Goal: Information Seeking & Learning: Learn about a topic

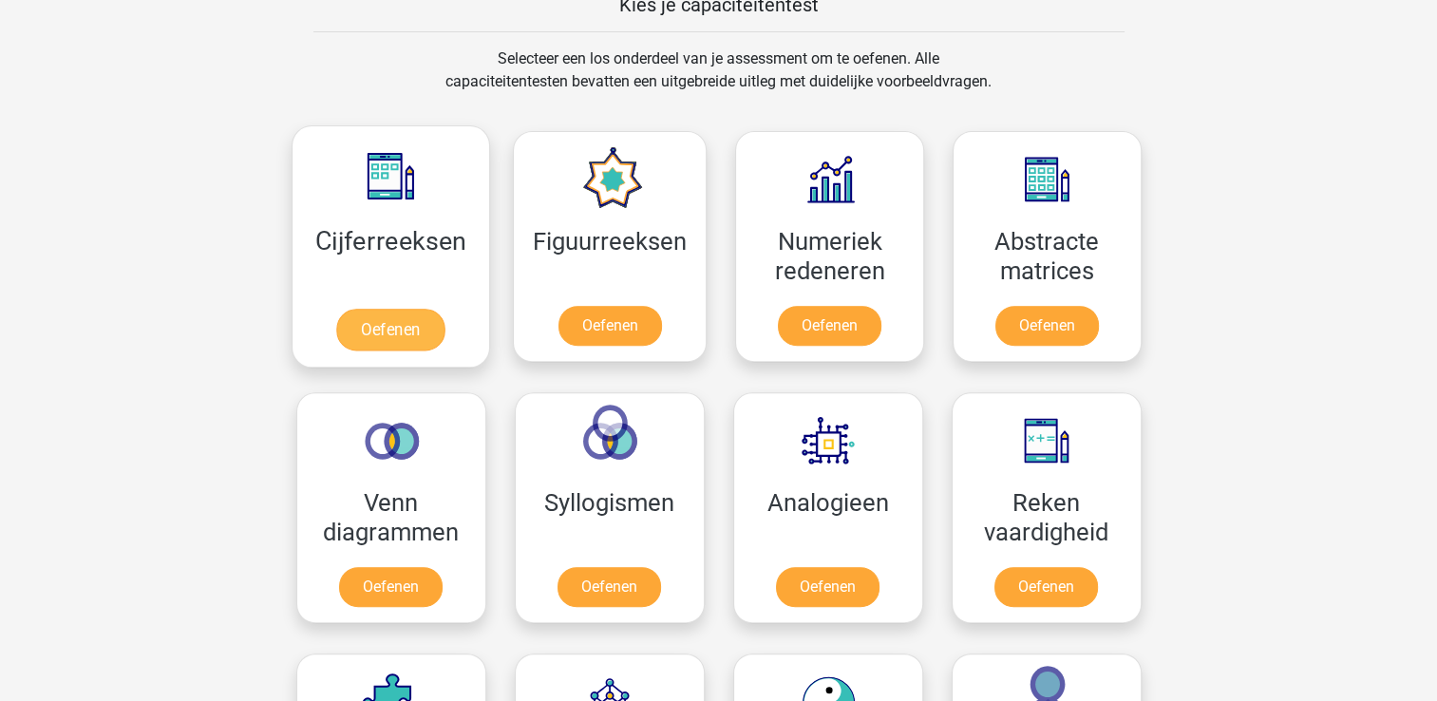
scroll to position [760, 0]
click at [410, 327] on link "Oefenen" at bounding box center [390, 330] width 108 height 42
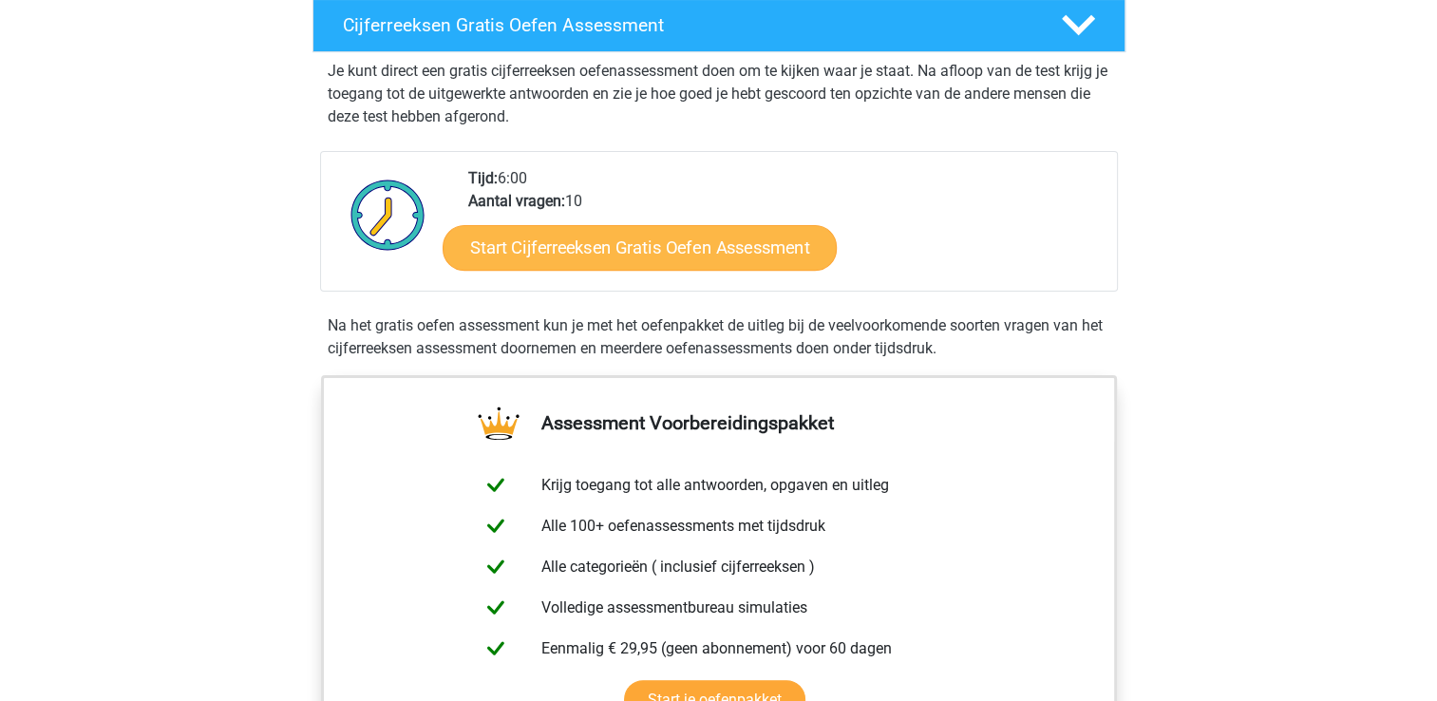
scroll to position [380, 0]
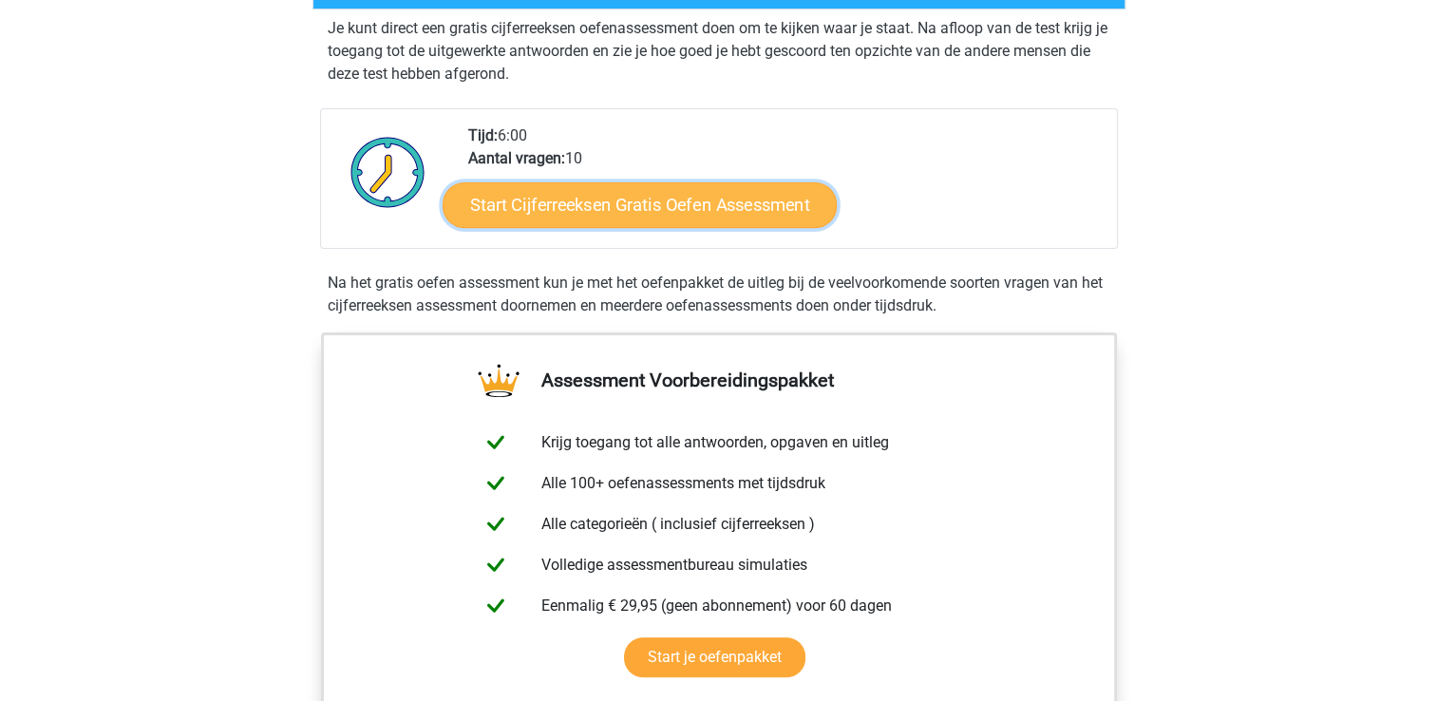
click at [623, 227] on link "Start Cijferreeksen Gratis Oefen Assessment" at bounding box center [639, 204] width 394 height 46
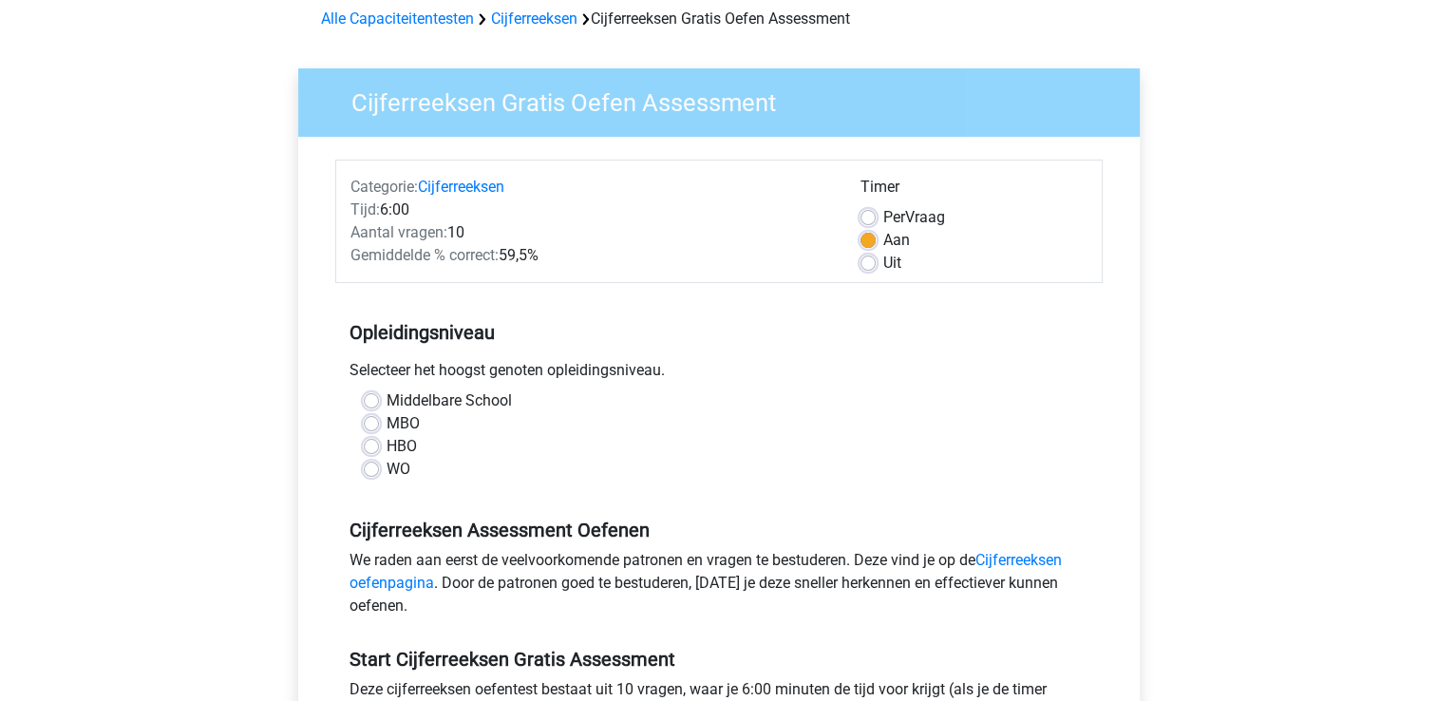
scroll to position [95, 0]
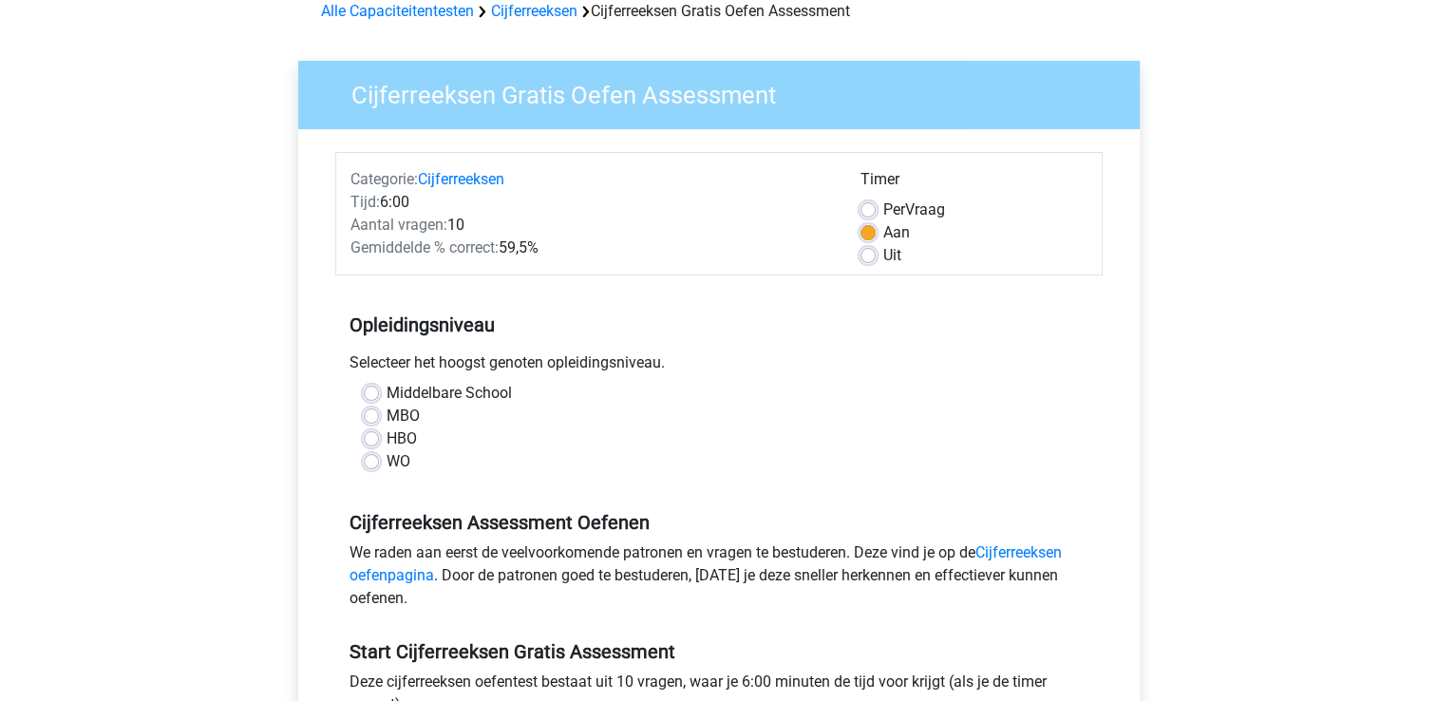
click at [386, 441] on label "HBO" at bounding box center [401, 438] width 30 height 23
click at [374, 441] on input "HBO" at bounding box center [371, 436] width 15 height 19
radio input "true"
click at [386, 464] on label "WO" at bounding box center [398, 461] width 24 height 23
click at [370, 464] on input "WO" at bounding box center [371, 459] width 15 height 19
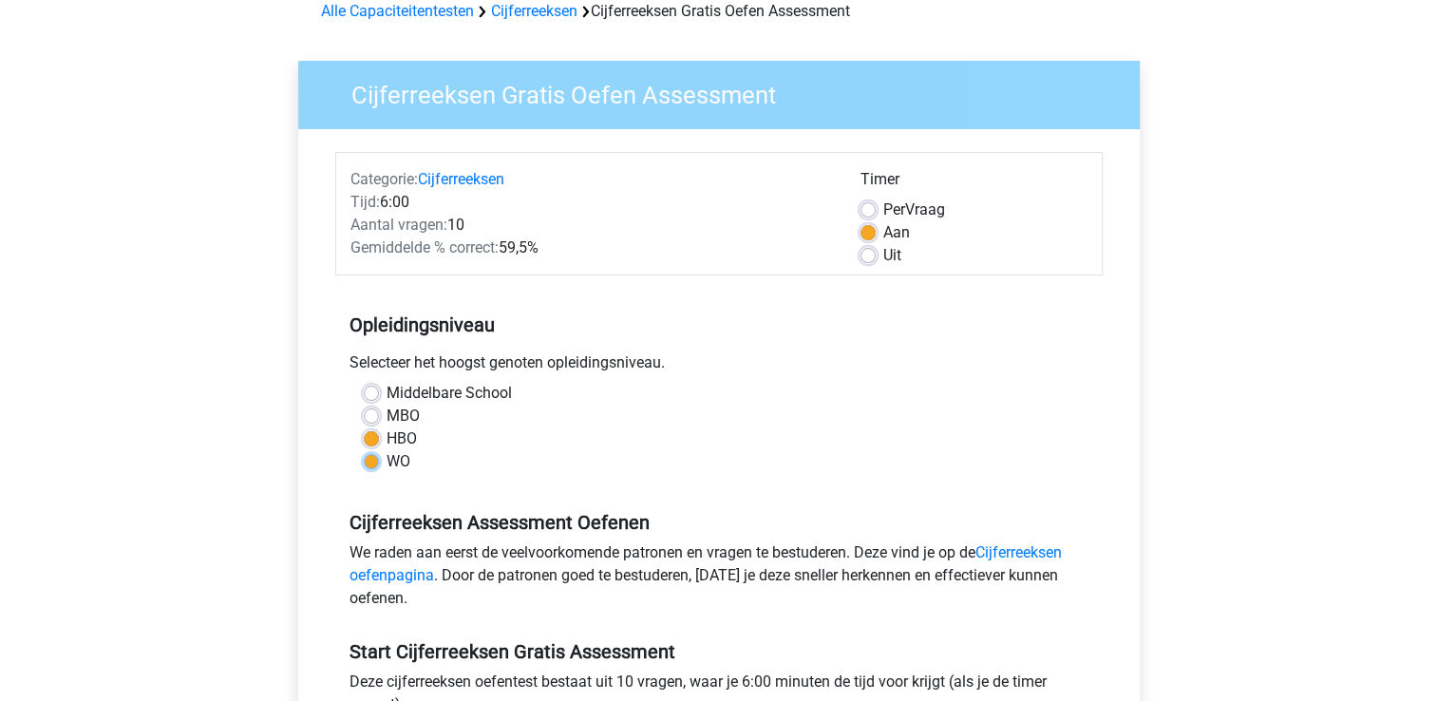
radio input "true"
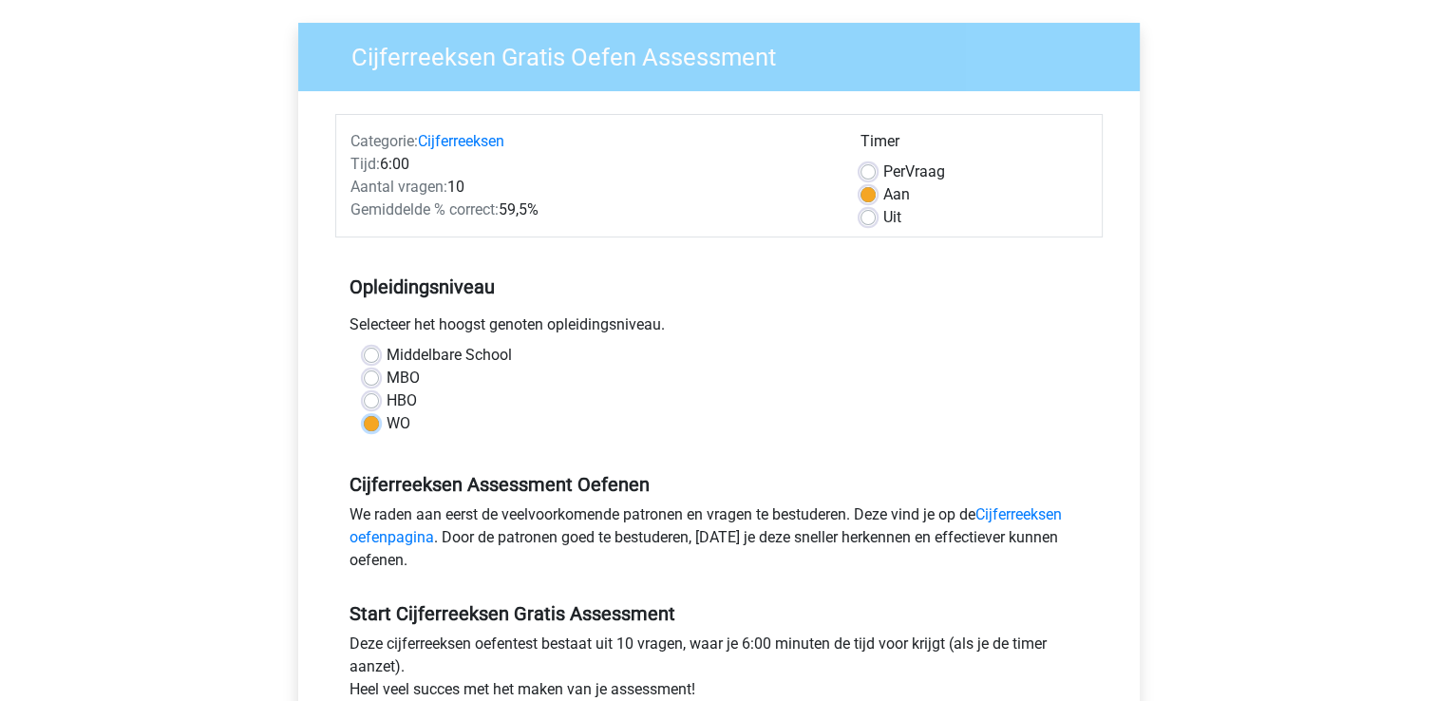
scroll to position [285, 0]
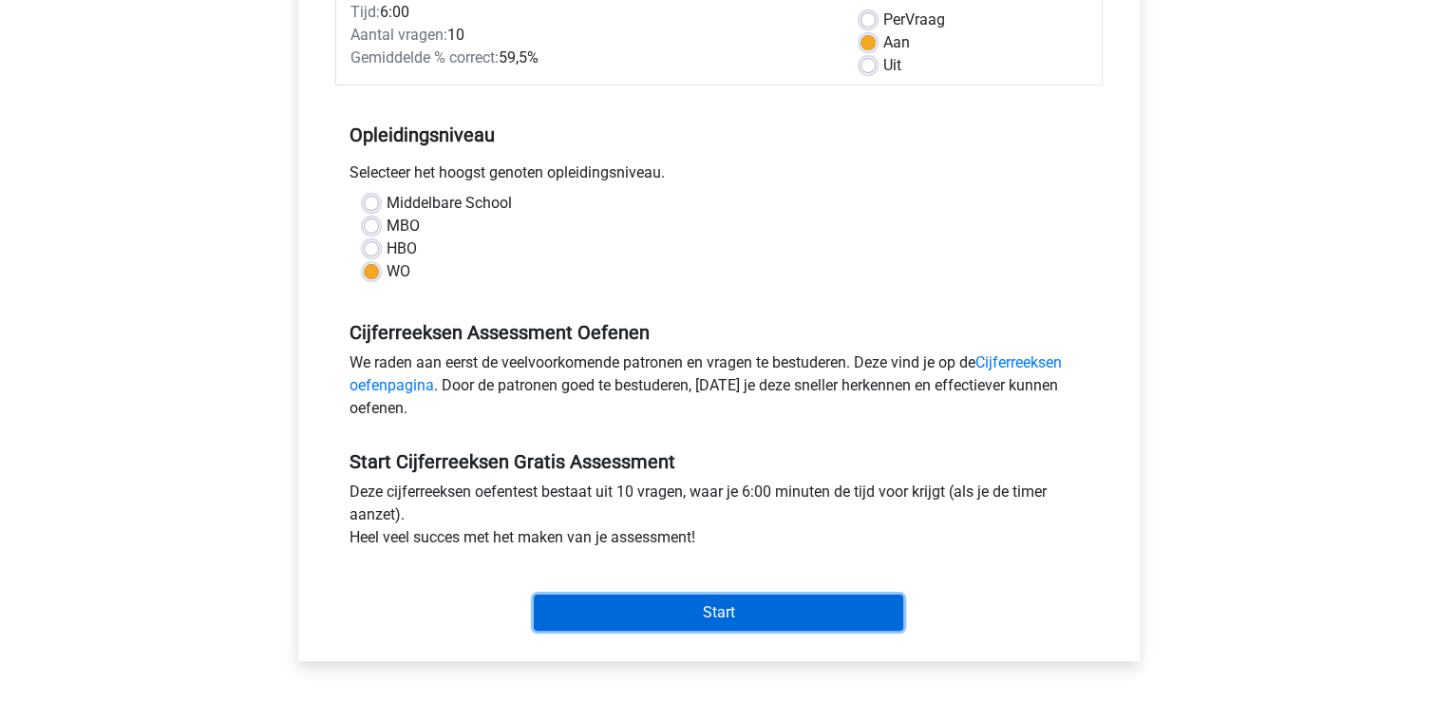
click at [614, 615] on input "Start" at bounding box center [718, 612] width 369 height 36
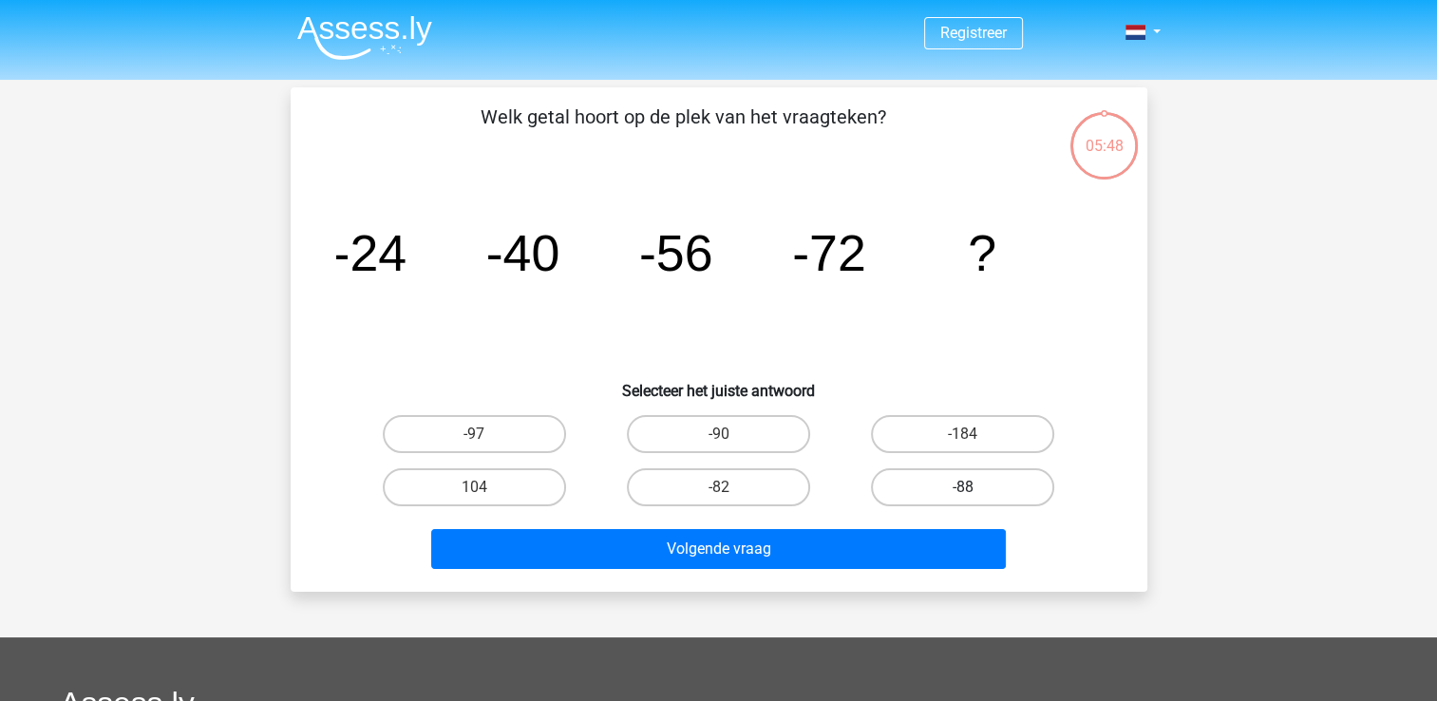
click at [949, 480] on label "-88" at bounding box center [962, 487] width 183 height 38
click at [963, 487] on input "-88" at bounding box center [969, 493] width 12 height 12
radio input "true"
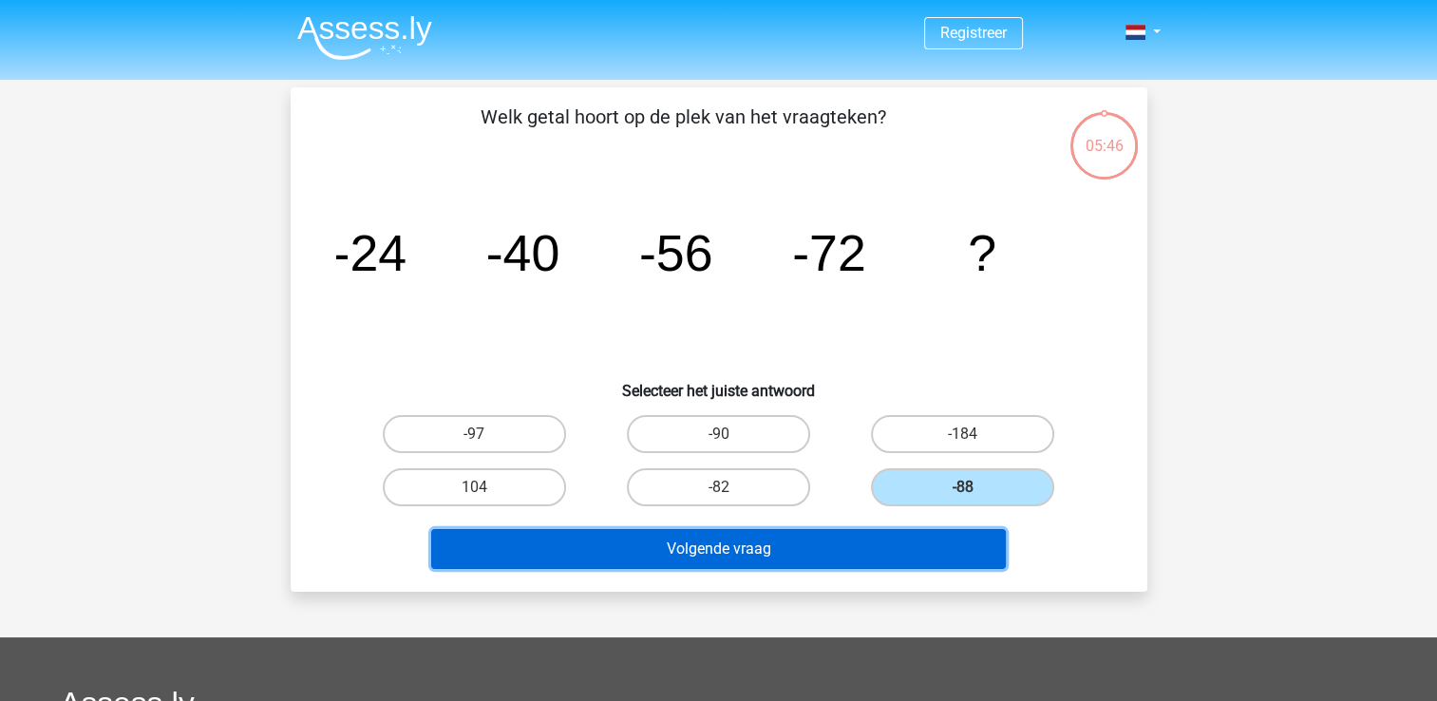
click at [762, 557] on button "Volgende vraag" at bounding box center [718, 549] width 574 height 40
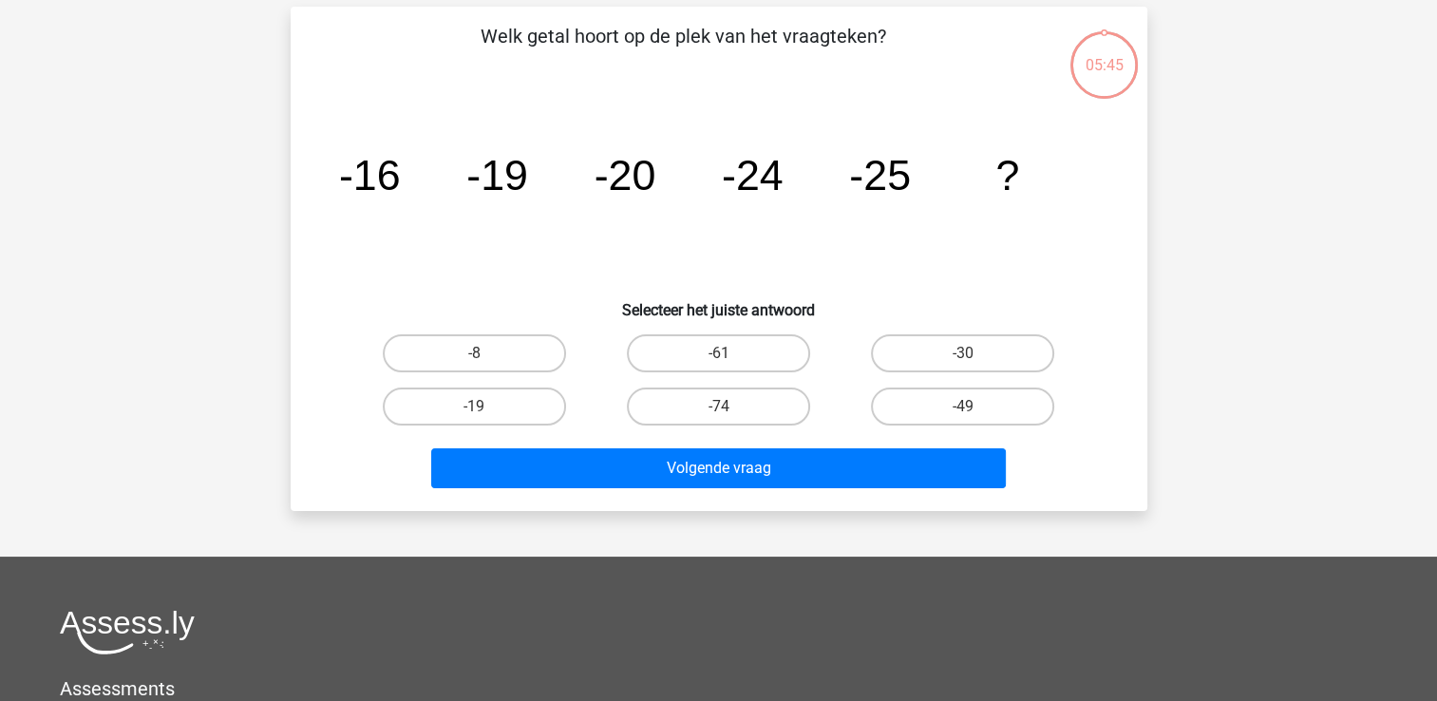
scroll to position [87, 0]
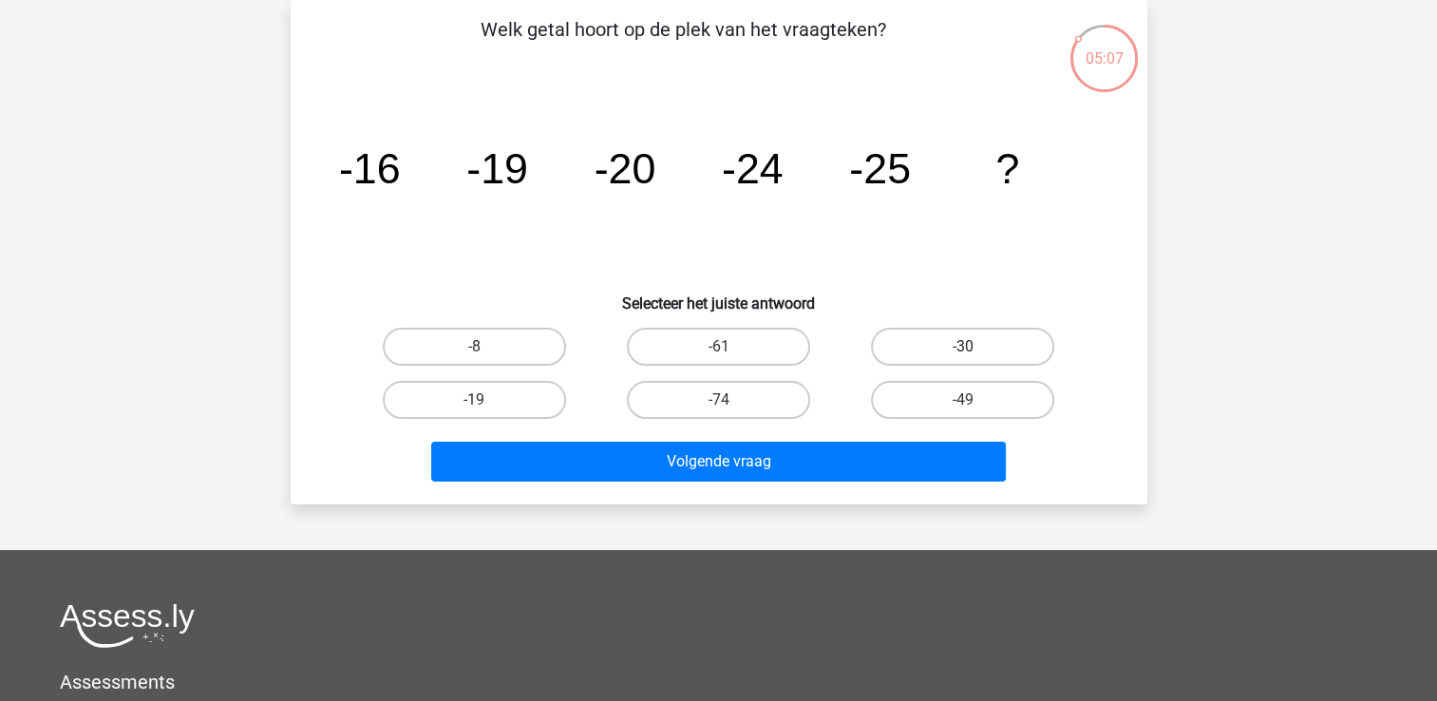
click at [957, 350] on label "-30" at bounding box center [962, 347] width 183 height 38
click at [963, 350] on input "-30" at bounding box center [969, 353] width 12 height 12
radio input "true"
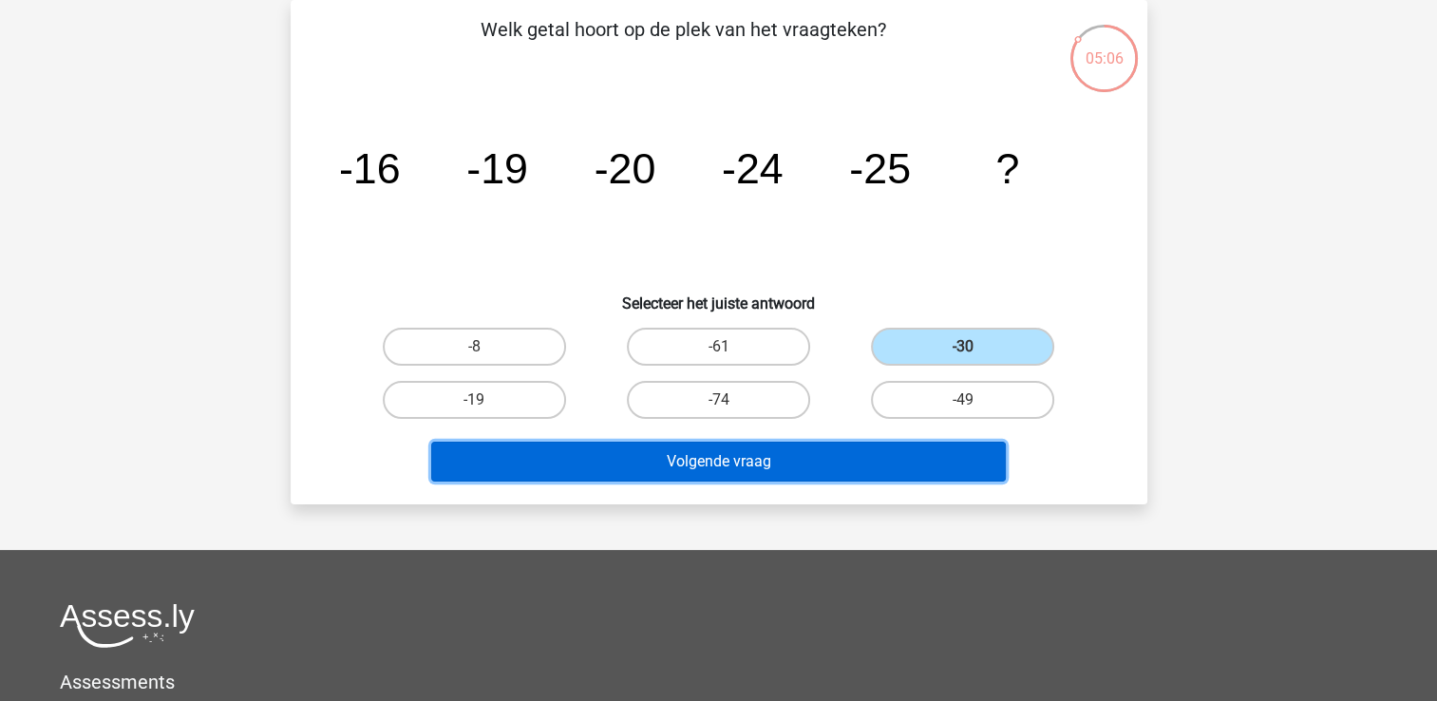
click at [777, 469] on button "Volgende vraag" at bounding box center [718, 462] width 574 height 40
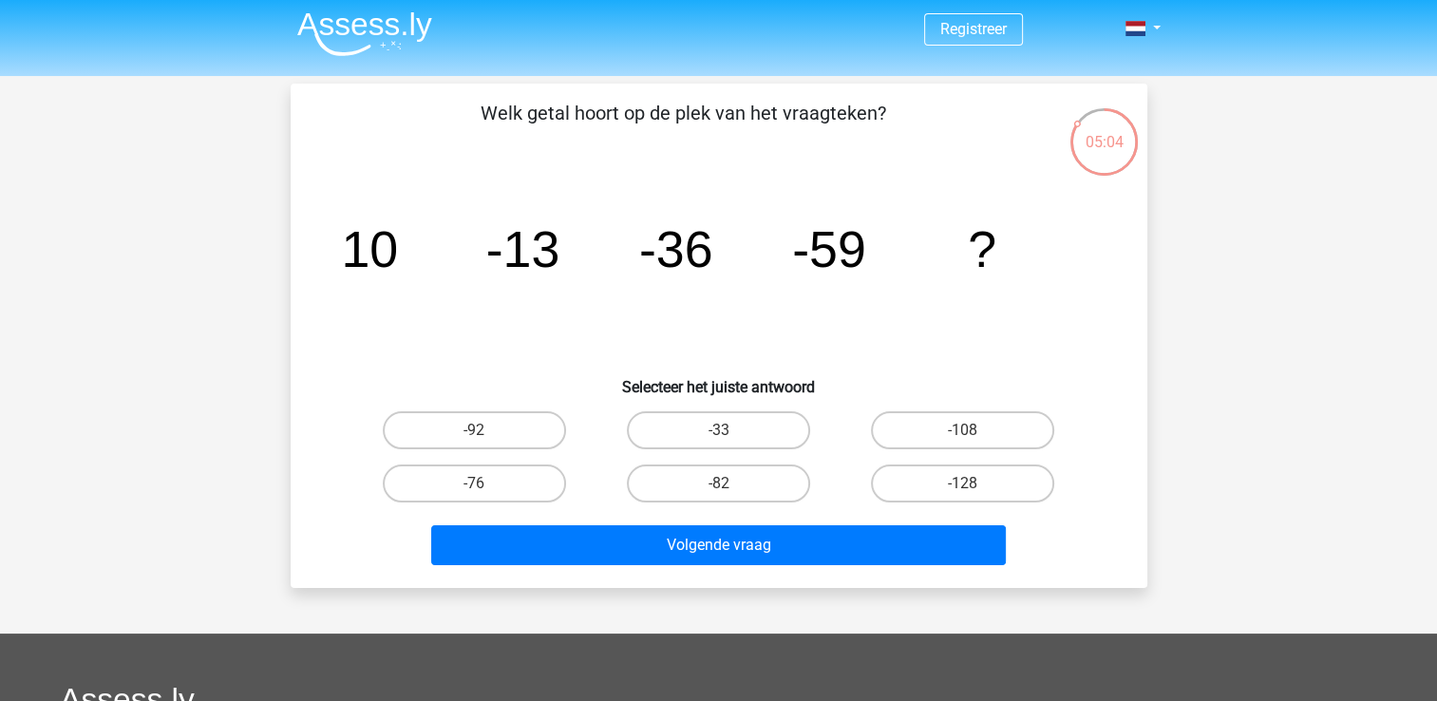
scroll to position [0, 0]
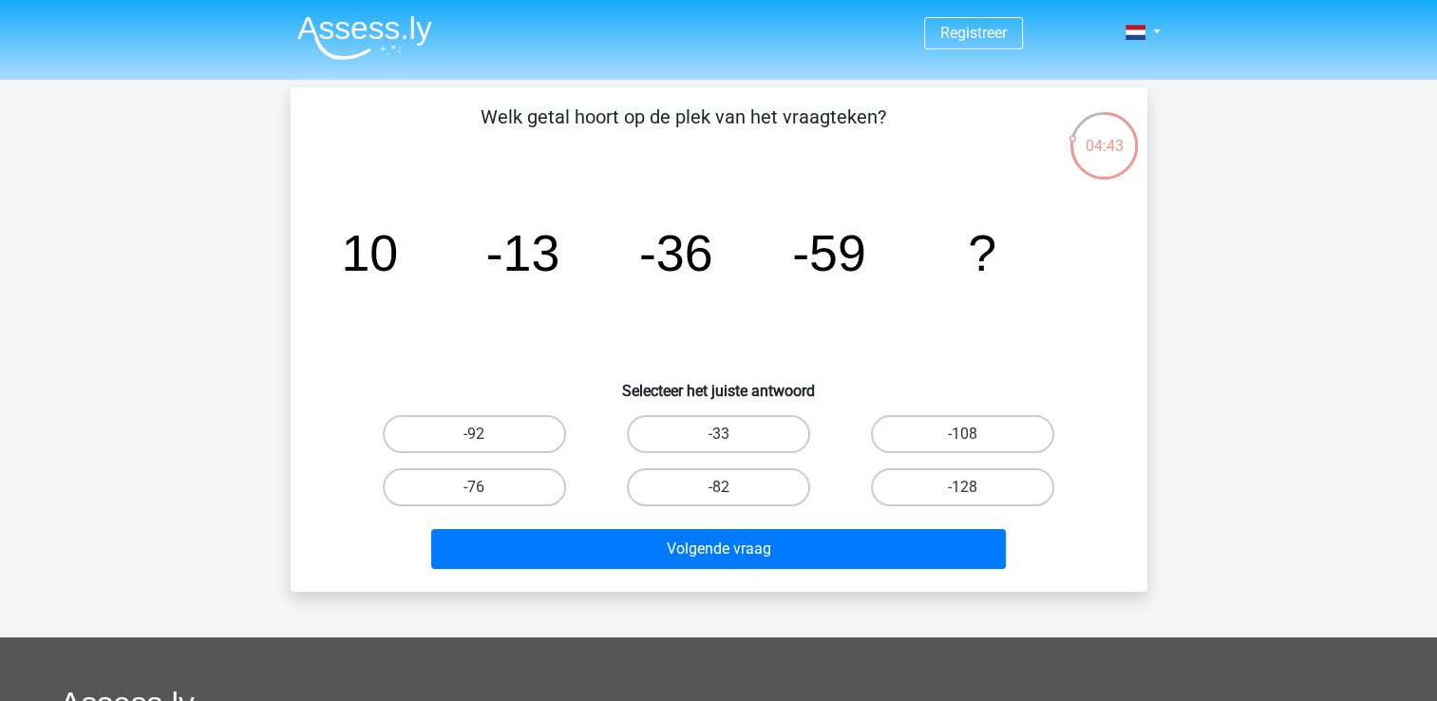
click at [724, 492] on input "-82" at bounding box center [724, 493] width 12 height 12
radio input "true"
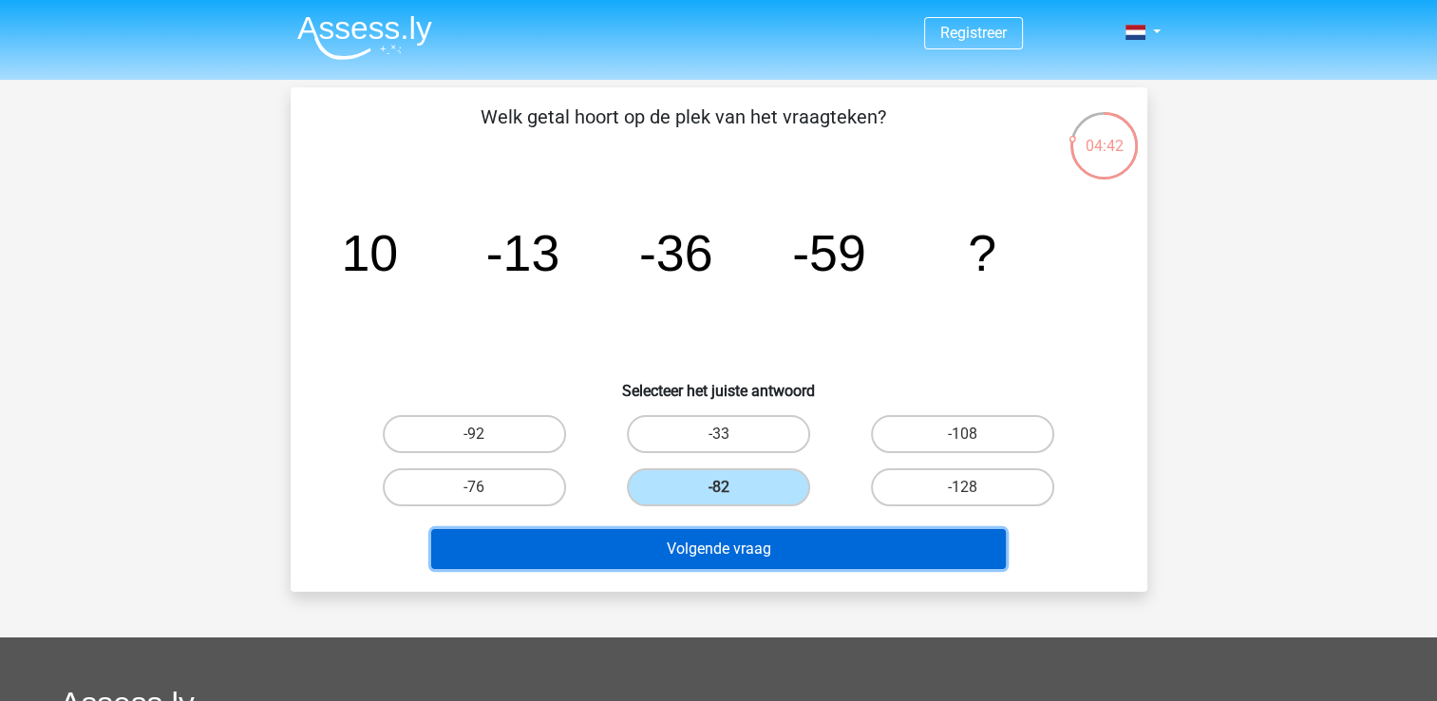
click at [735, 545] on button "Volgende vraag" at bounding box center [718, 549] width 574 height 40
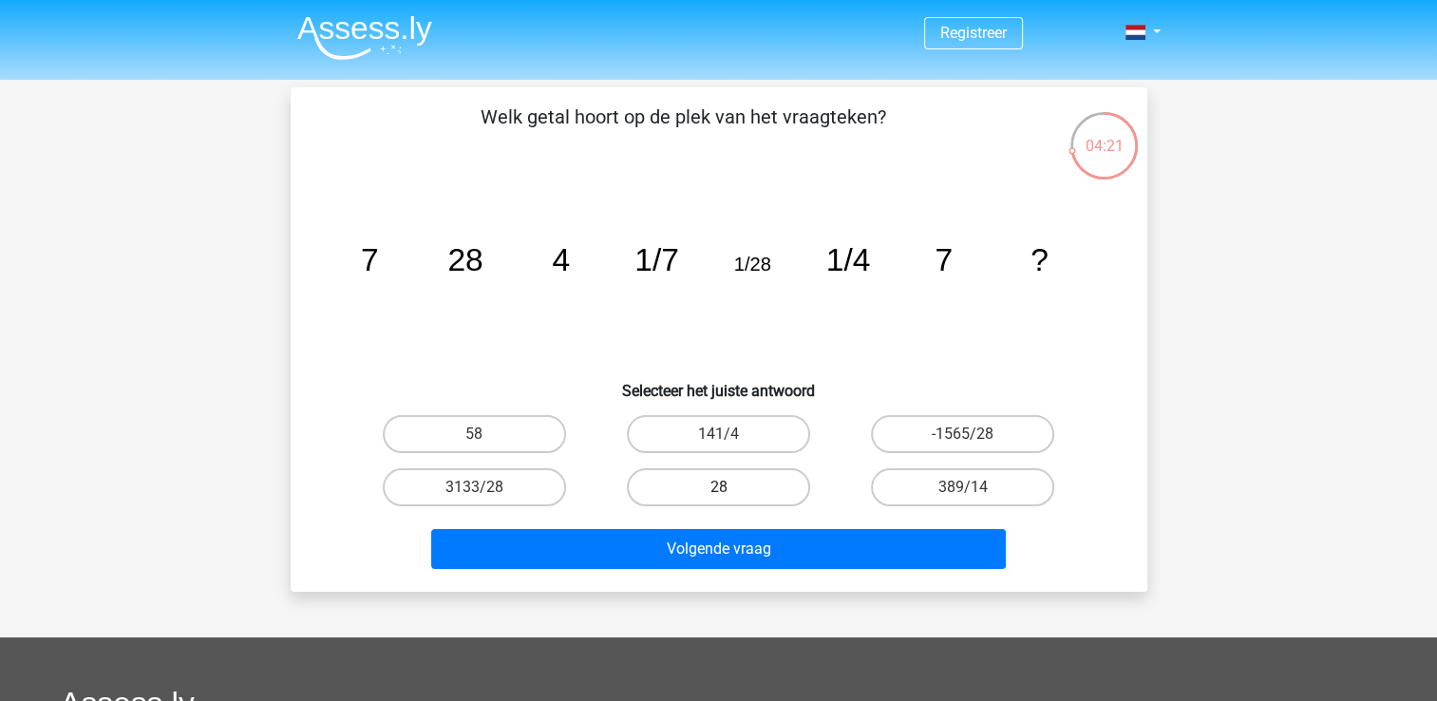
click at [709, 479] on label "28" at bounding box center [718, 487] width 183 height 38
click at [718, 487] on input "28" at bounding box center [724, 493] width 12 height 12
radio input "true"
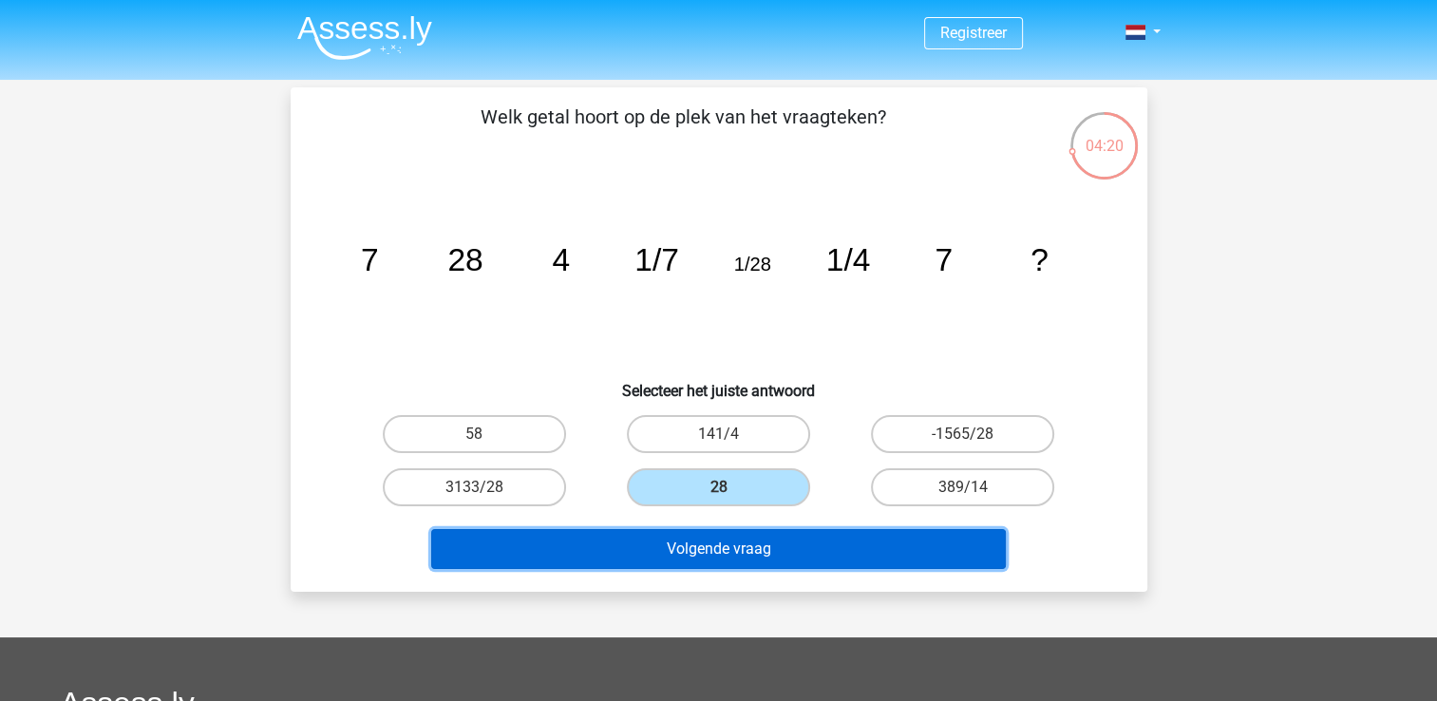
click at [724, 554] on button "Volgende vraag" at bounding box center [718, 549] width 574 height 40
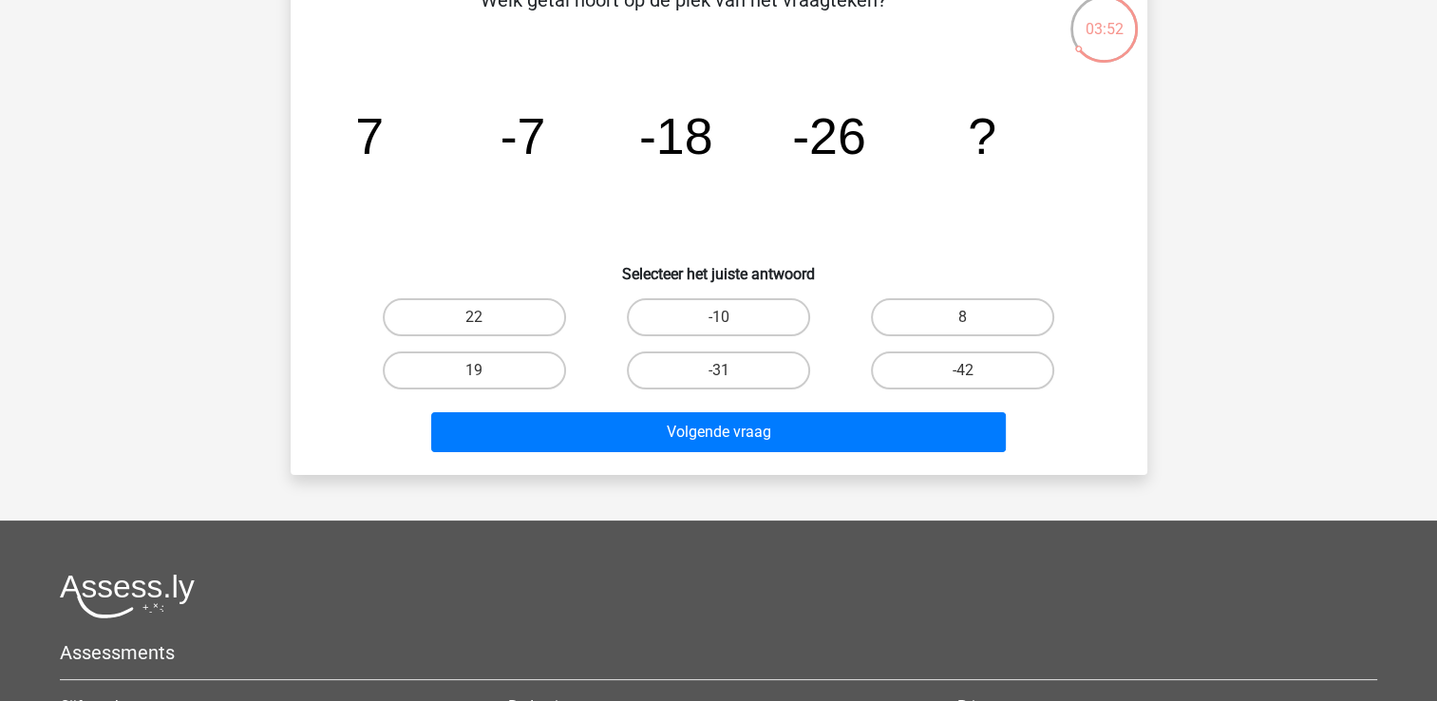
scroll to position [182, 0]
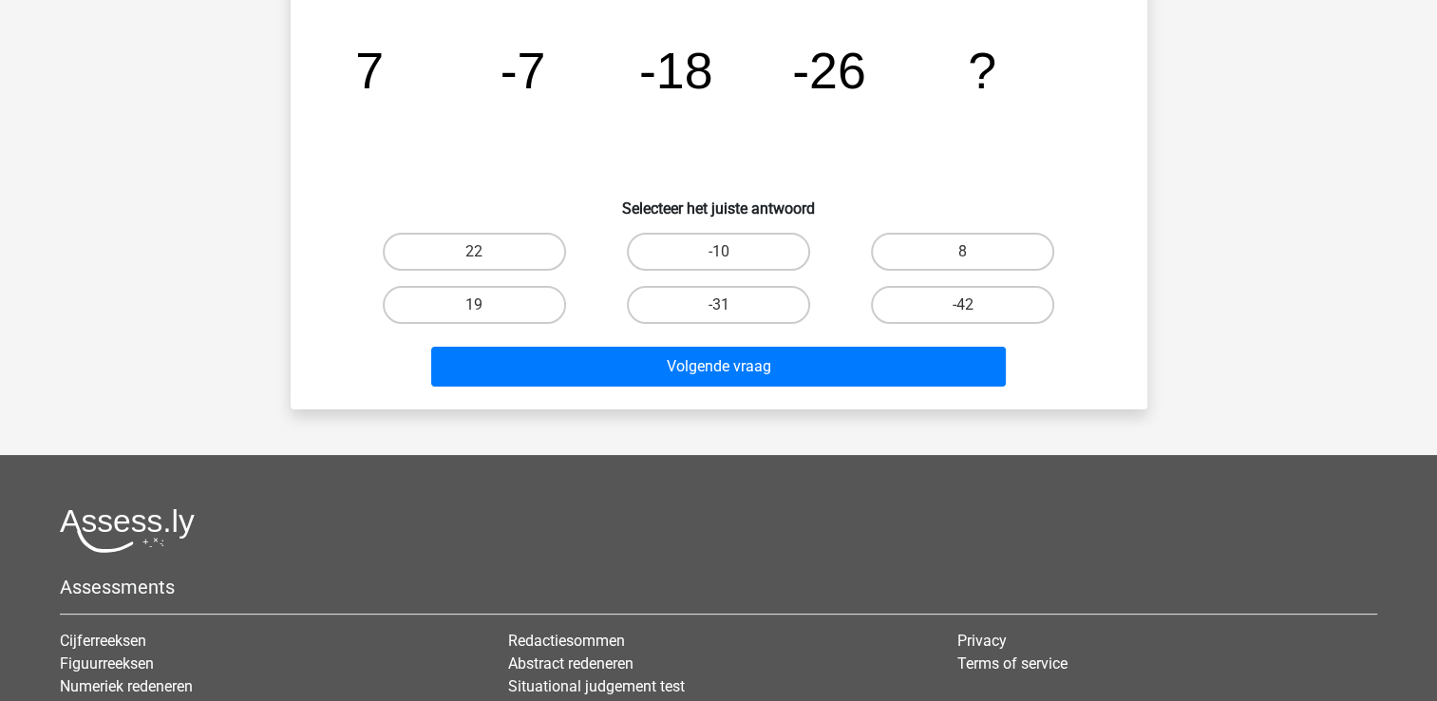
click at [969, 305] on input "-42" at bounding box center [969, 311] width 12 height 12
radio input "true"
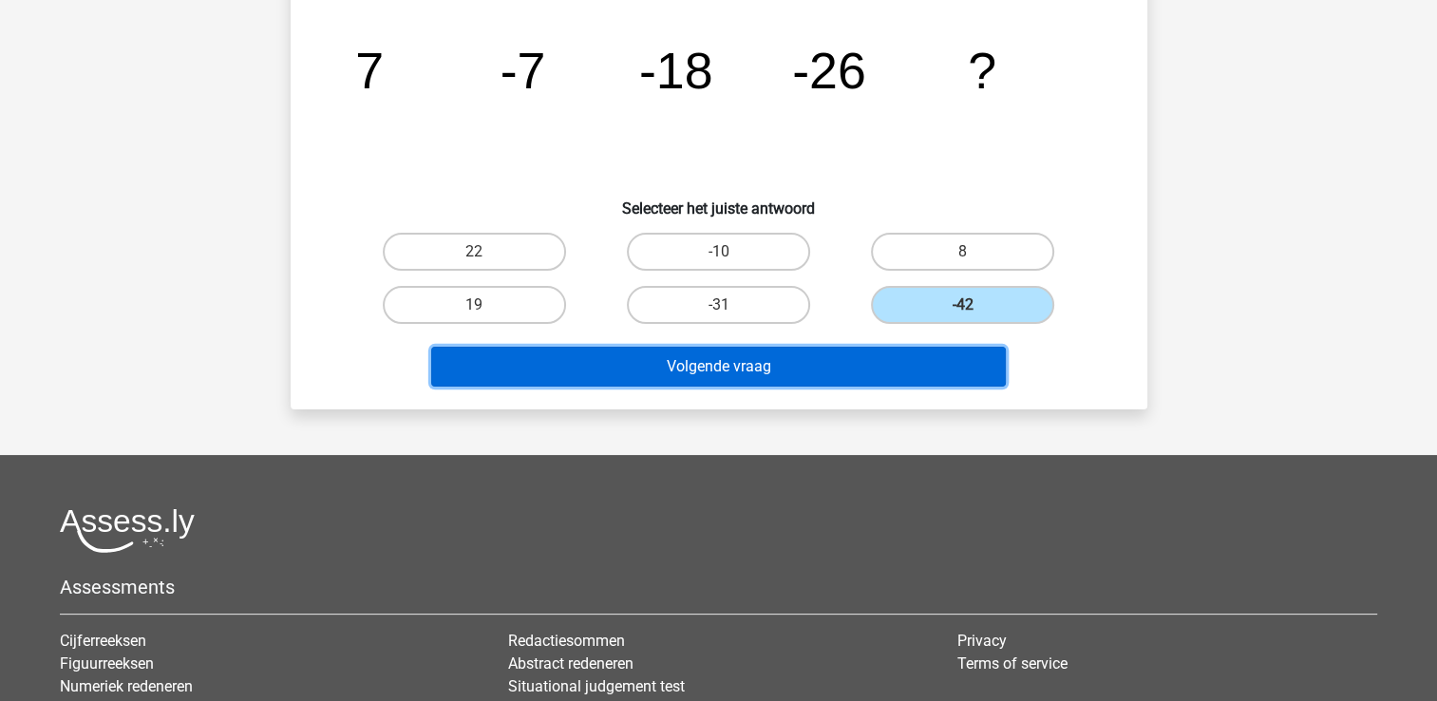
click at [874, 379] on button "Volgende vraag" at bounding box center [718, 367] width 574 height 40
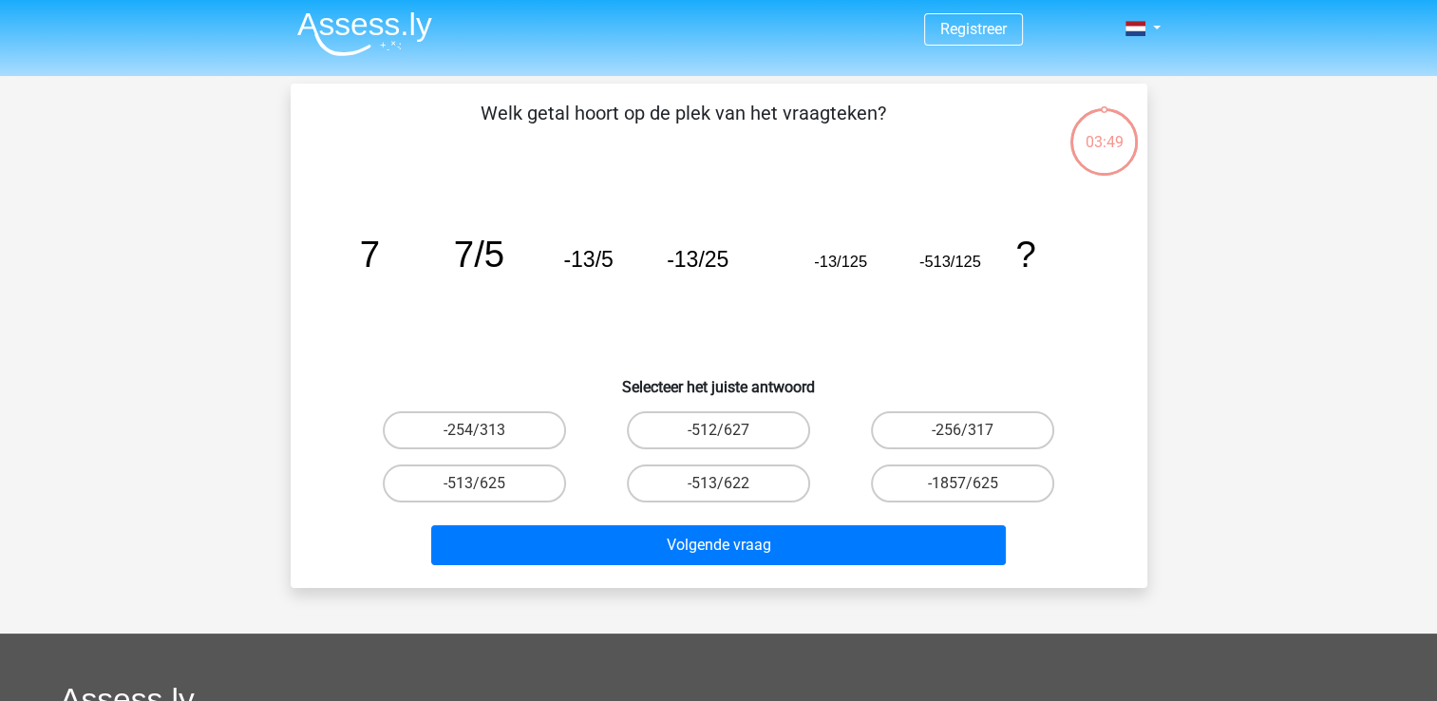
scroll to position [0, 0]
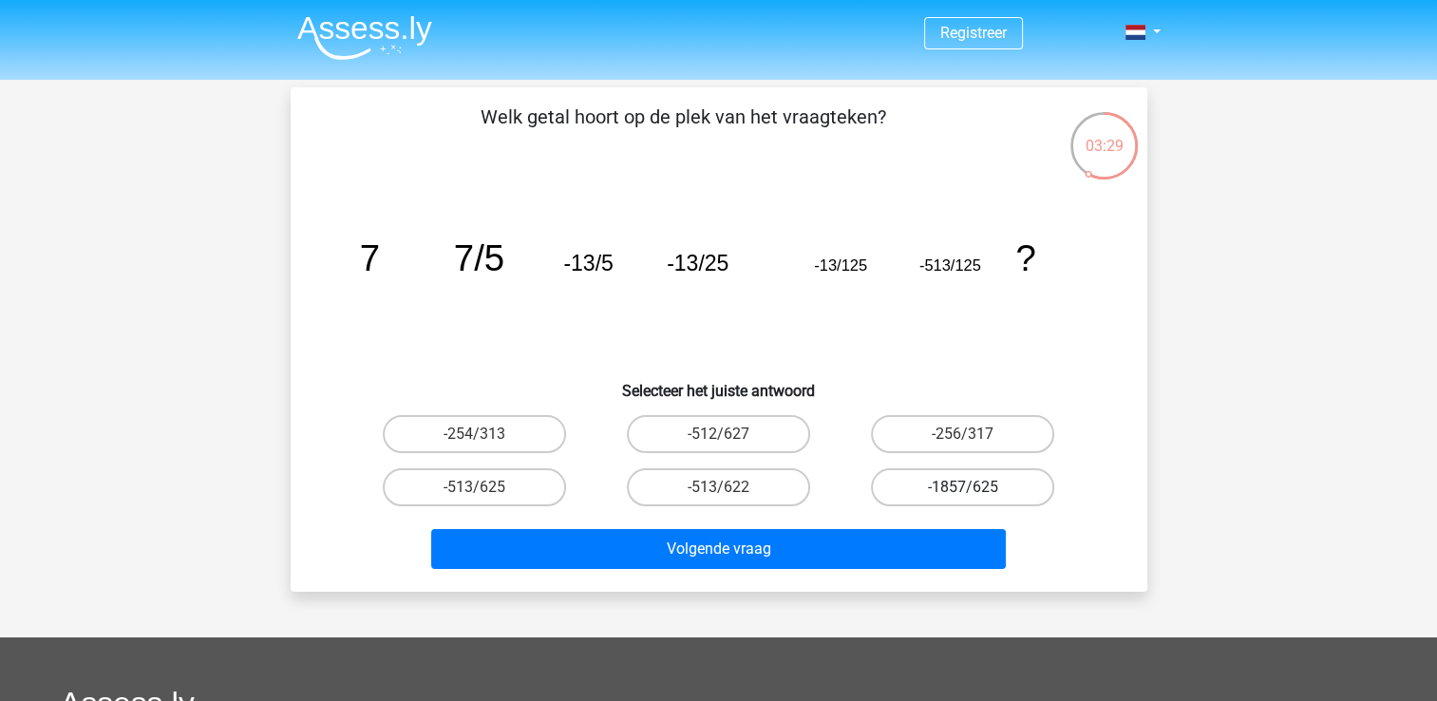
click at [902, 483] on label "-1857/625" at bounding box center [962, 487] width 183 height 38
click at [963, 487] on input "-1857/625" at bounding box center [969, 493] width 12 height 12
radio input "true"
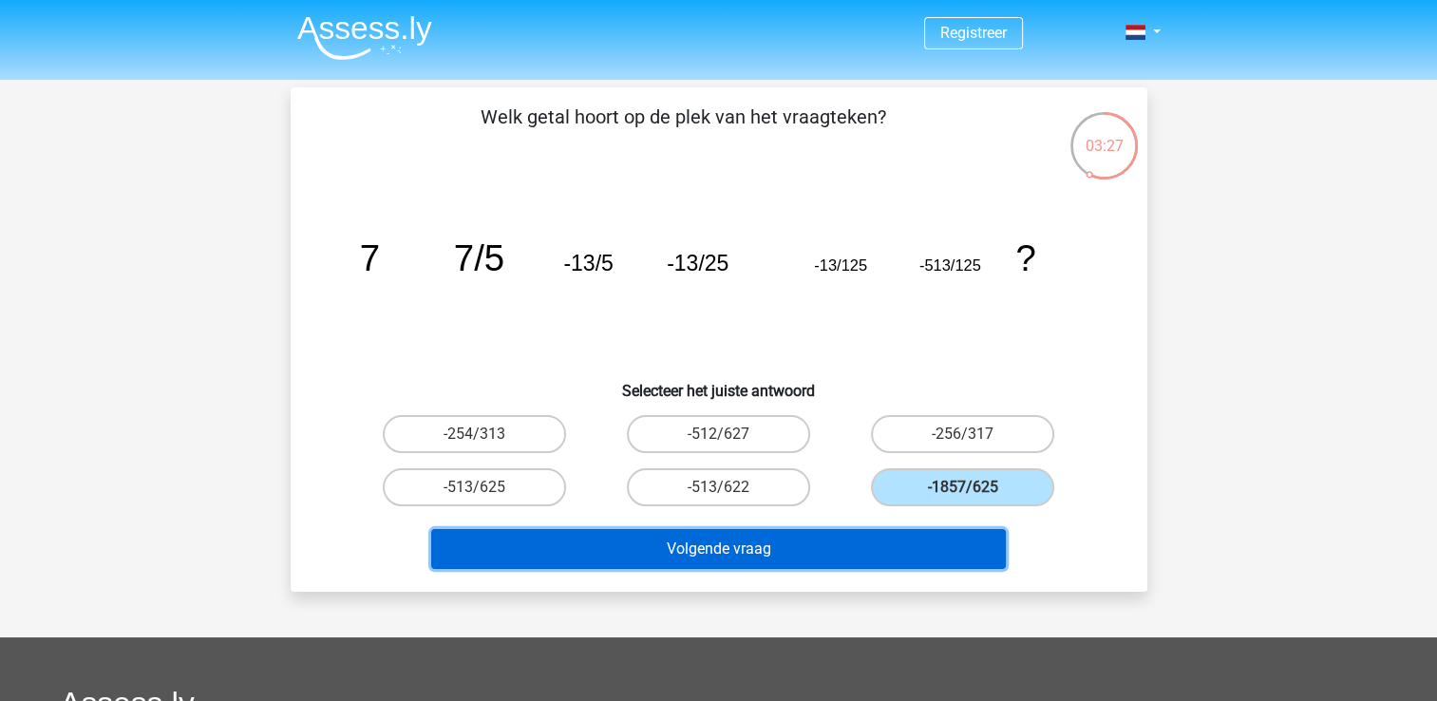
click at [851, 547] on button "Volgende vraag" at bounding box center [718, 549] width 574 height 40
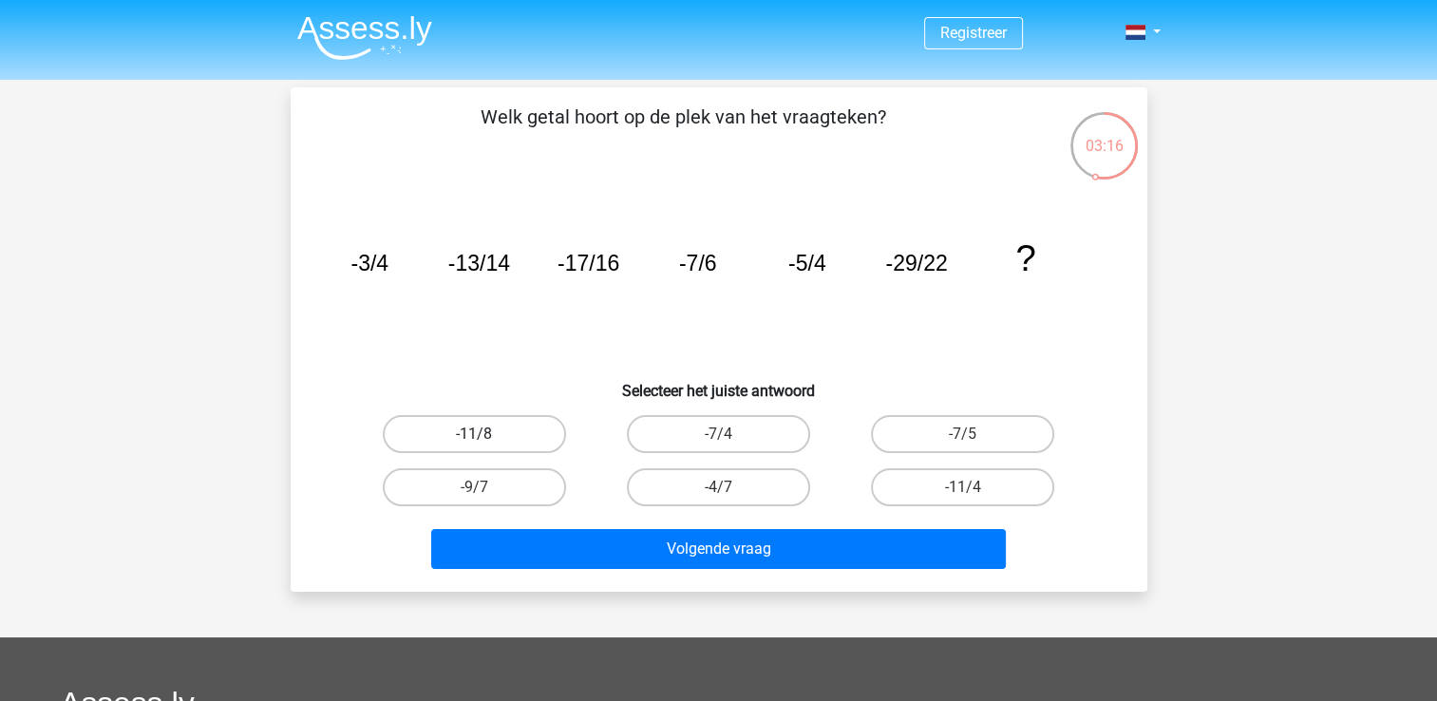
click at [475, 420] on label "-11/8" at bounding box center [474, 434] width 183 height 38
click at [475, 434] on input "-11/8" at bounding box center [480, 440] width 12 height 12
radio input "true"
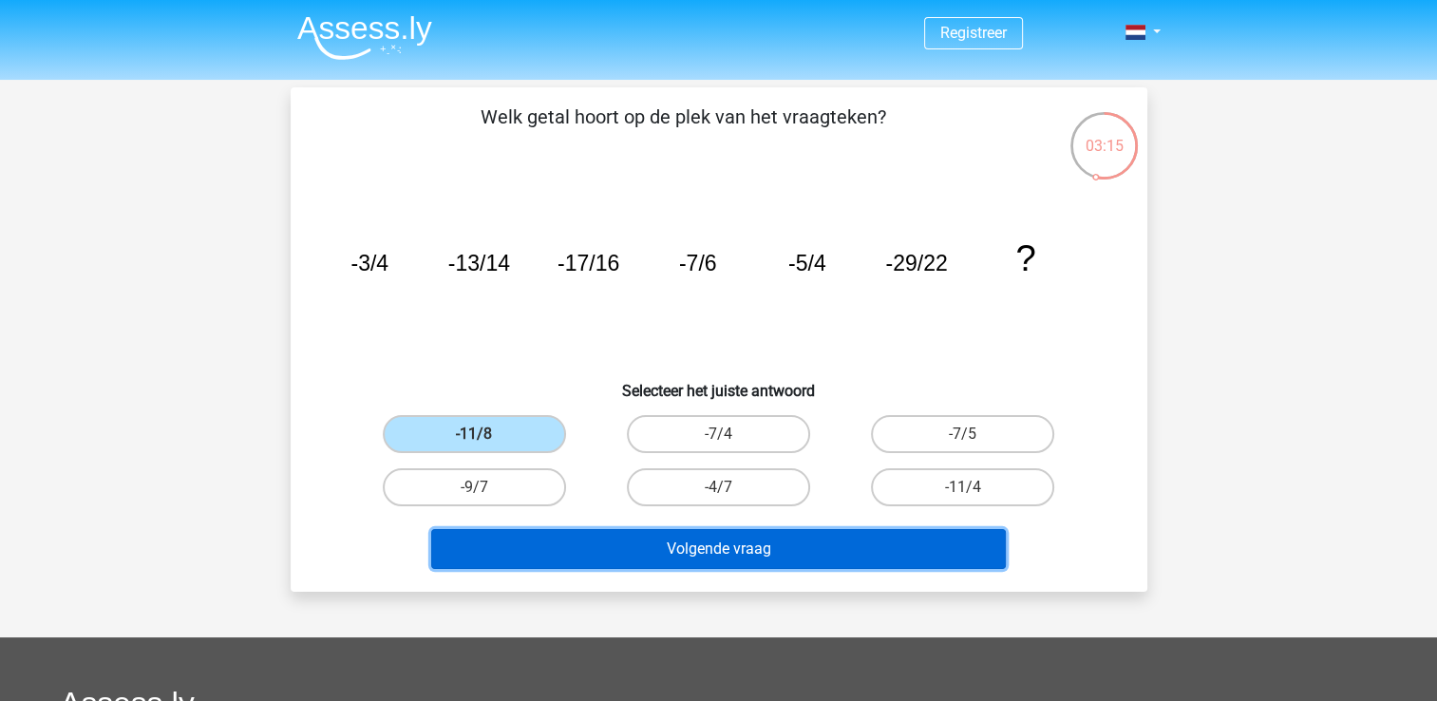
click at [703, 556] on button "Volgende vraag" at bounding box center [718, 549] width 574 height 40
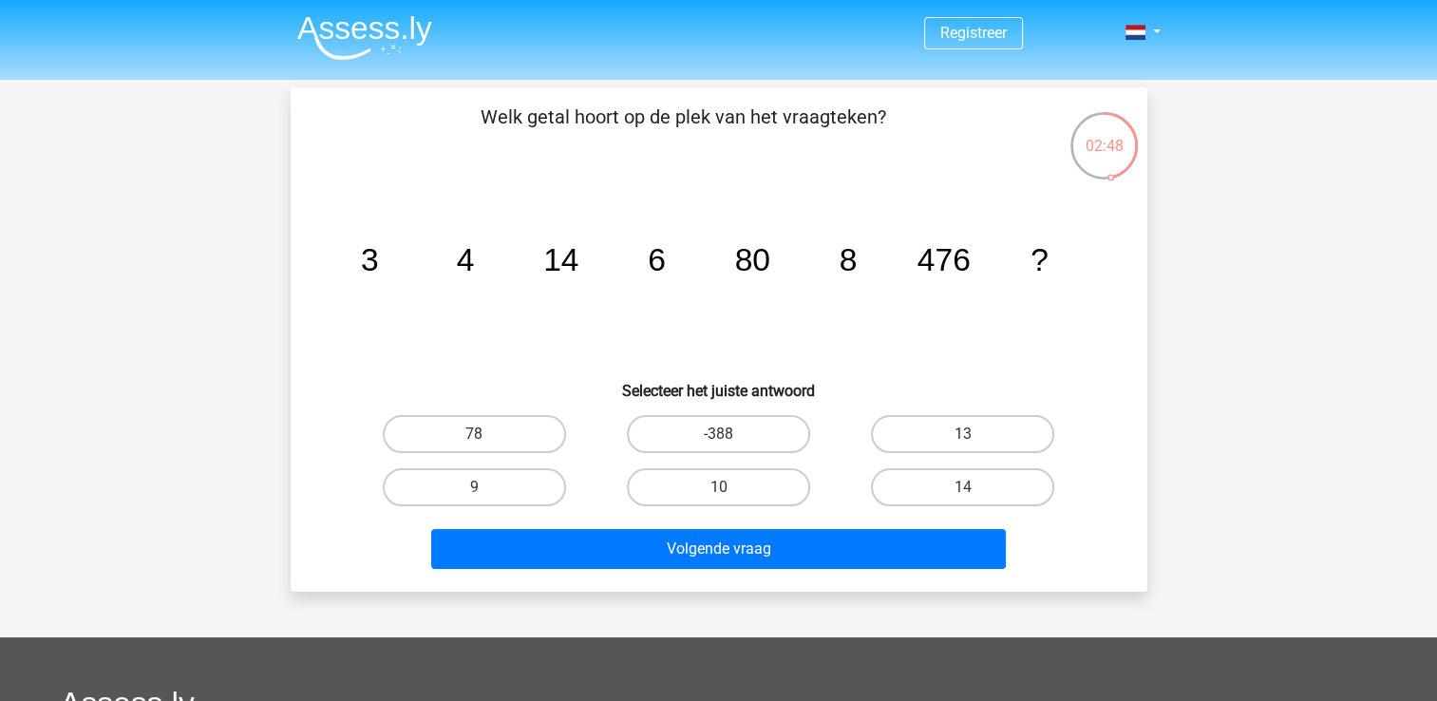
click at [718, 497] on input "10" at bounding box center [724, 493] width 12 height 12
radio input "true"
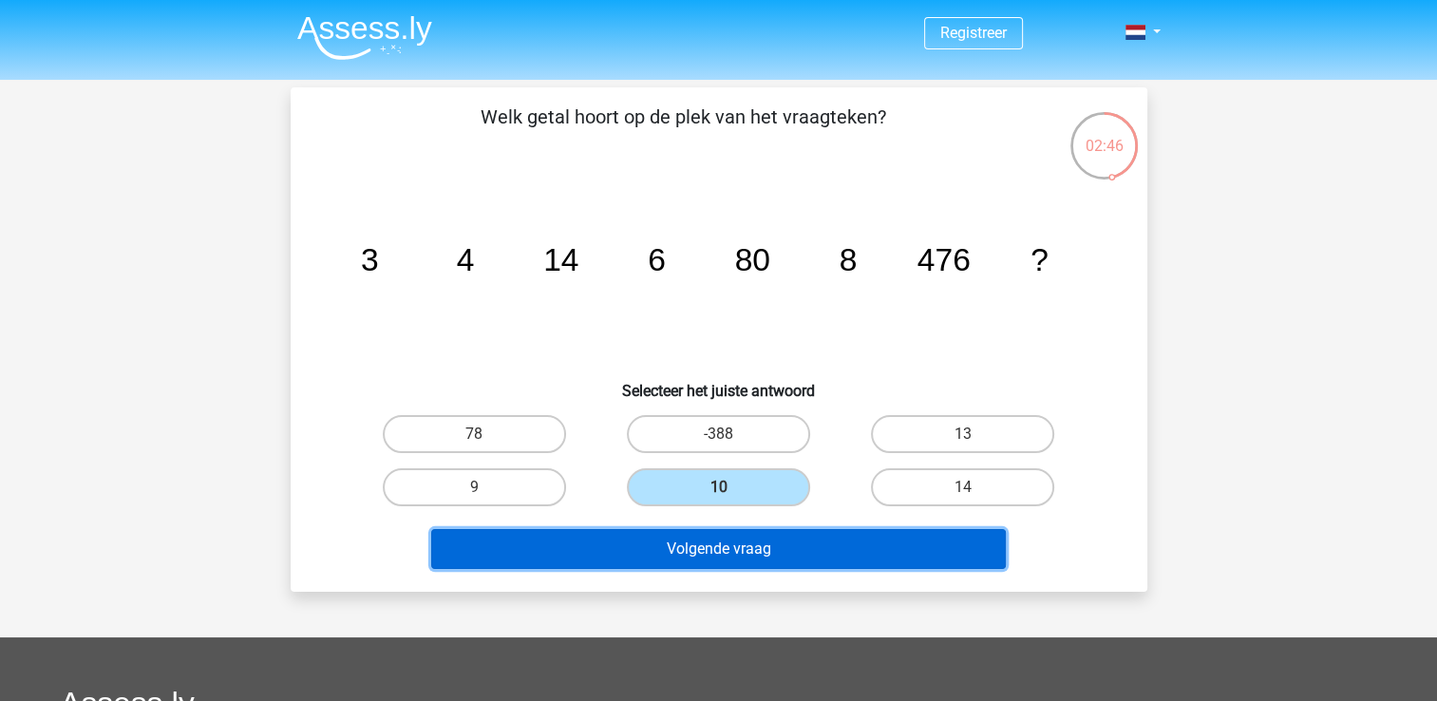
click at [695, 547] on button "Volgende vraag" at bounding box center [718, 549] width 574 height 40
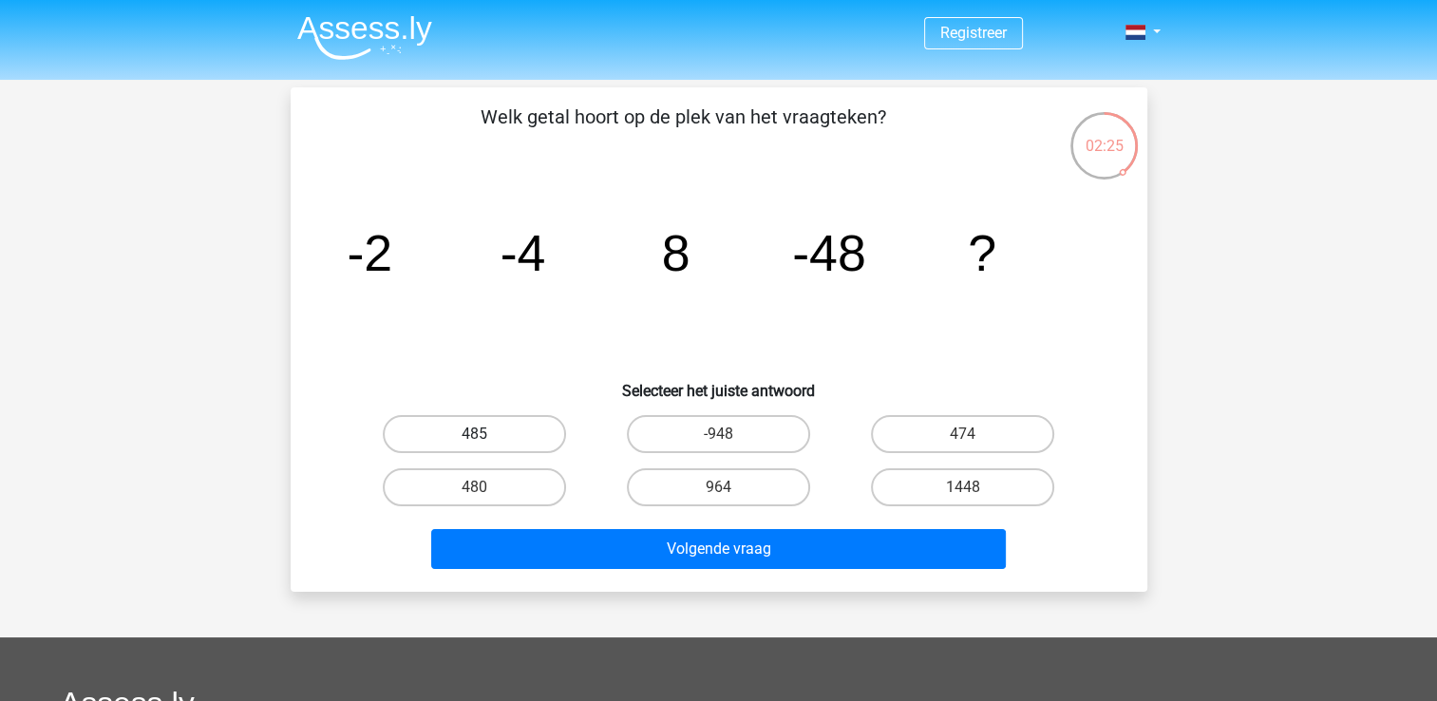
click at [532, 439] on label "485" at bounding box center [474, 434] width 183 height 38
click at [486, 439] on input "485" at bounding box center [480, 440] width 12 height 12
radio input "true"
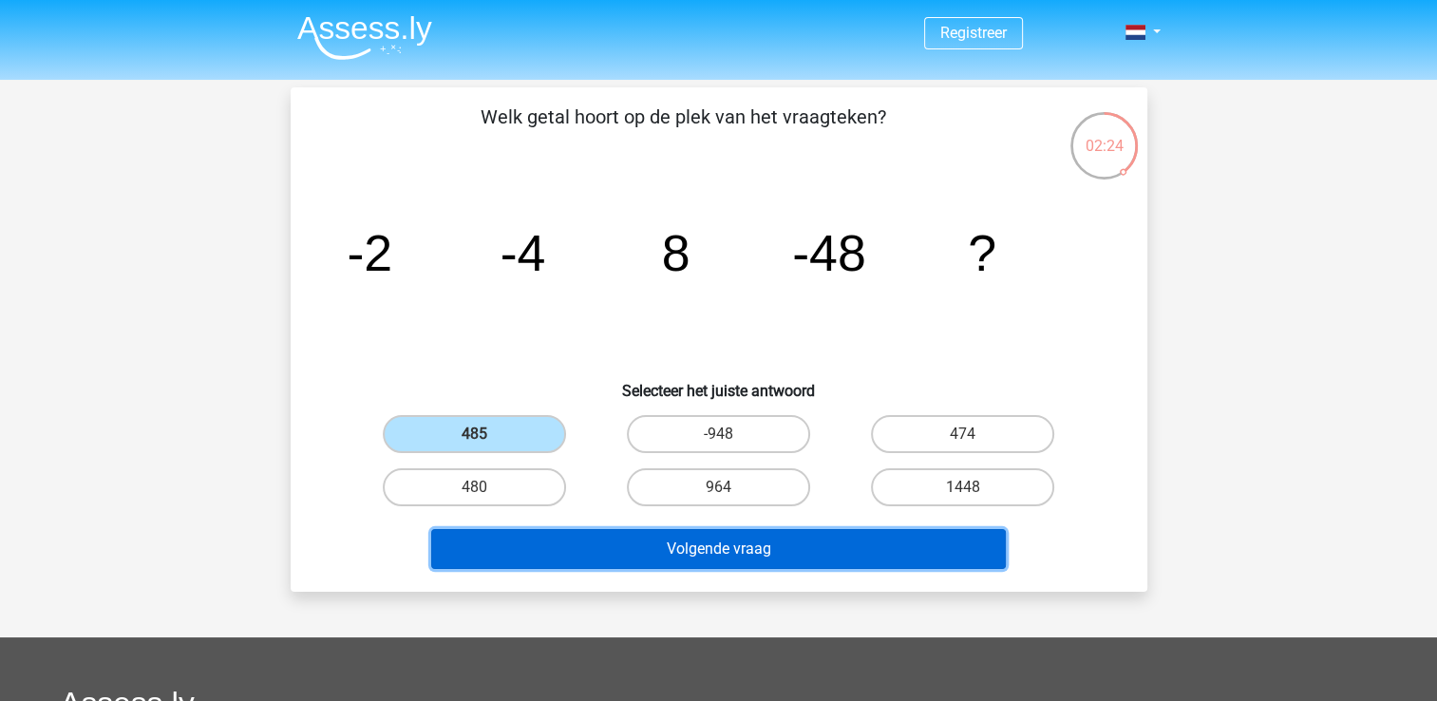
click at [697, 549] on button "Volgende vraag" at bounding box center [718, 549] width 574 height 40
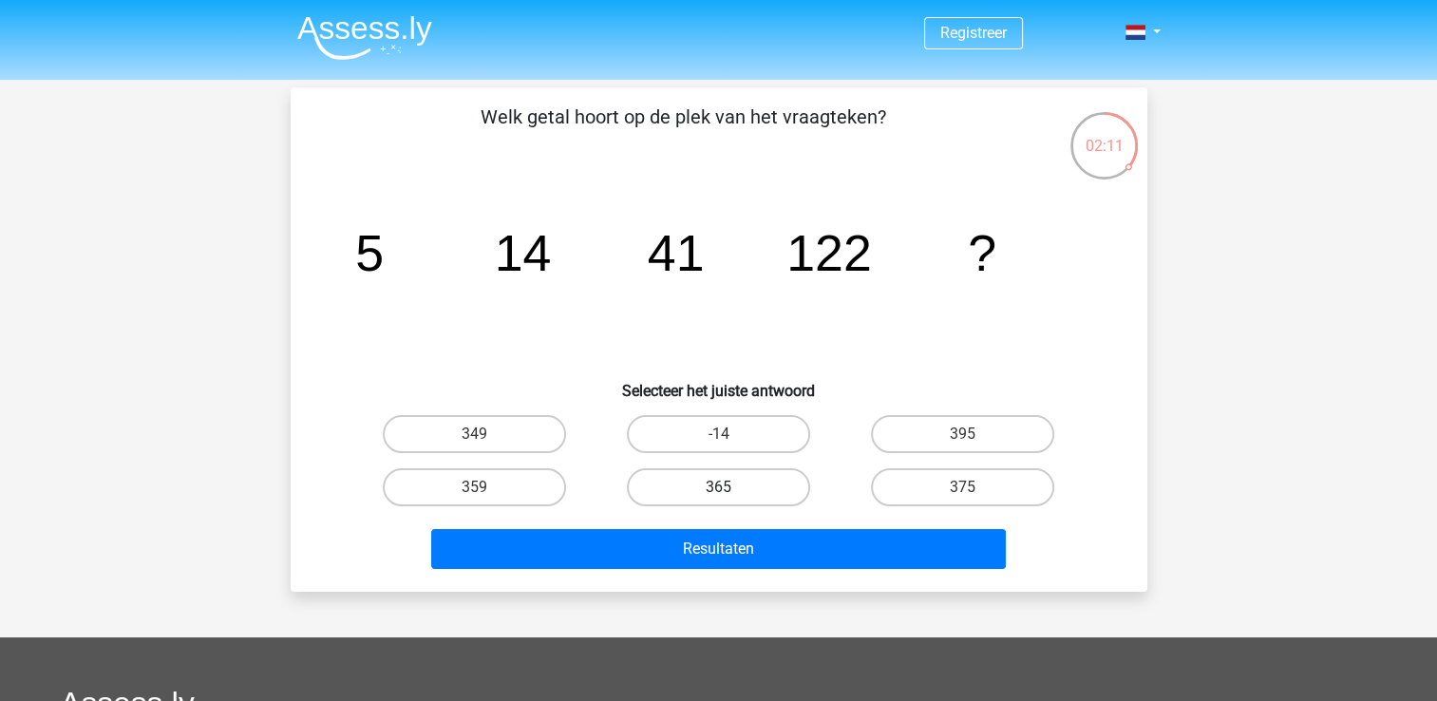
click at [645, 486] on label "365" at bounding box center [718, 487] width 183 height 38
click at [718, 487] on input "365" at bounding box center [724, 493] width 12 height 12
radio input "true"
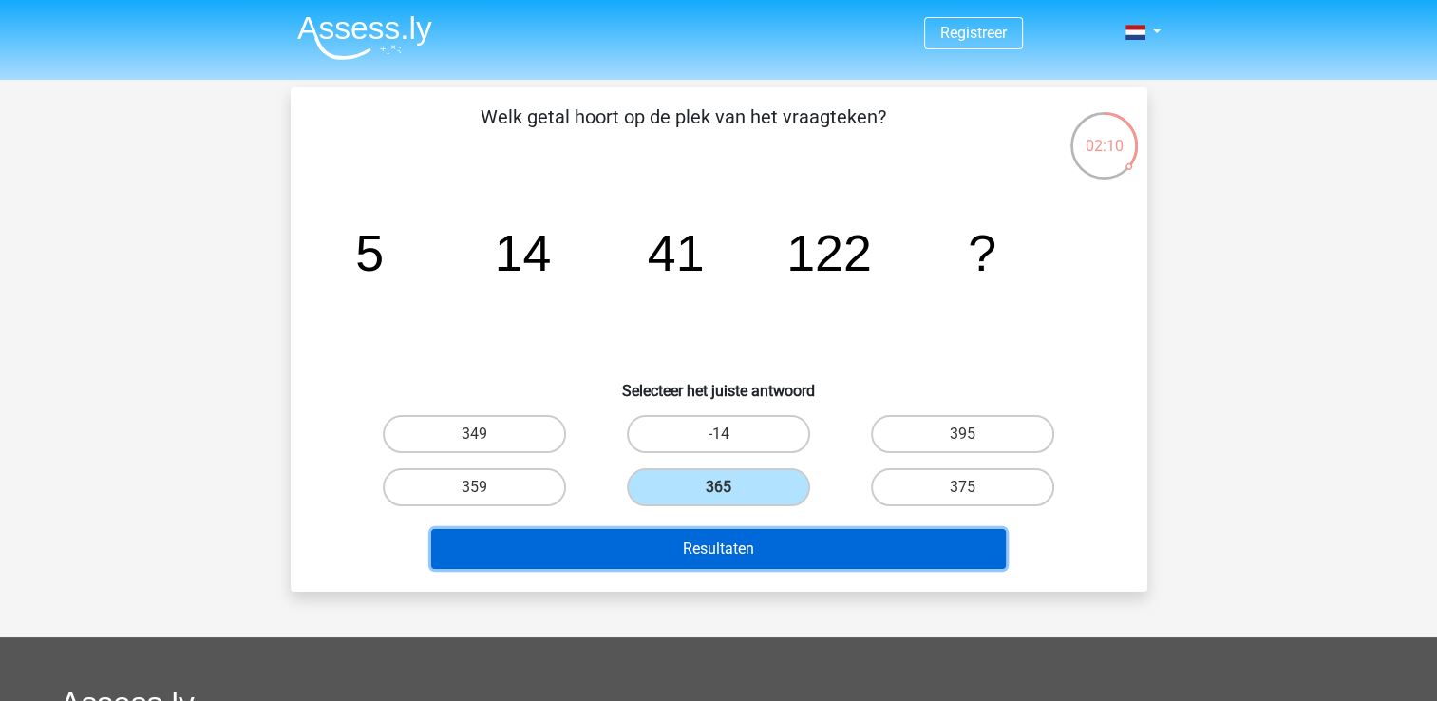
click at [649, 540] on button "Resultaten" at bounding box center [718, 549] width 574 height 40
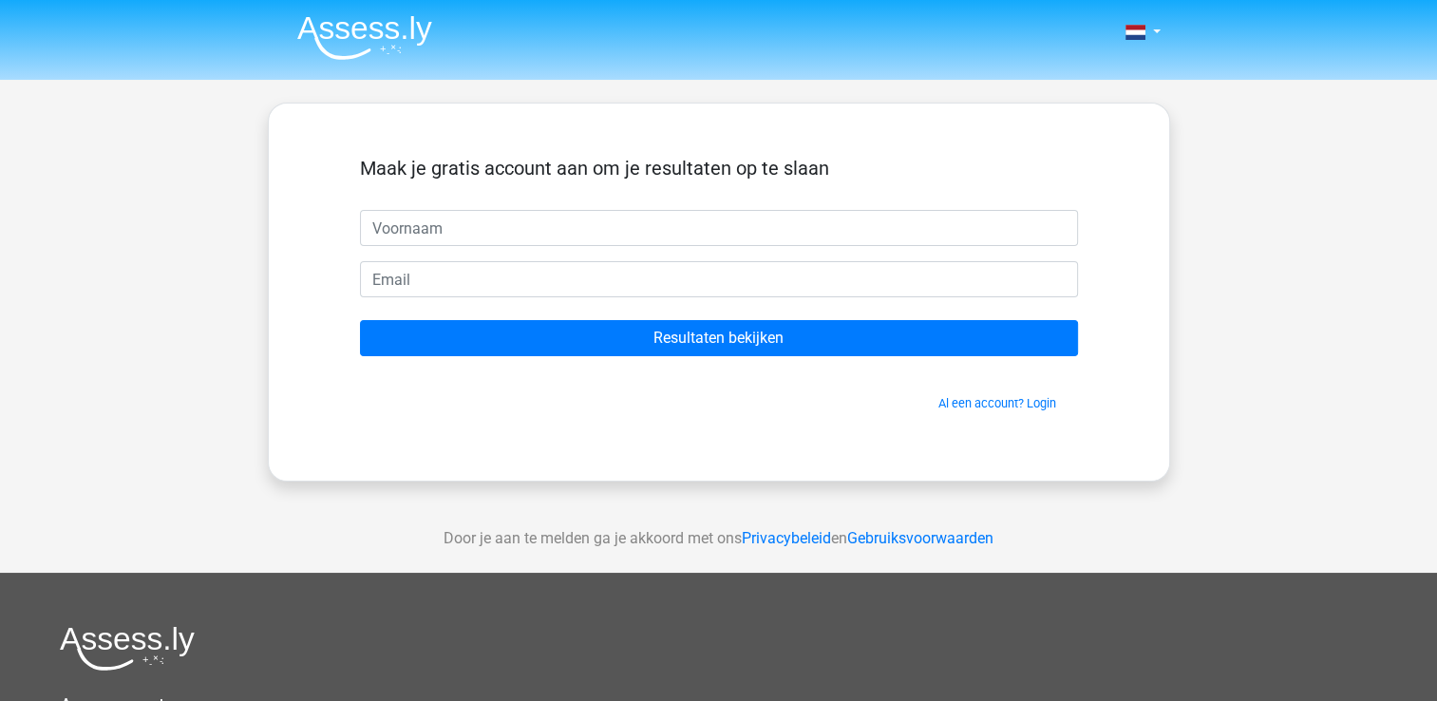
click at [463, 219] on input "text" at bounding box center [719, 228] width 718 height 36
click at [451, 241] on input "text" at bounding box center [719, 228] width 718 height 36
click at [360, 320] on input "Resultaten bekijken" at bounding box center [719, 338] width 718 height 36
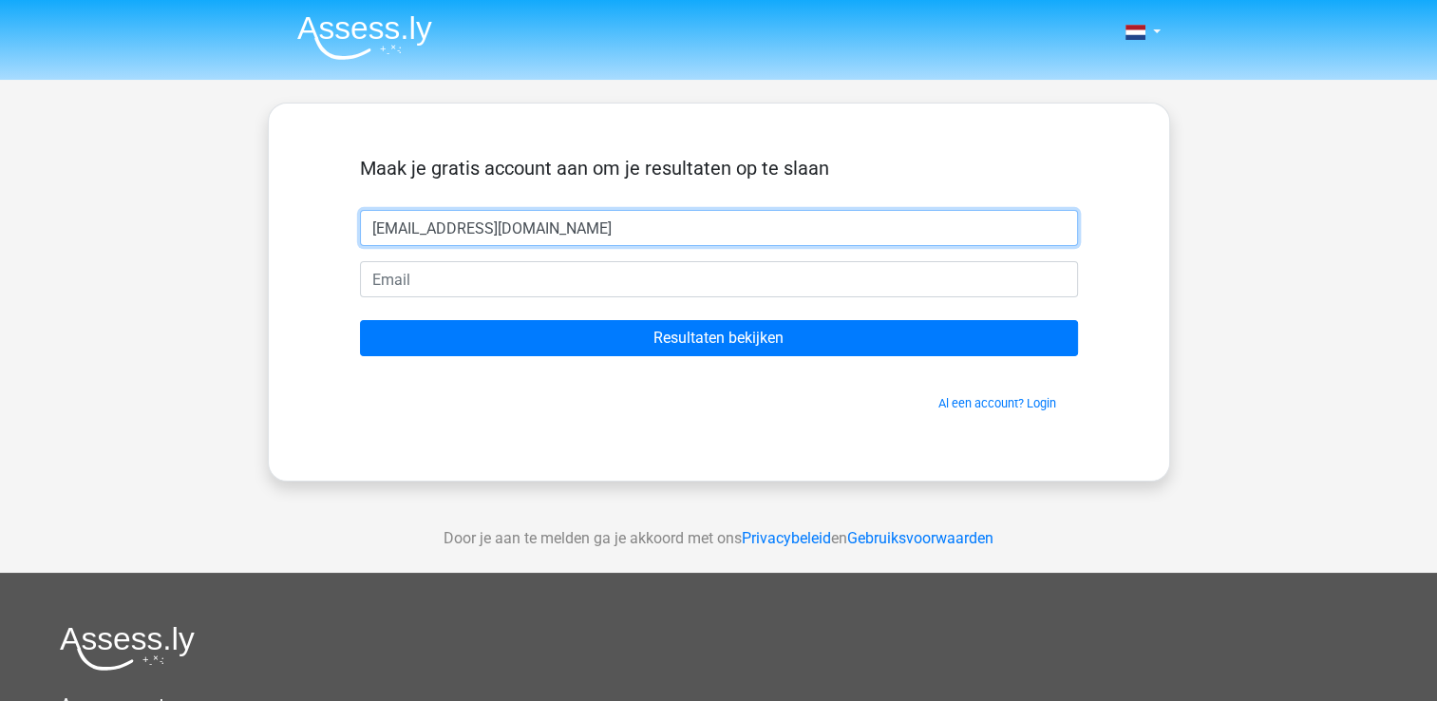
click at [526, 215] on input "[EMAIL_ADDRESS][DOMAIN_NAME]" at bounding box center [719, 228] width 718 height 36
click at [539, 222] on input "[EMAIL_ADDRESS][DOMAIN_NAME]" at bounding box center [719, 228] width 718 height 36
type input "i"
type input "[PERSON_NAME]"
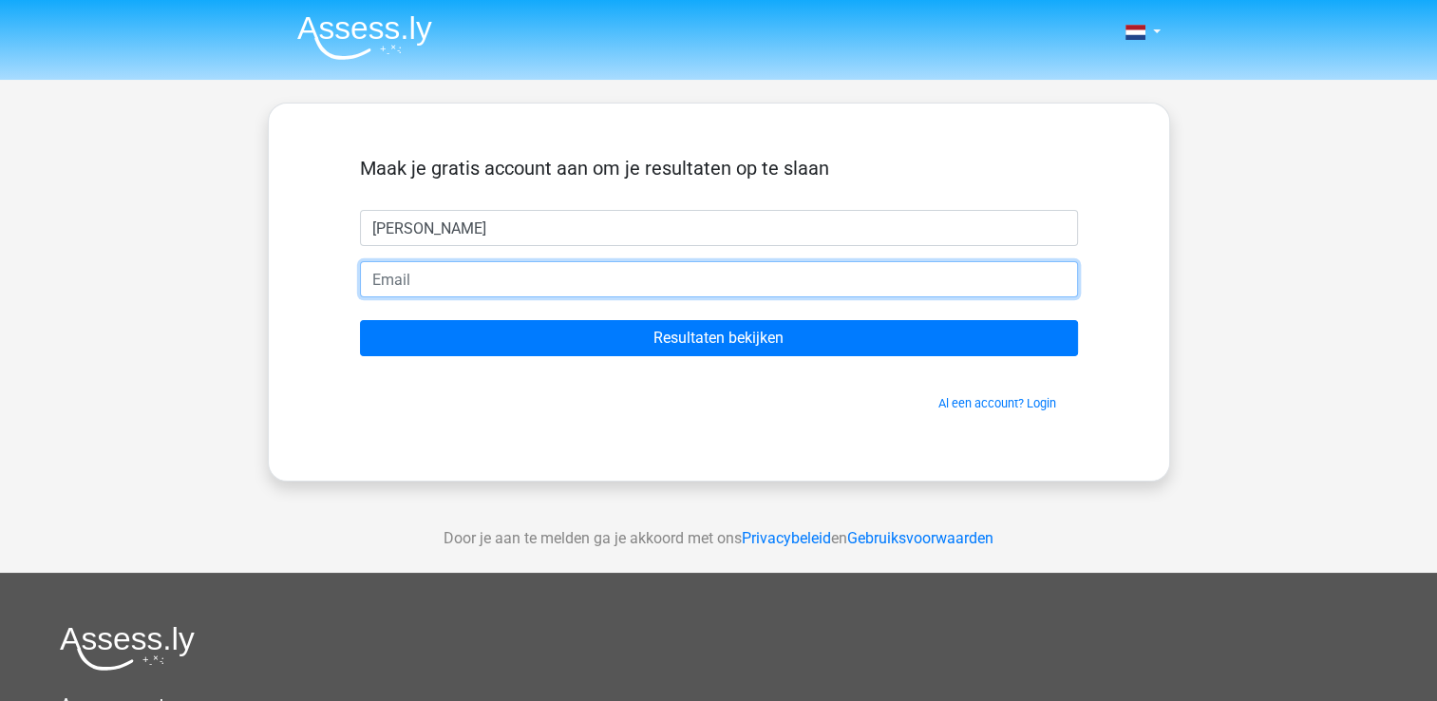
click at [443, 283] on input "email" at bounding box center [719, 279] width 718 height 36
type input "[EMAIL_ADDRESS][DOMAIN_NAME]"
click at [360, 320] on input "Resultaten bekijken" at bounding box center [719, 338] width 718 height 36
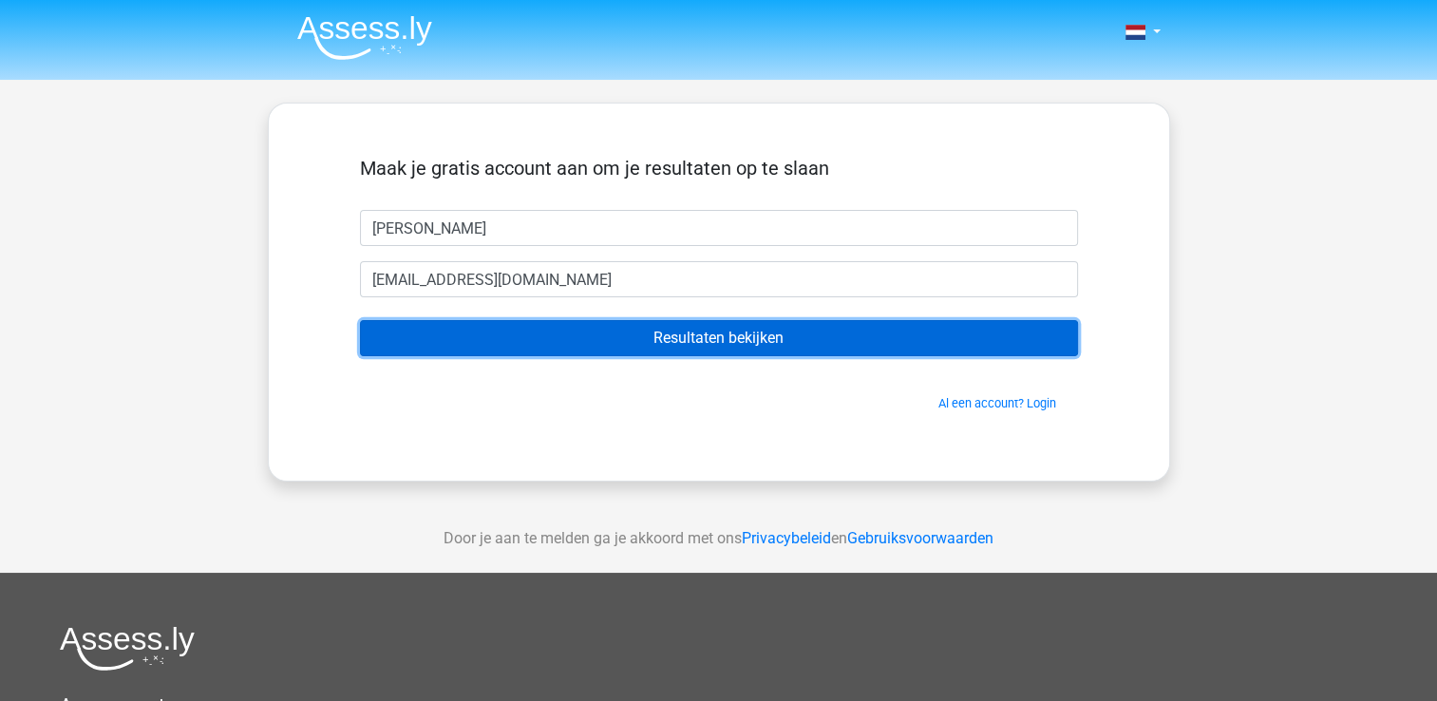
click at [493, 346] on input "Resultaten bekijken" at bounding box center [719, 338] width 718 height 36
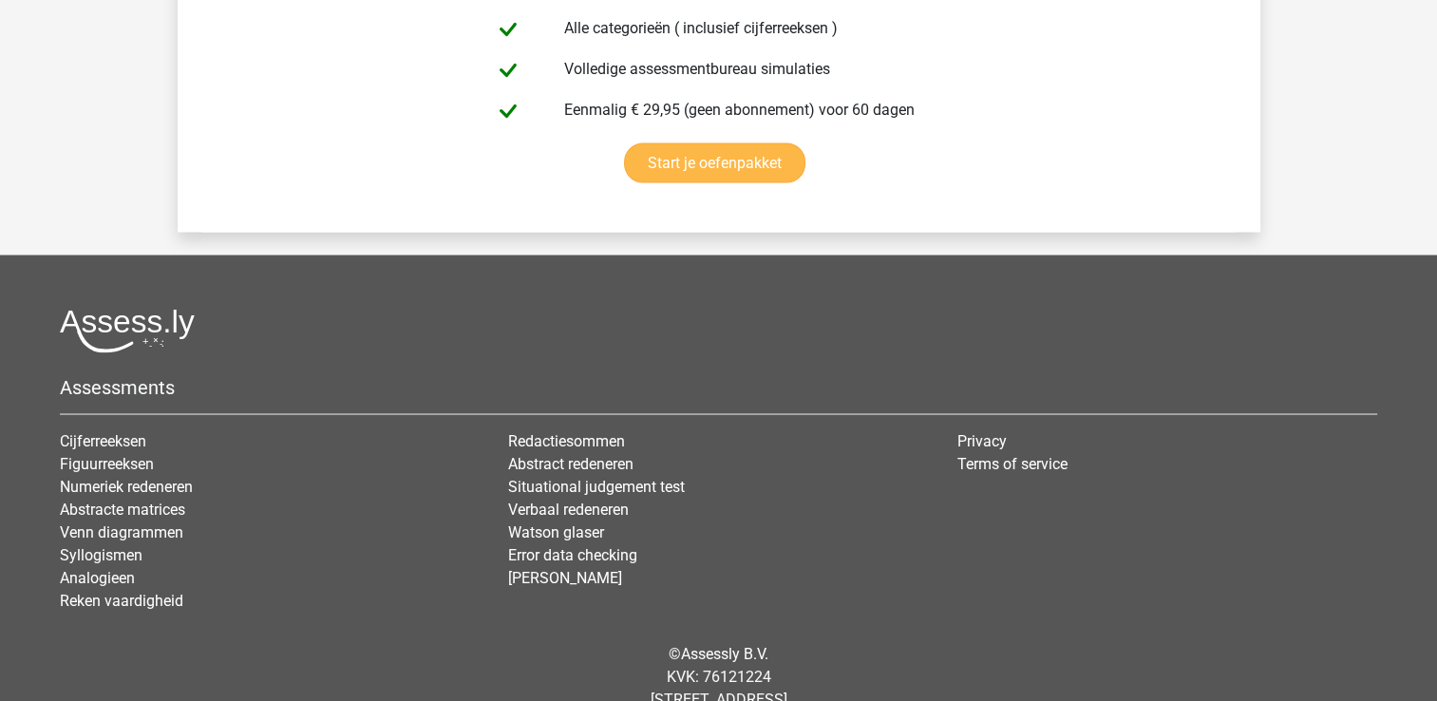
scroll to position [3474, 0]
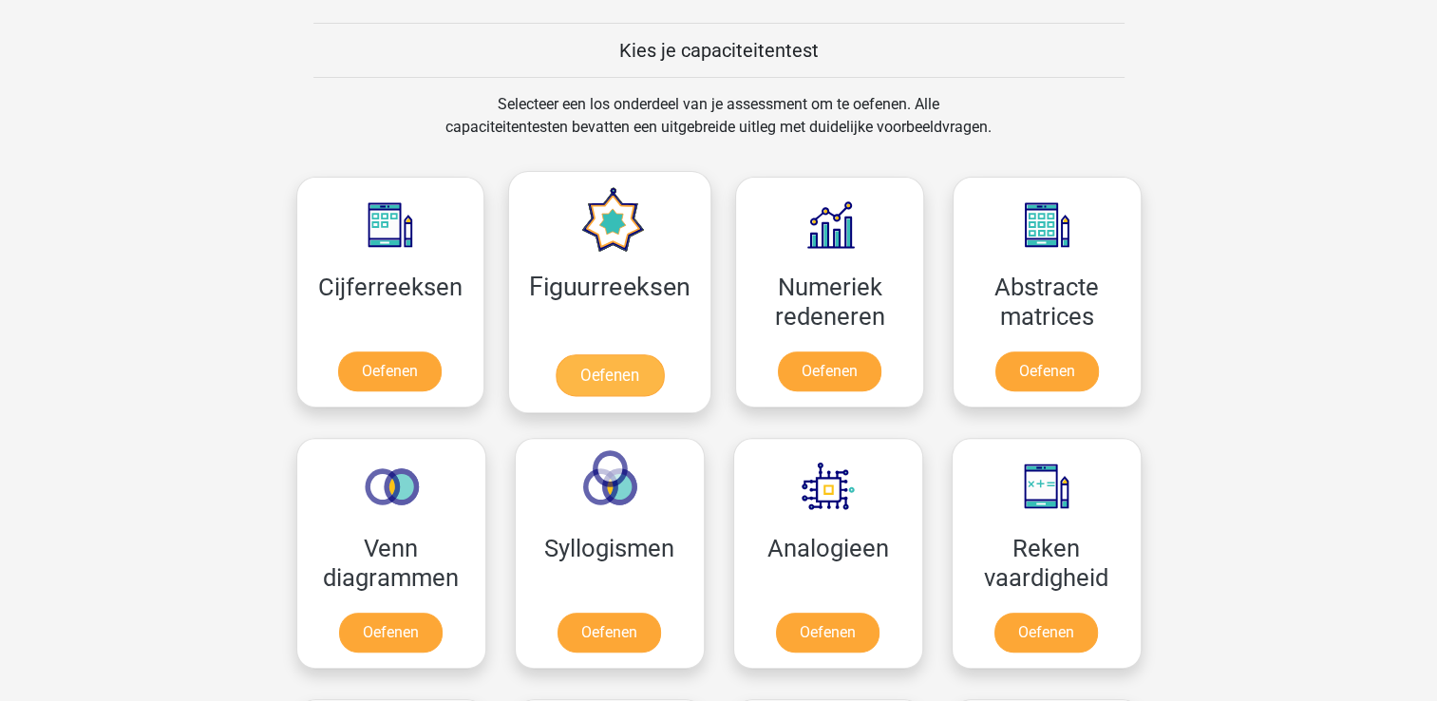
scroll to position [760, 0]
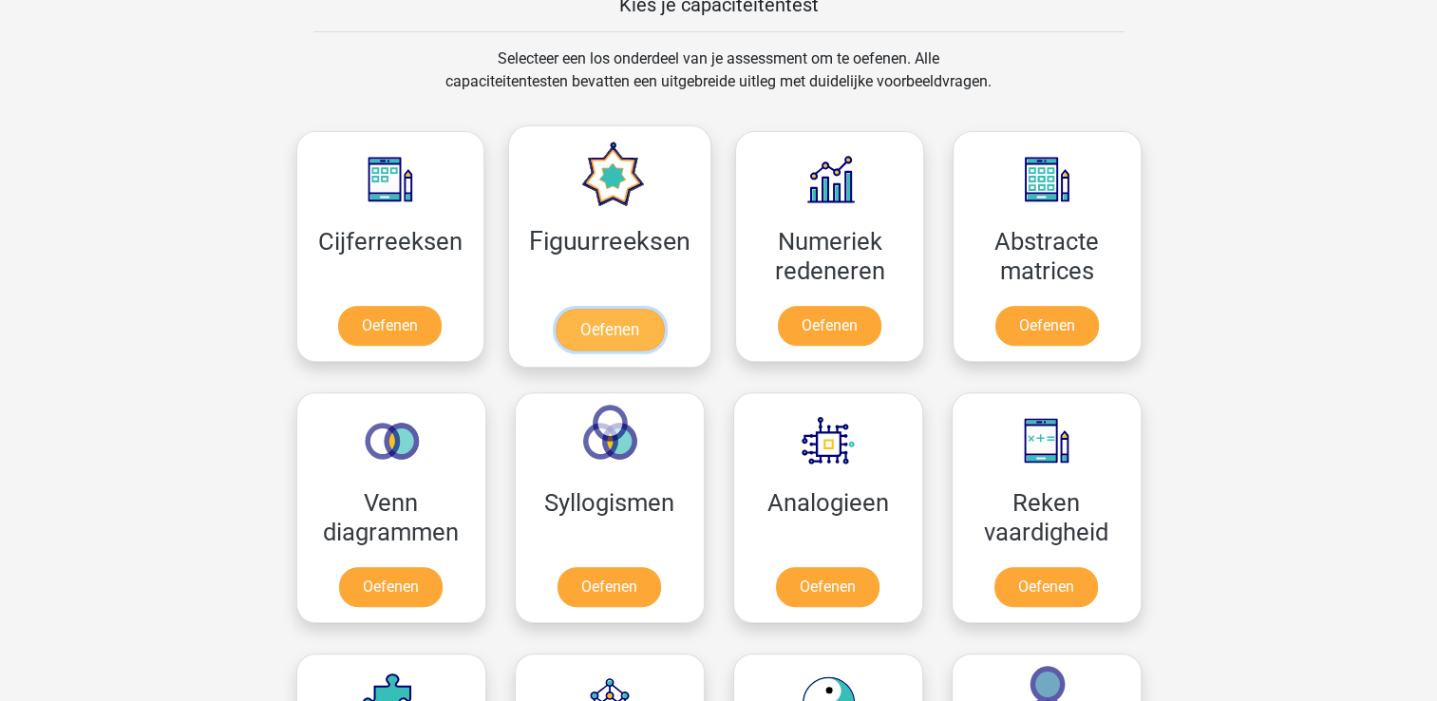
click at [646, 321] on link "Oefenen" at bounding box center [609, 330] width 108 height 42
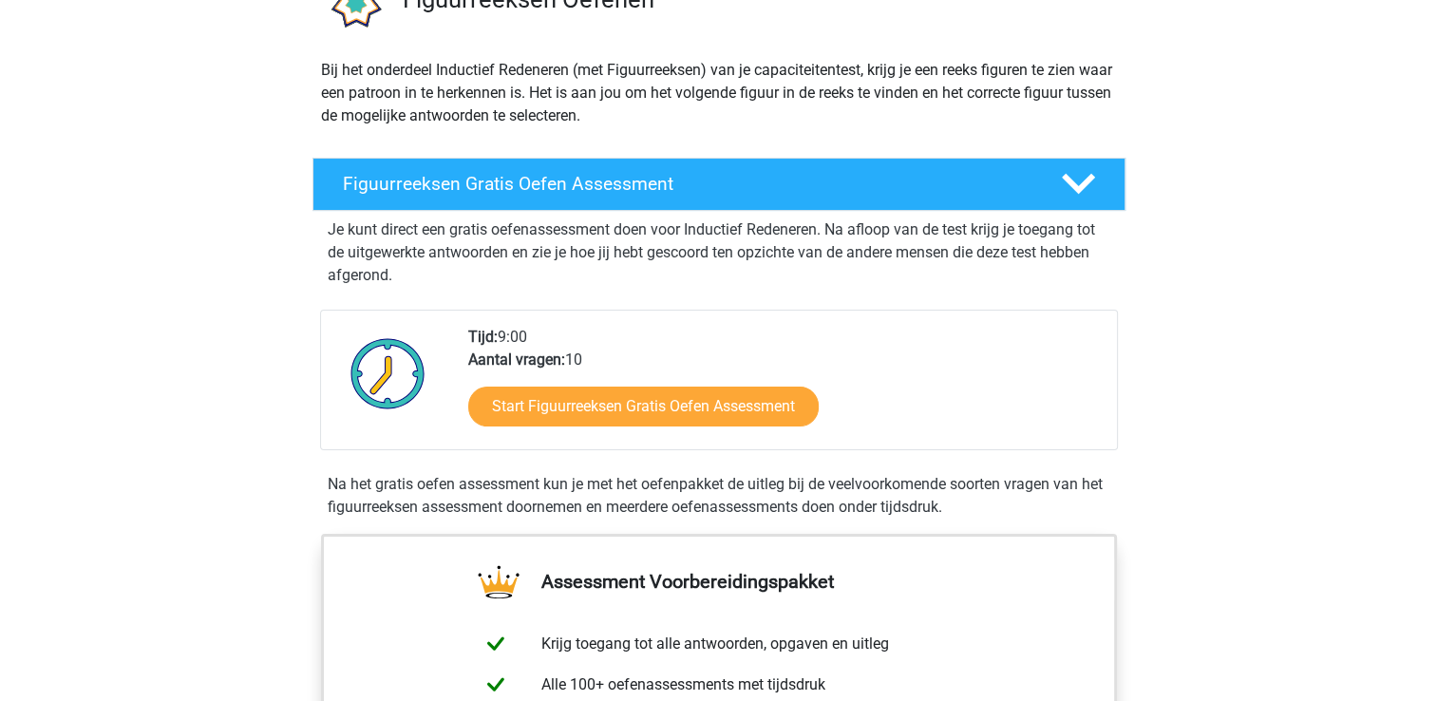
scroll to position [285, 0]
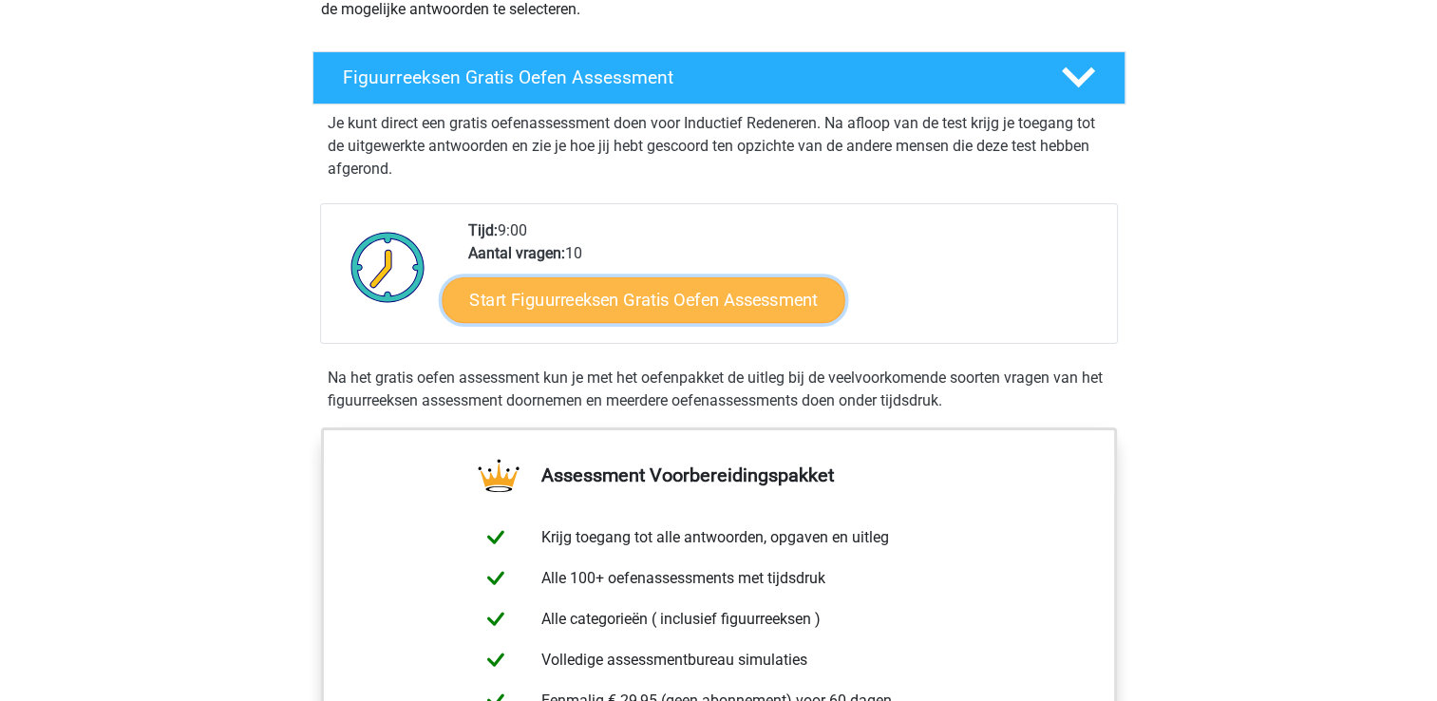
click at [677, 303] on link "Start Figuurreeksen Gratis Oefen Assessment" at bounding box center [643, 299] width 403 height 46
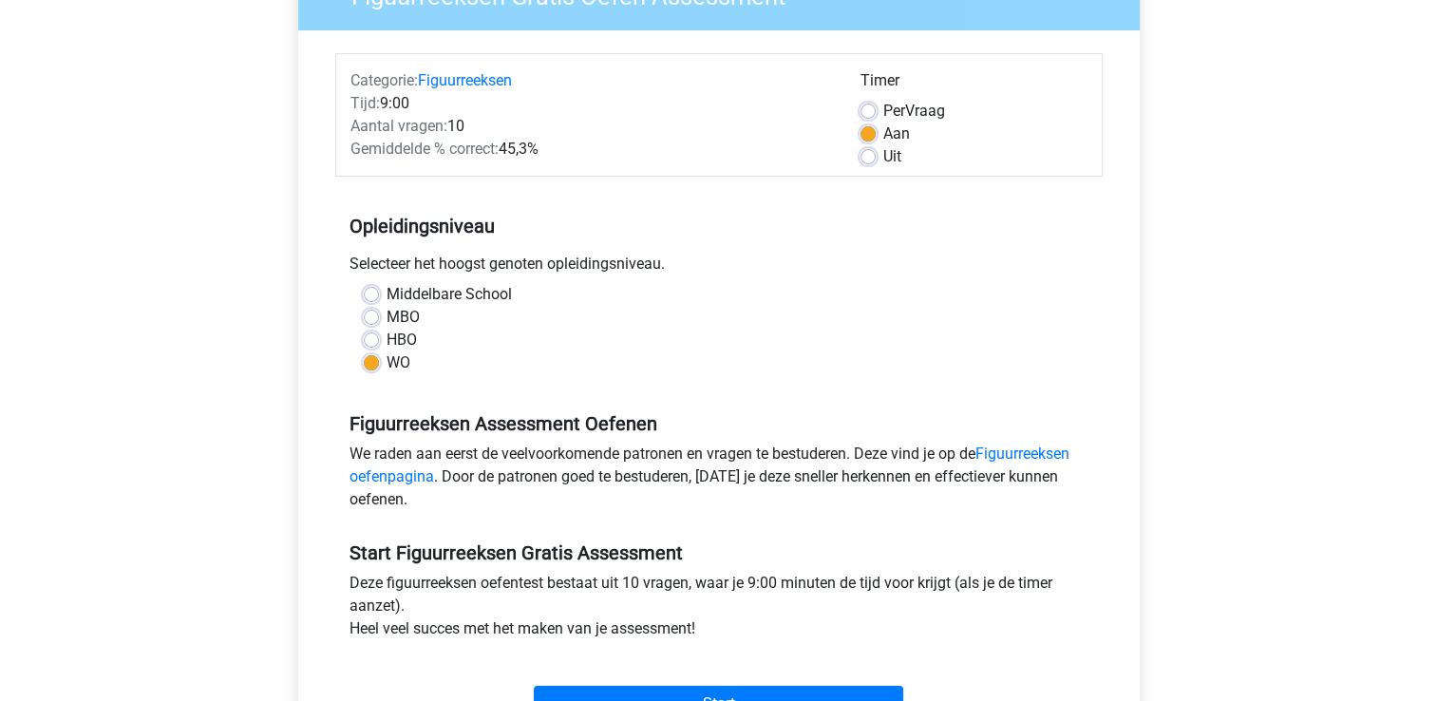
scroll to position [190, 0]
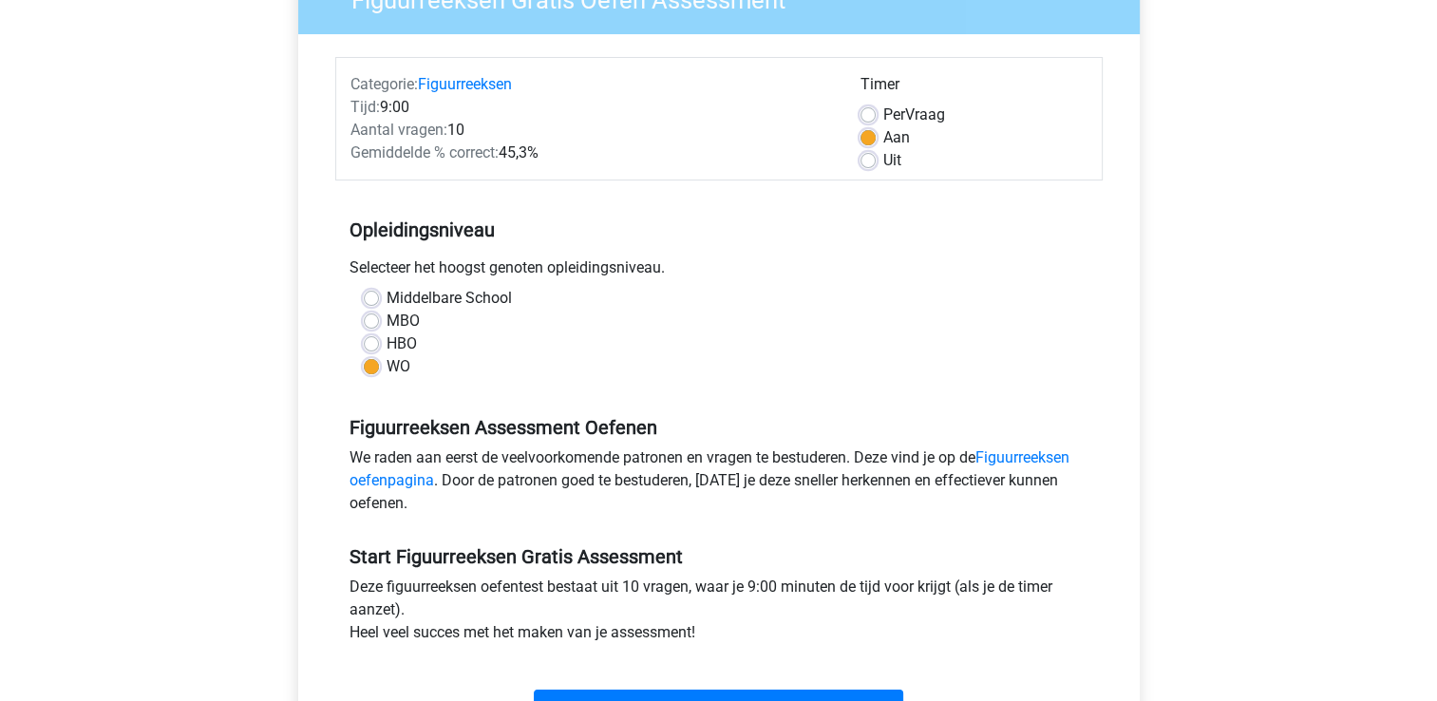
click at [386, 321] on label "MBO" at bounding box center [402, 321] width 33 height 23
click at [368, 321] on input "MBO" at bounding box center [371, 319] width 15 height 19
radio input "true"
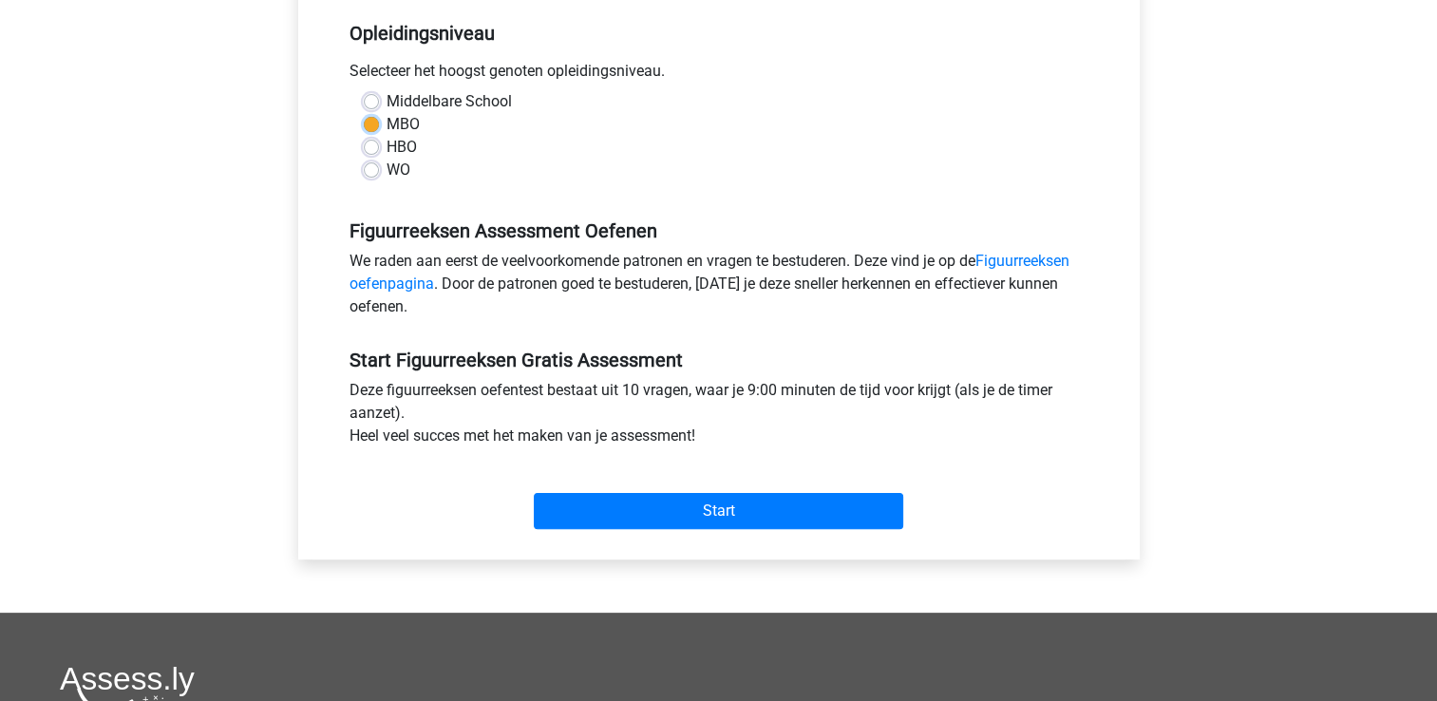
scroll to position [570, 0]
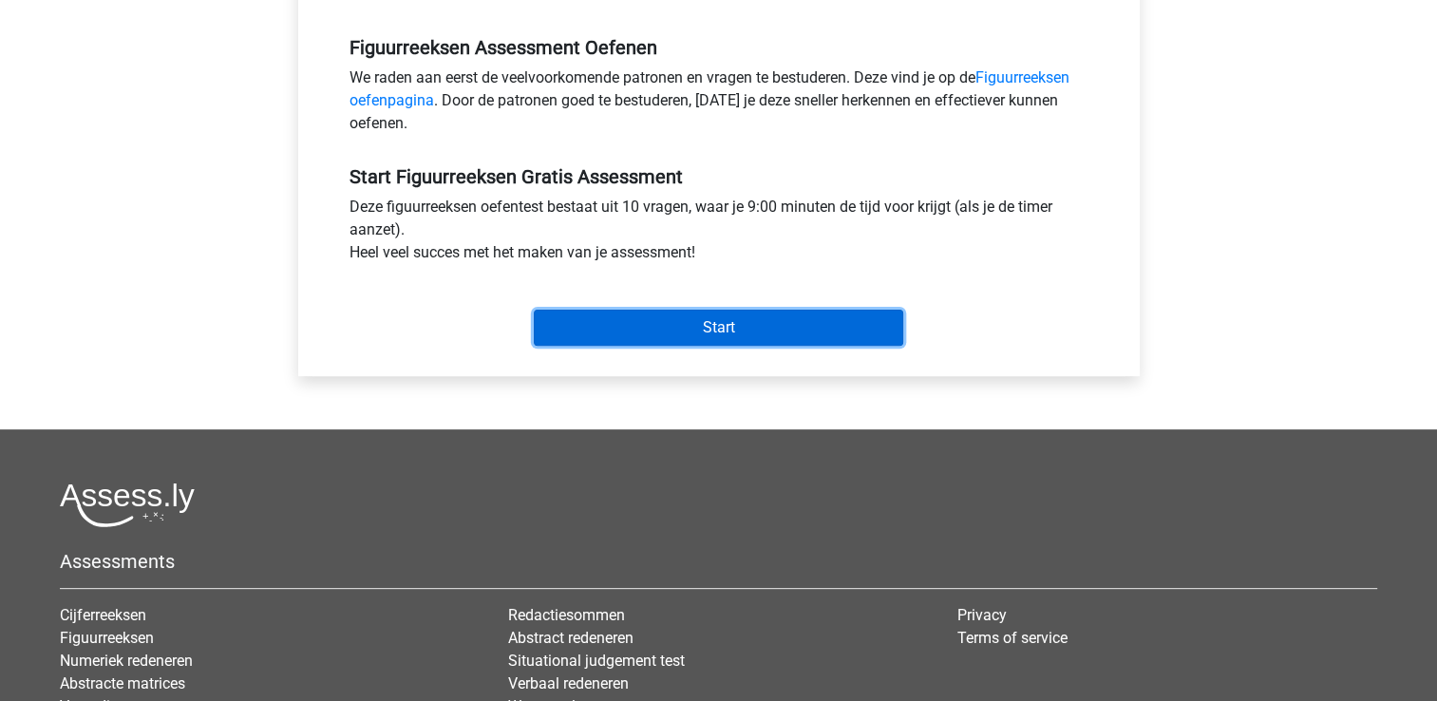
click at [590, 336] on input "Start" at bounding box center [718, 328] width 369 height 36
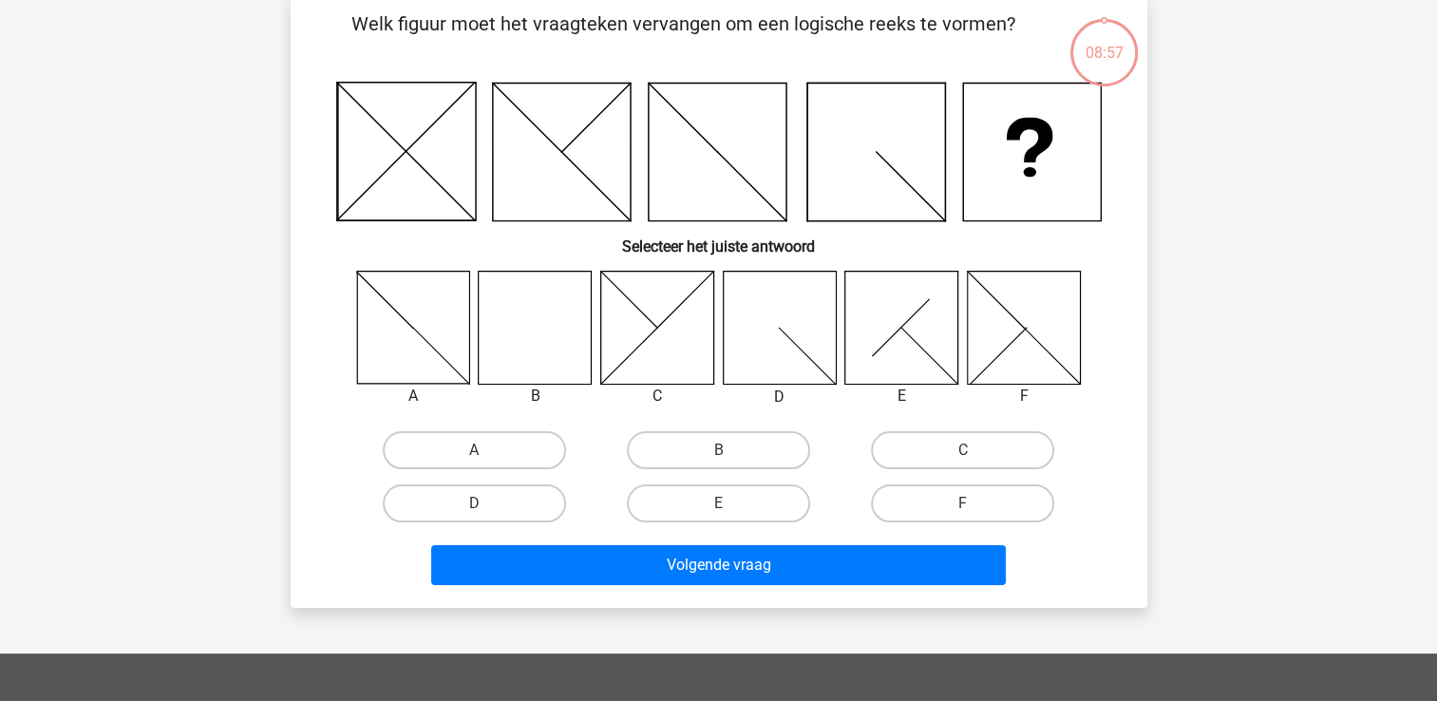
scroll to position [95, 0]
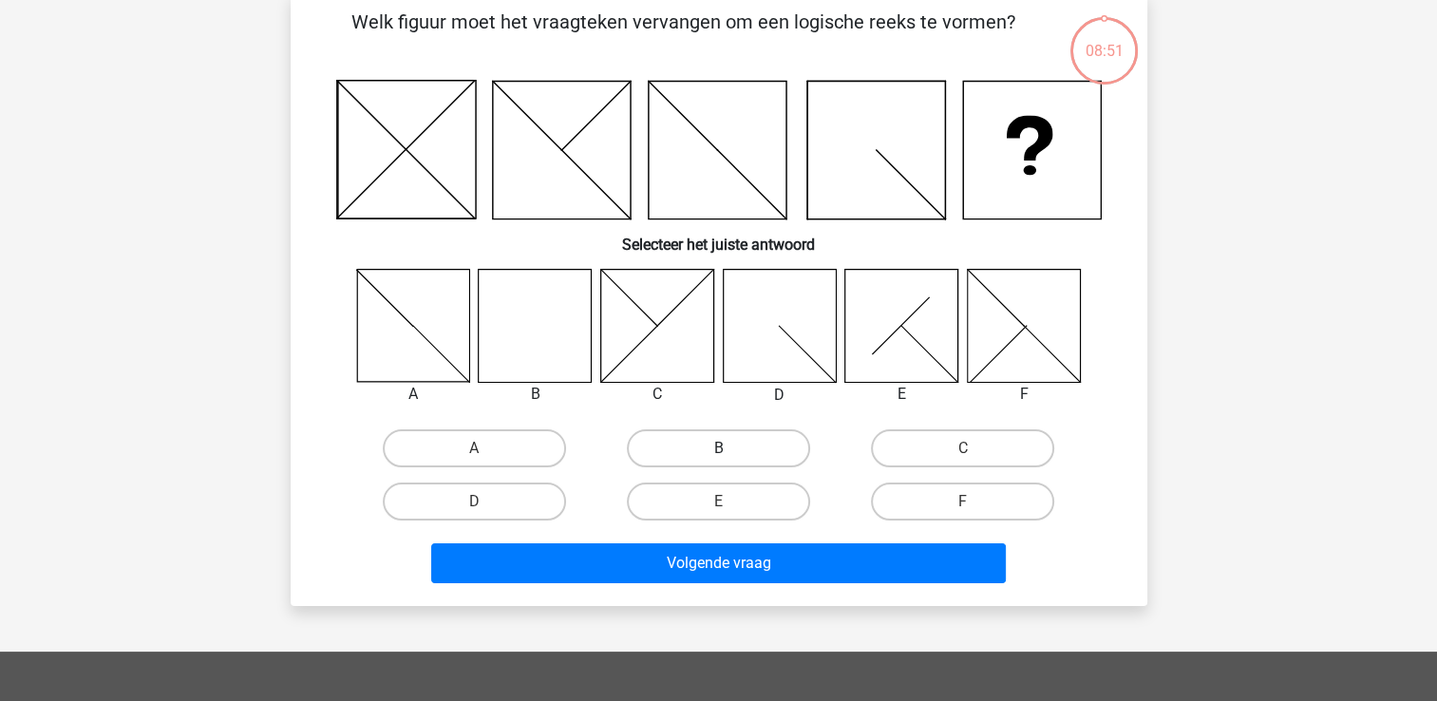
click at [722, 464] on label "B" at bounding box center [718, 448] width 183 height 38
click at [722, 461] on input "B" at bounding box center [724, 454] width 12 height 12
radio input "true"
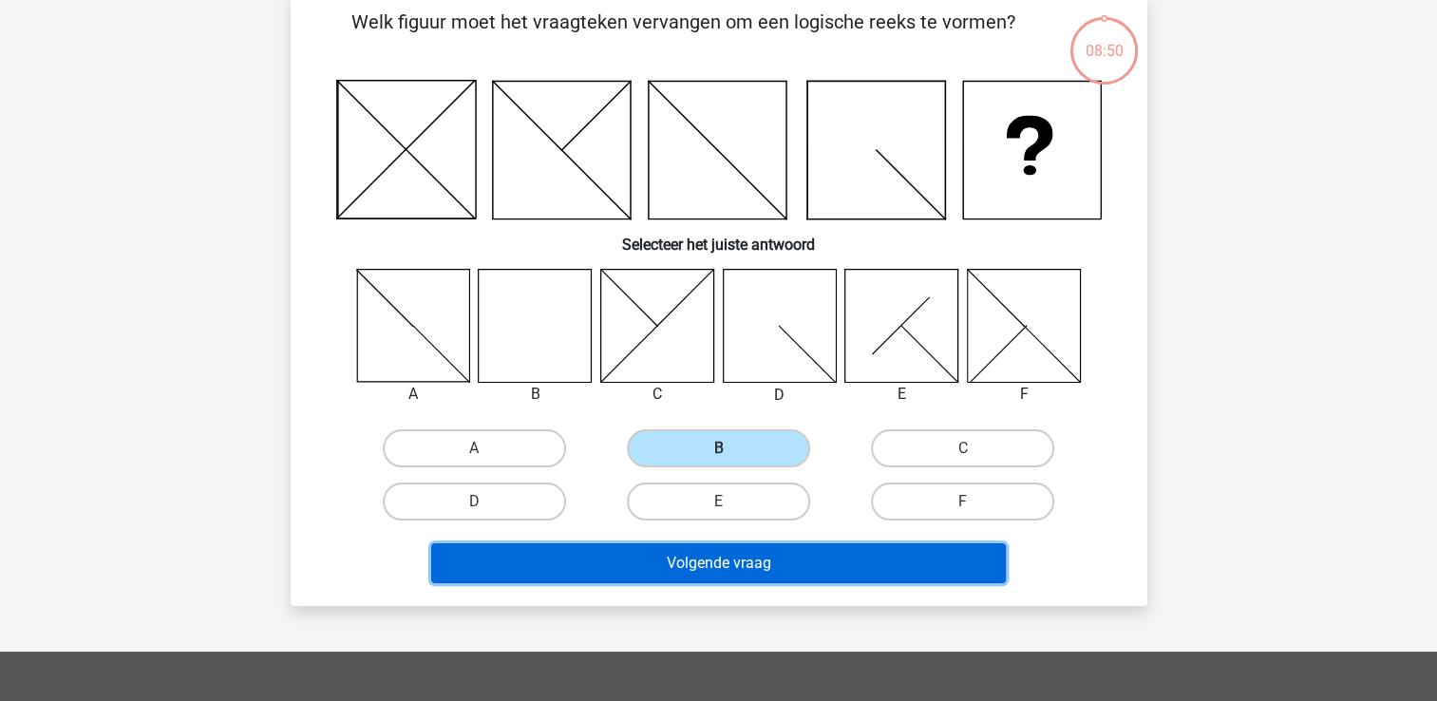
click at [705, 552] on button "Volgende vraag" at bounding box center [718, 563] width 574 height 40
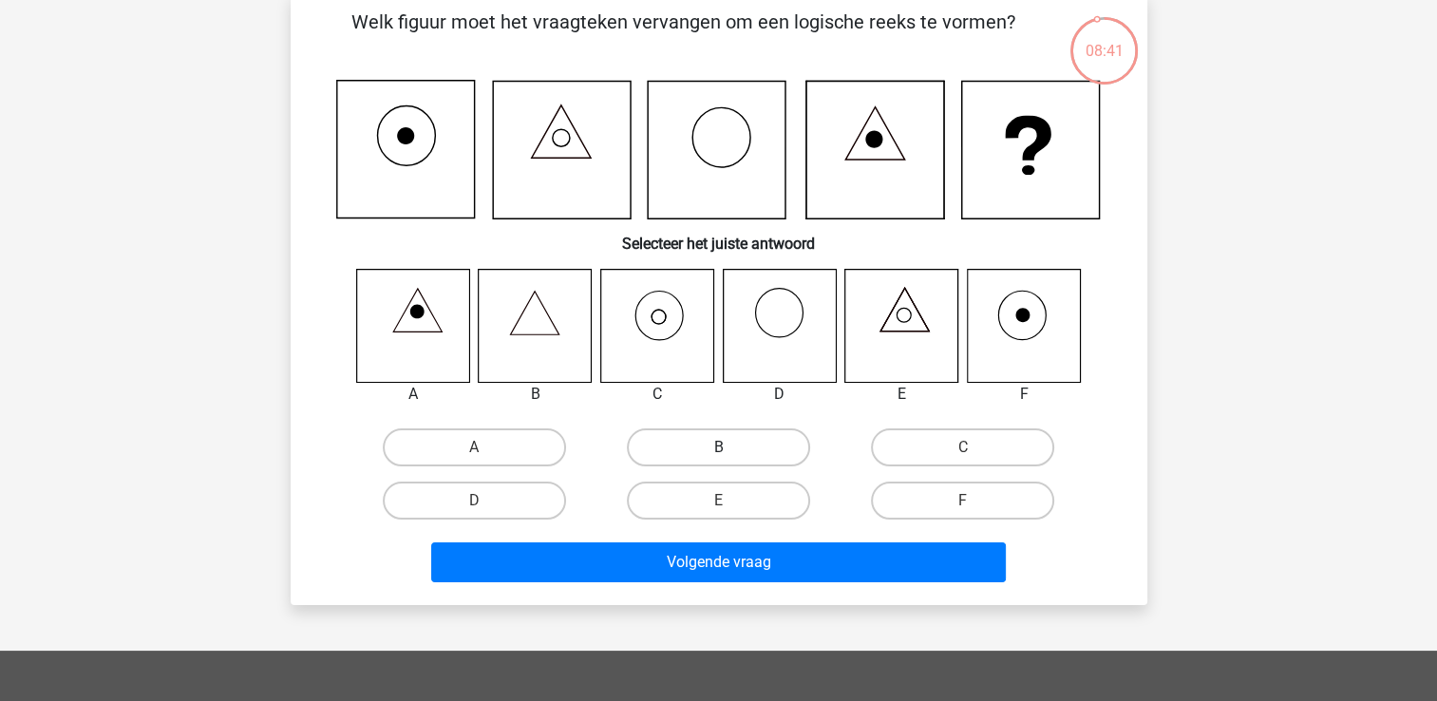
click at [751, 433] on label "B" at bounding box center [718, 447] width 183 height 38
click at [730, 447] on input "B" at bounding box center [724, 453] width 12 height 12
radio input "true"
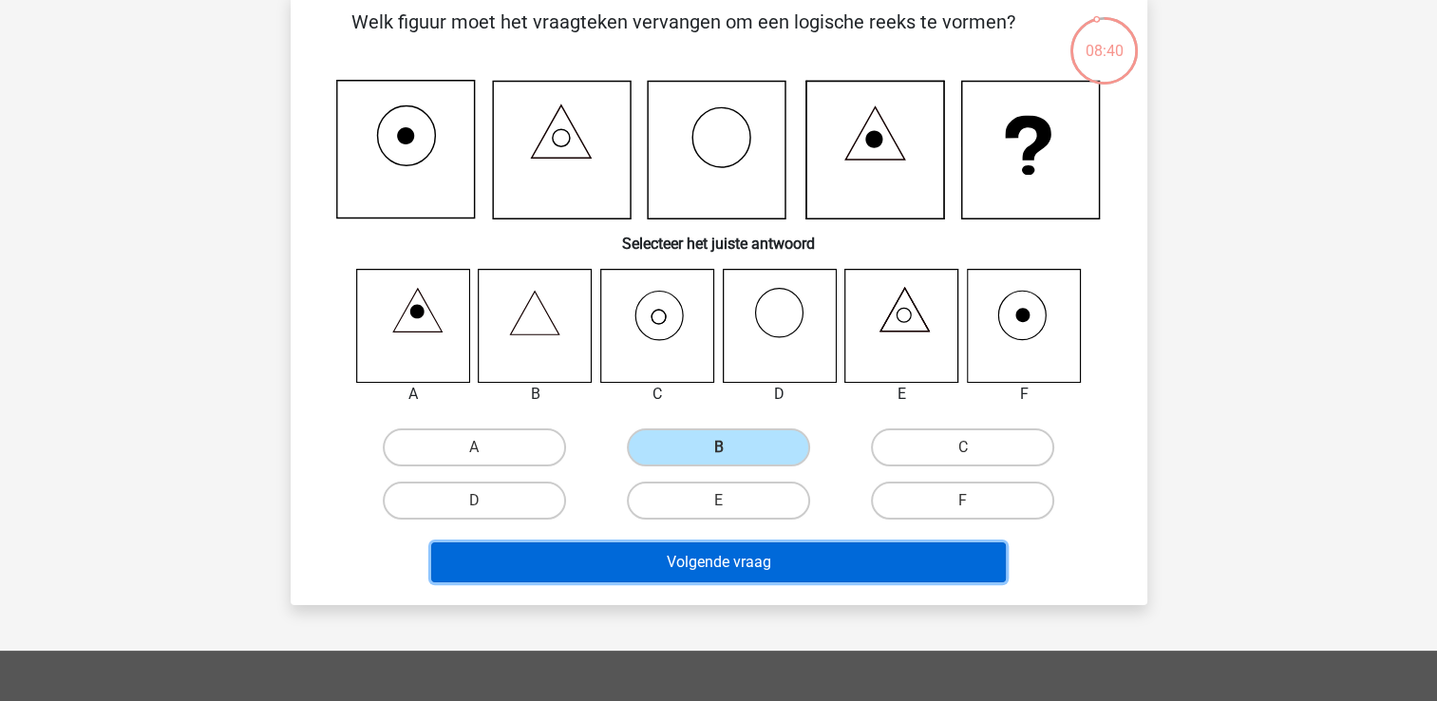
click at [705, 571] on button "Volgende vraag" at bounding box center [718, 562] width 574 height 40
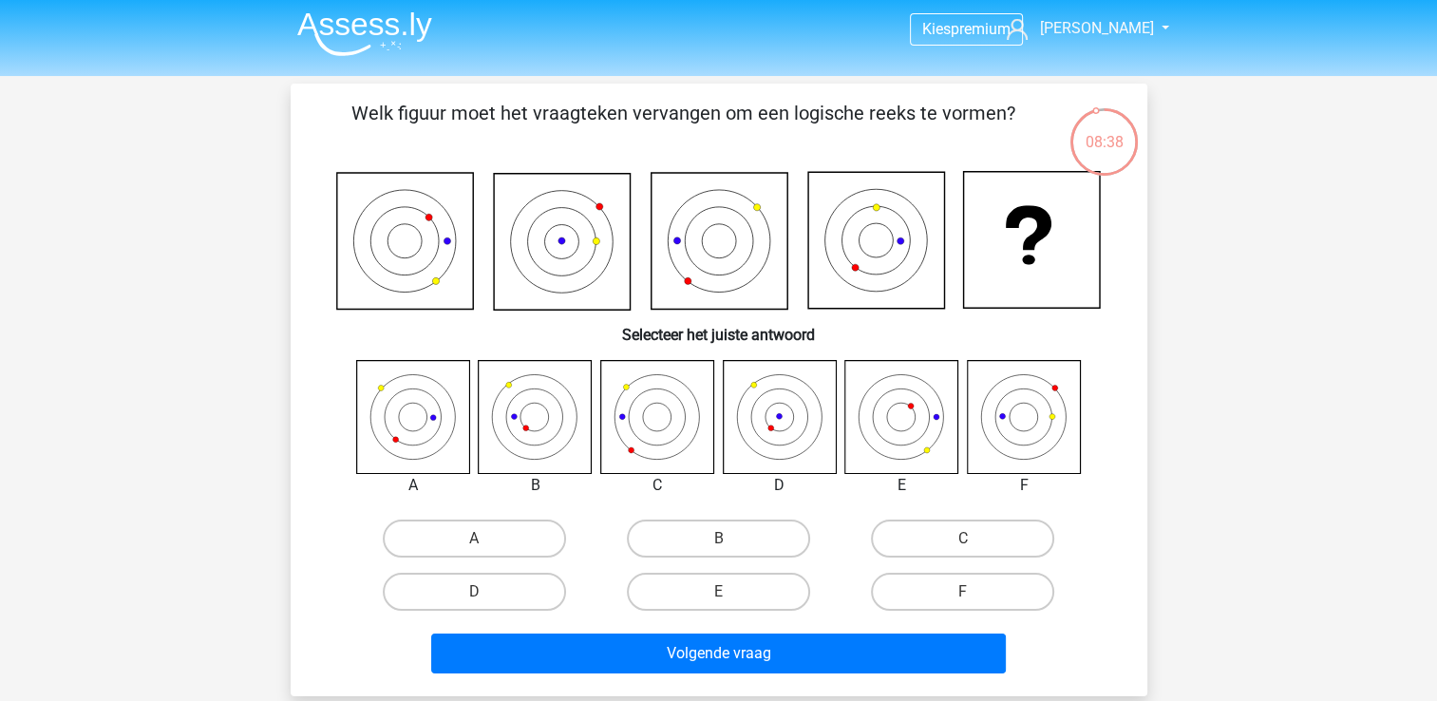
scroll to position [0, 0]
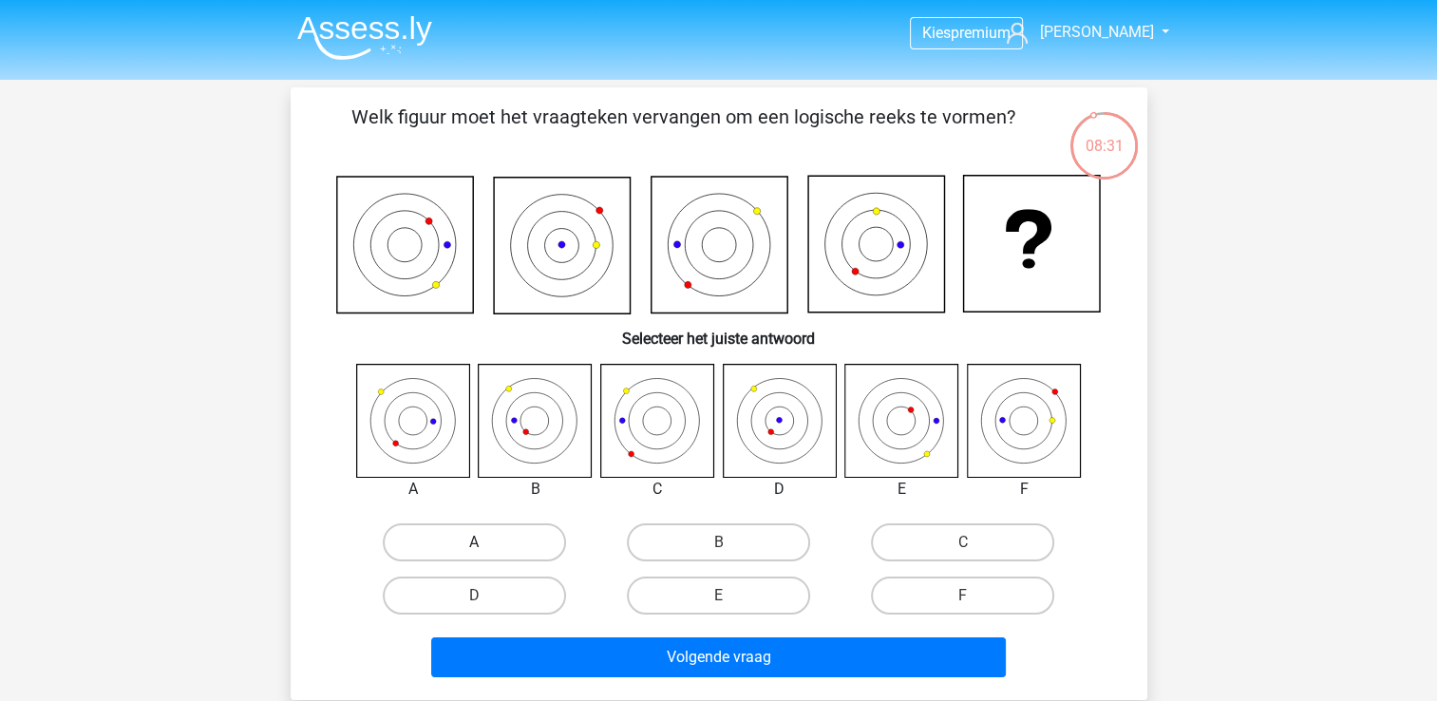
click at [453, 549] on label "A" at bounding box center [474, 542] width 183 height 38
click at [474, 549] on input "A" at bounding box center [480, 548] width 12 height 12
radio input "true"
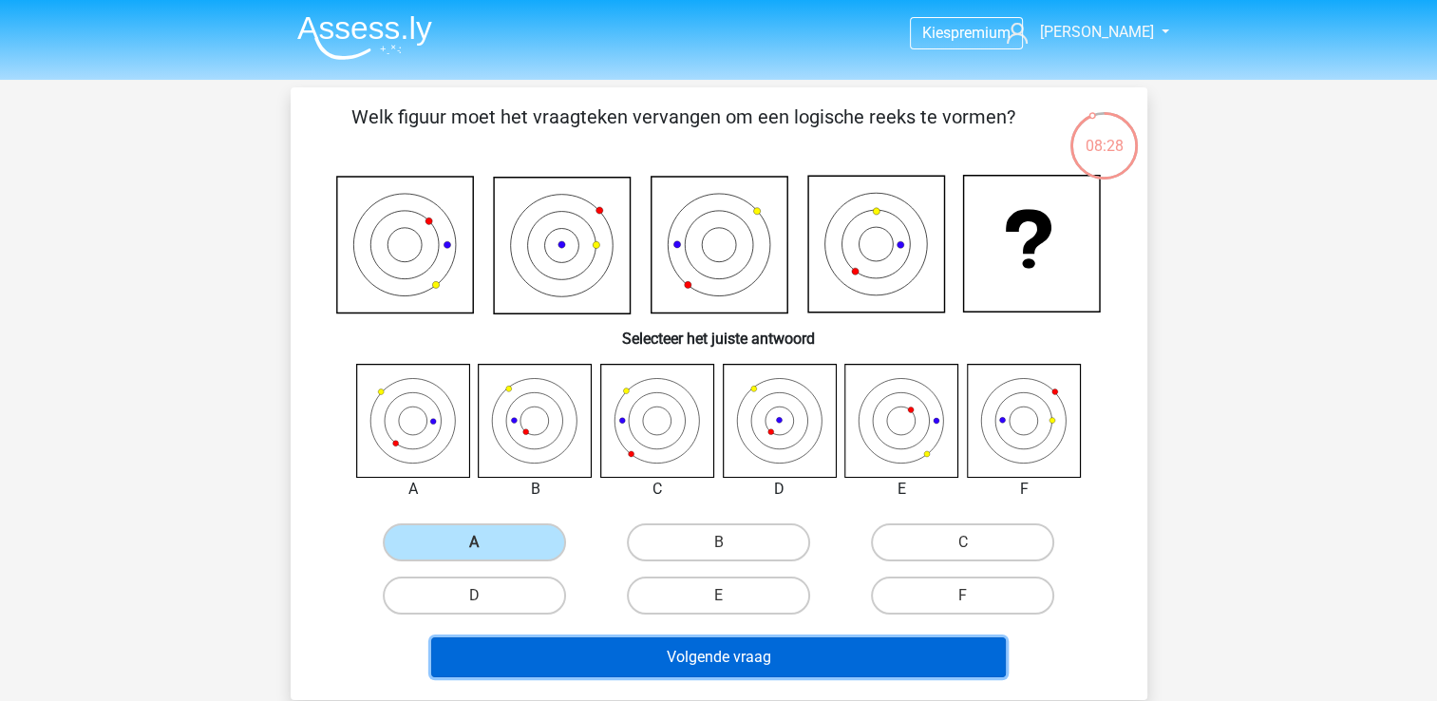
click at [700, 662] on button "Volgende vraag" at bounding box center [718, 657] width 574 height 40
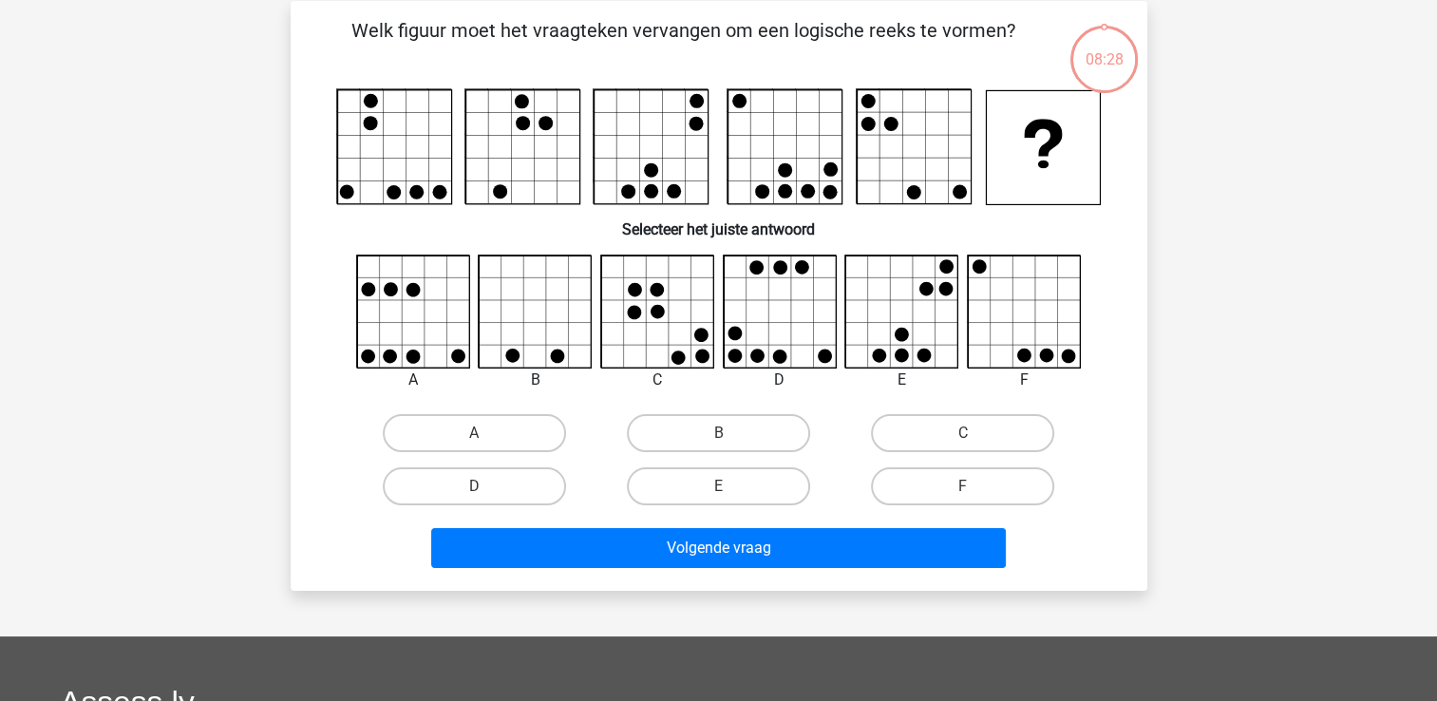
scroll to position [87, 0]
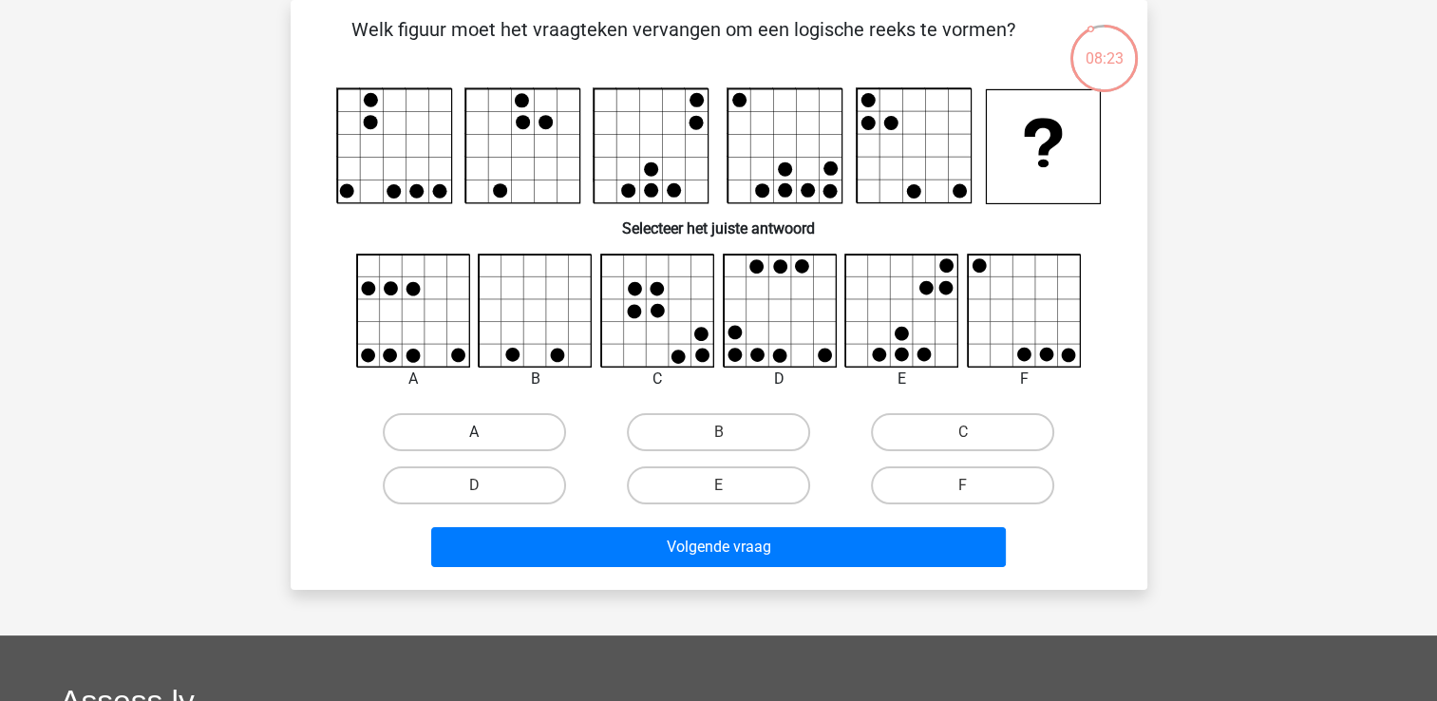
click at [505, 442] on label "A" at bounding box center [474, 432] width 183 height 38
click at [486, 442] on input "A" at bounding box center [480, 438] width 12 height 12
radio input "true"
click at [489, 423] on label "A" at bounding box center [474, 432] width 183 height 38
click at [486, 432] on input "A" at bounding box center [480, 438] width 12 height 12
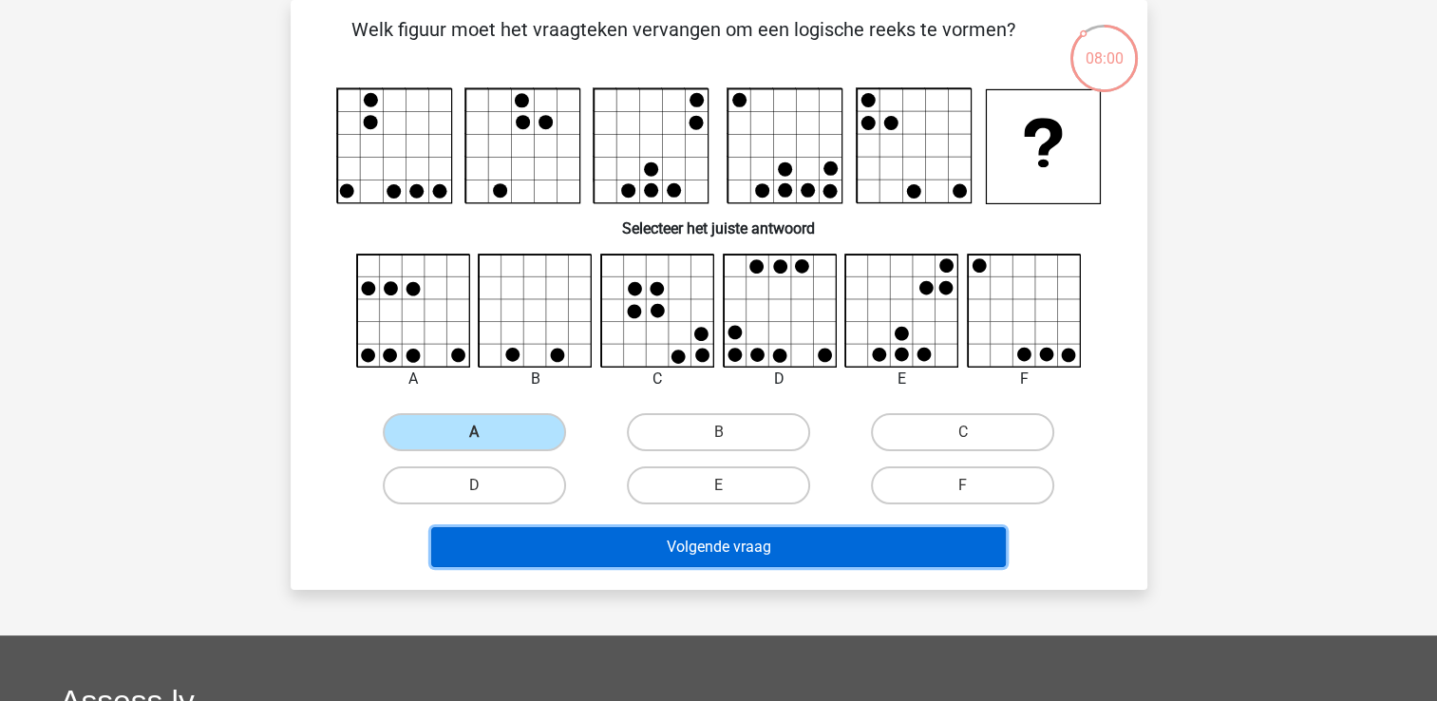
click at [643, 557] on button "Volgende vraag" at bounding box center [718, 547] width 574 height 40
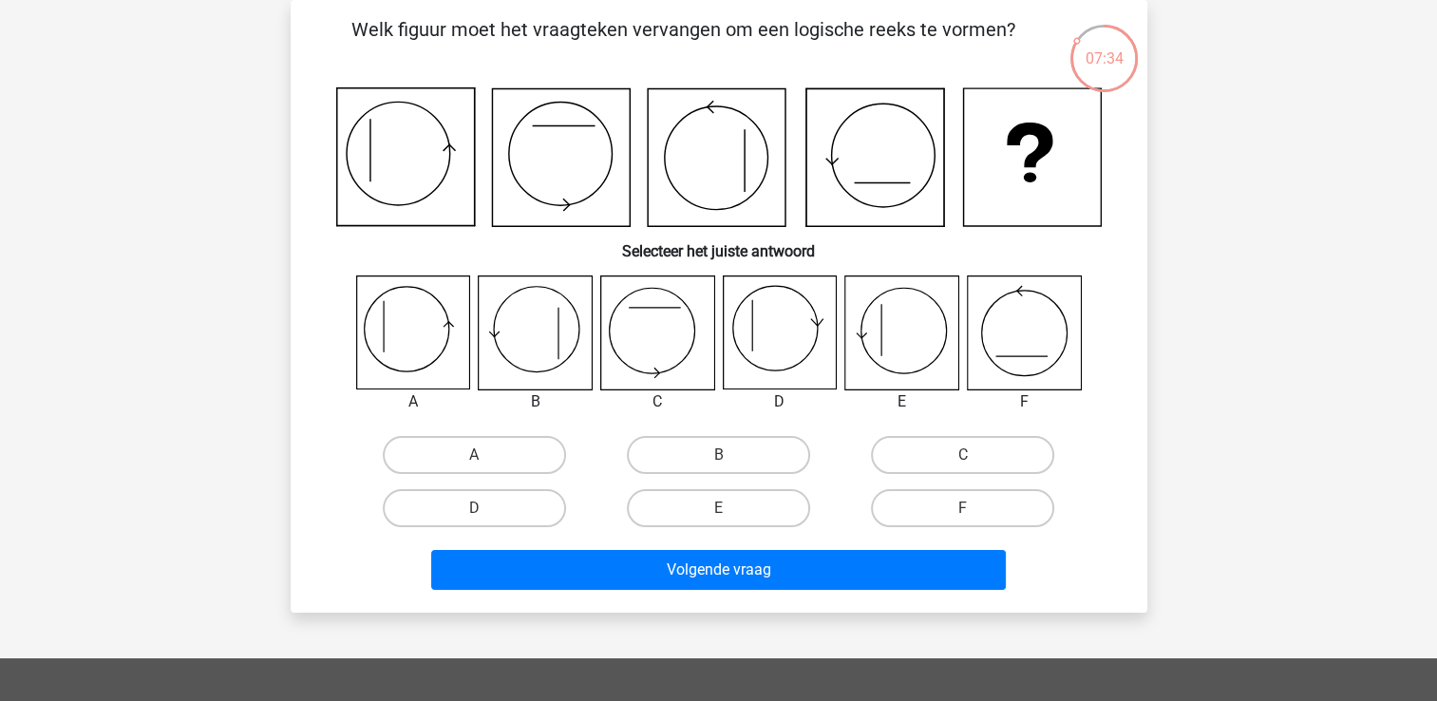
click at [437, 345] on icon at bounding box center [412, 332] width 113 height 113
click at [501, 481] on div "D" at bounding box center [474, 507] width 244 height 53
click at [494, 461] on label "A" at bounding box center [474, 455] width 183 height 38
click at [486, 461] on input "A" at bounding box center [480, 461] width 12 height 12
radio input "true"
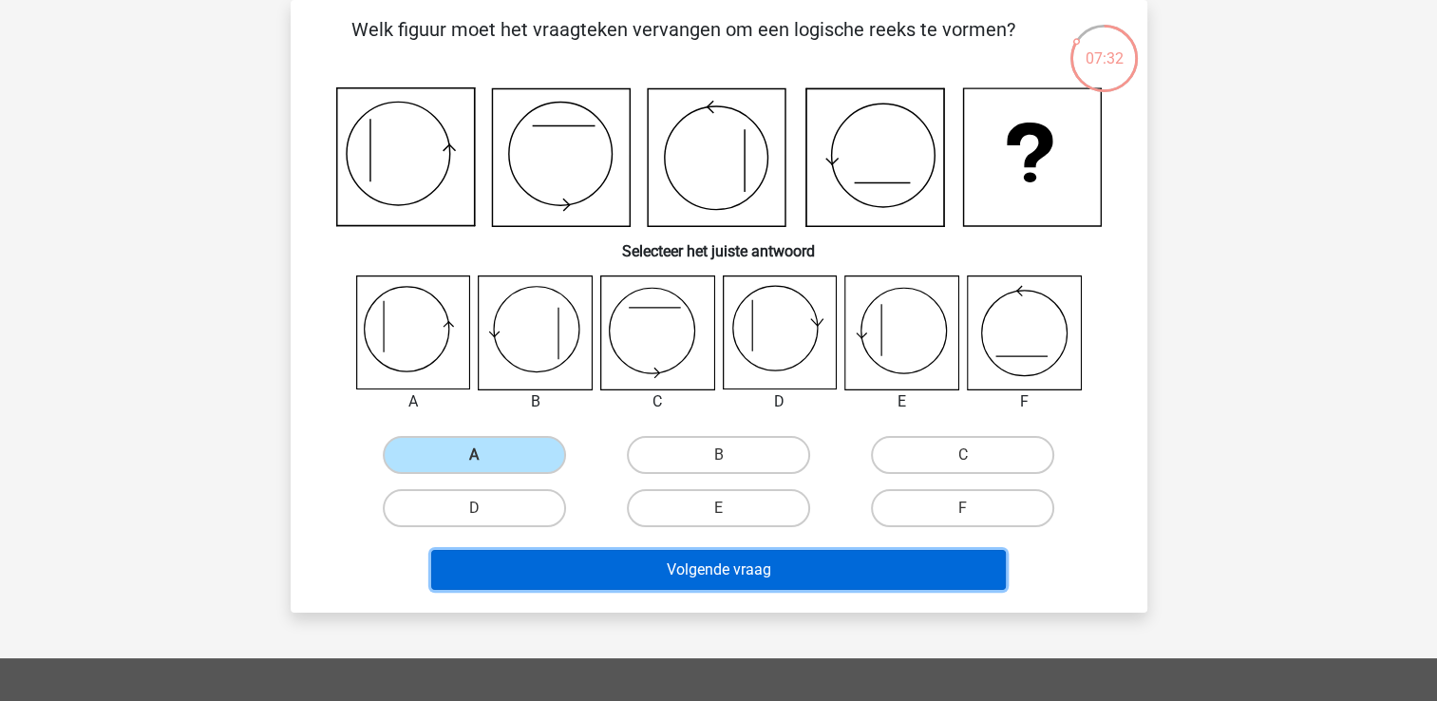
click at [701, 571] on button "Volgende vraag" at bounding box center [718, 570] width 574 height 40
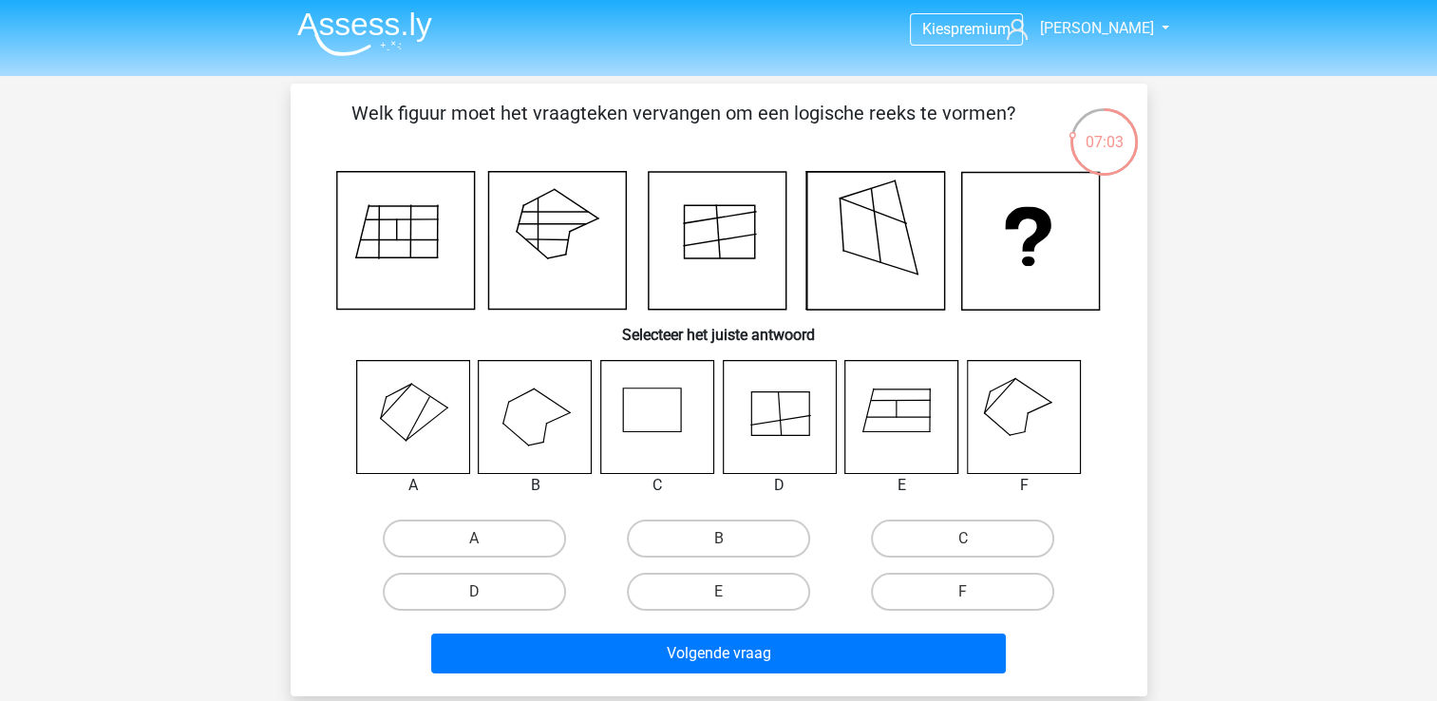
scroll to position [0, 0]
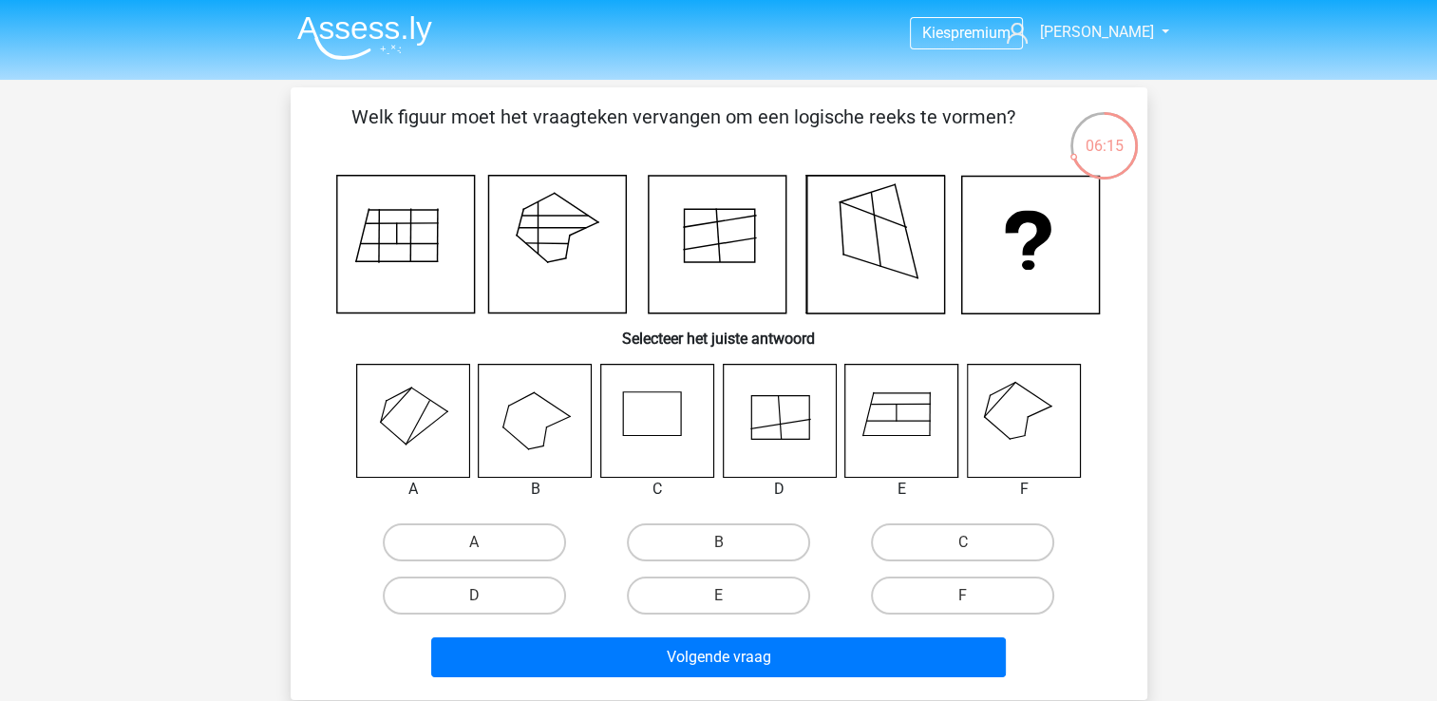
click at [1025, 447] on icon at bounding box center [1023, 420] width 113 height 113
click at [960, 541] on label "C" at bounding box center [962, 542] width 183 height 38
click at [963, 542] on input "C" at bounding box center [969, 548] width 12 height 12
radio input "true"
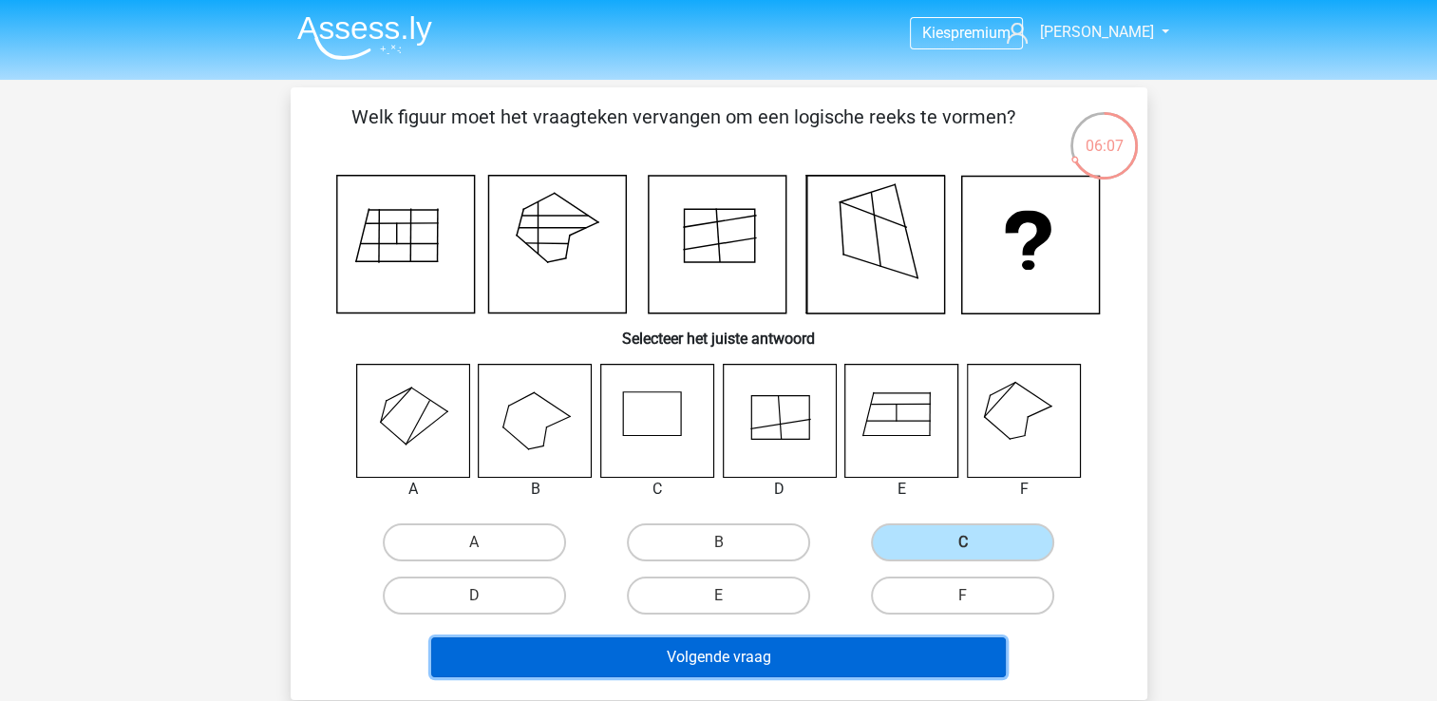
click at [779, 668] on button "Volgende vraag" at bounding box center [718, 657] width 574 height 40
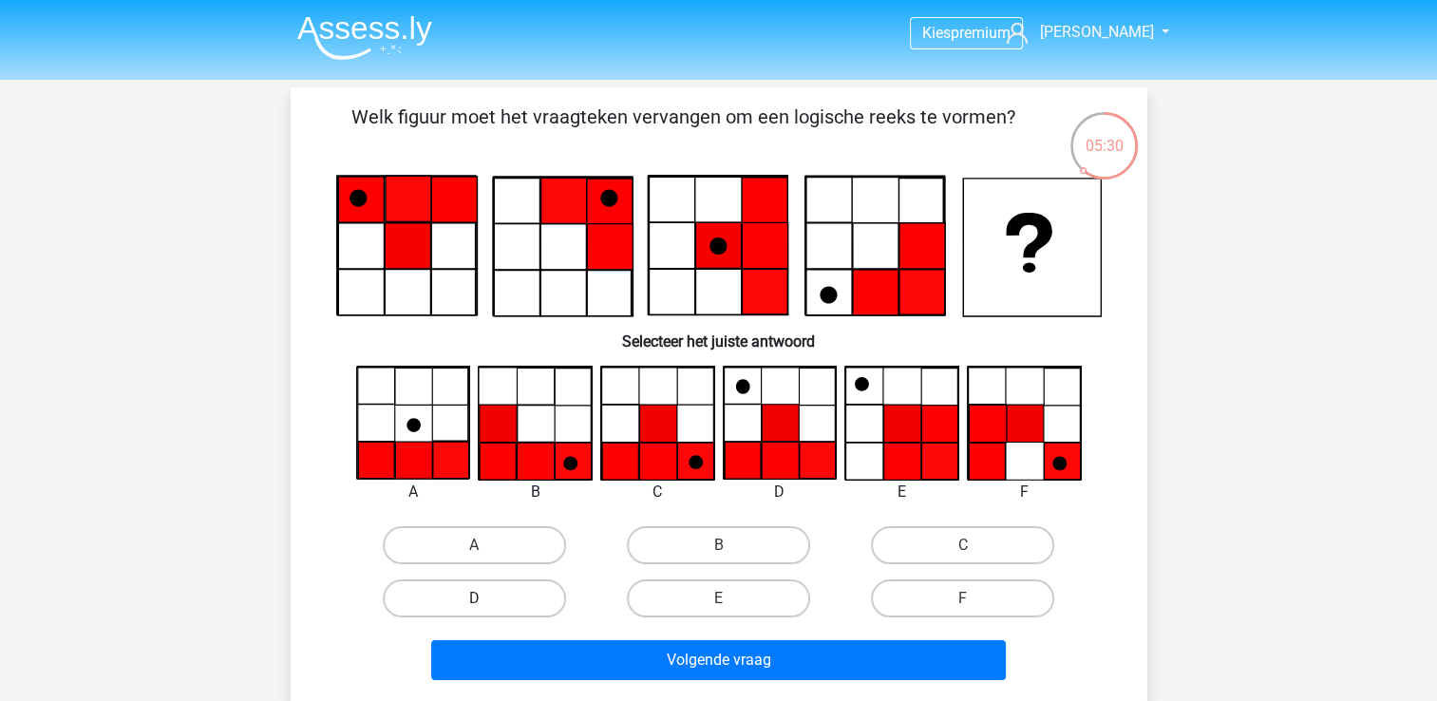
click at [493, 606] on label "D" at bounding box center [474, 598] width 183 height 38
click at [486, 606] on input "D" at bounding box center [480, 604] width 12 height 12
radio input "true"
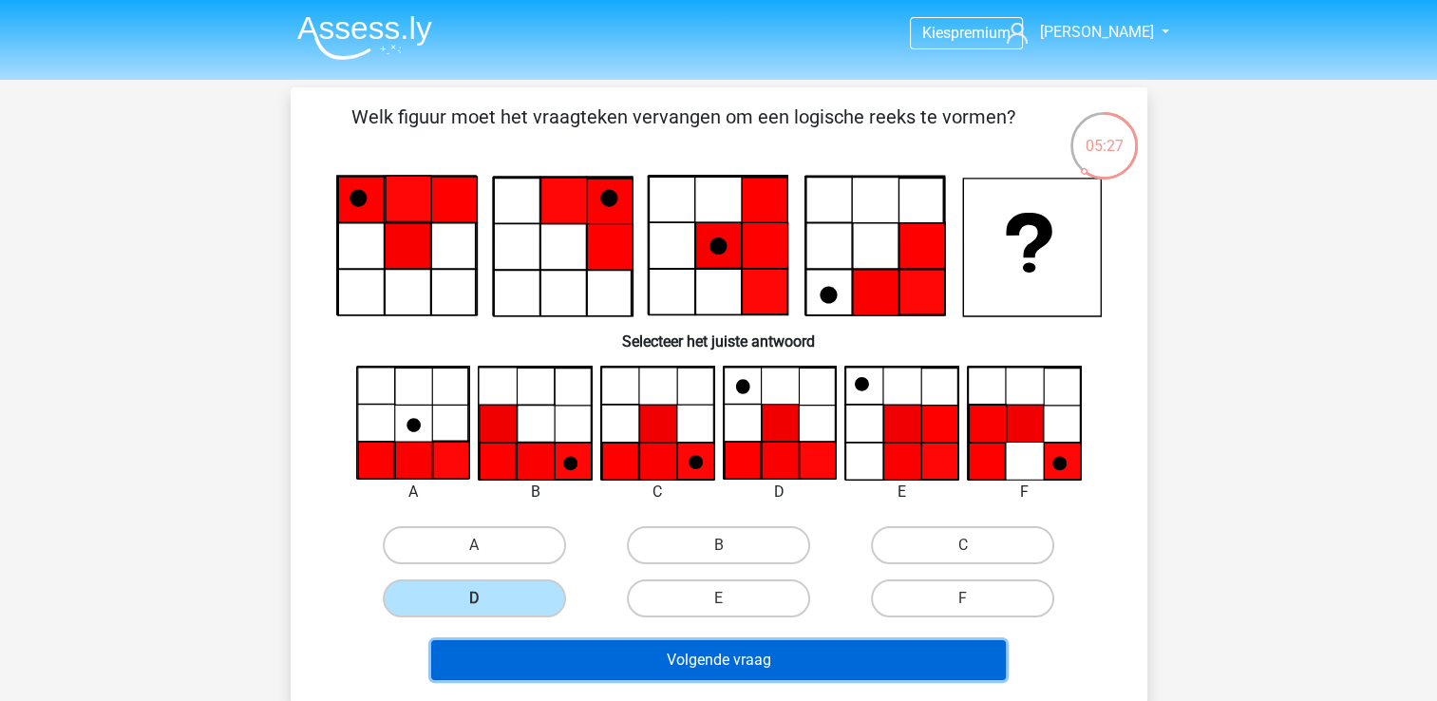
click at [775, 659] on button "Volgende vraag" at bounding box center [718, 660] width 574 height 40
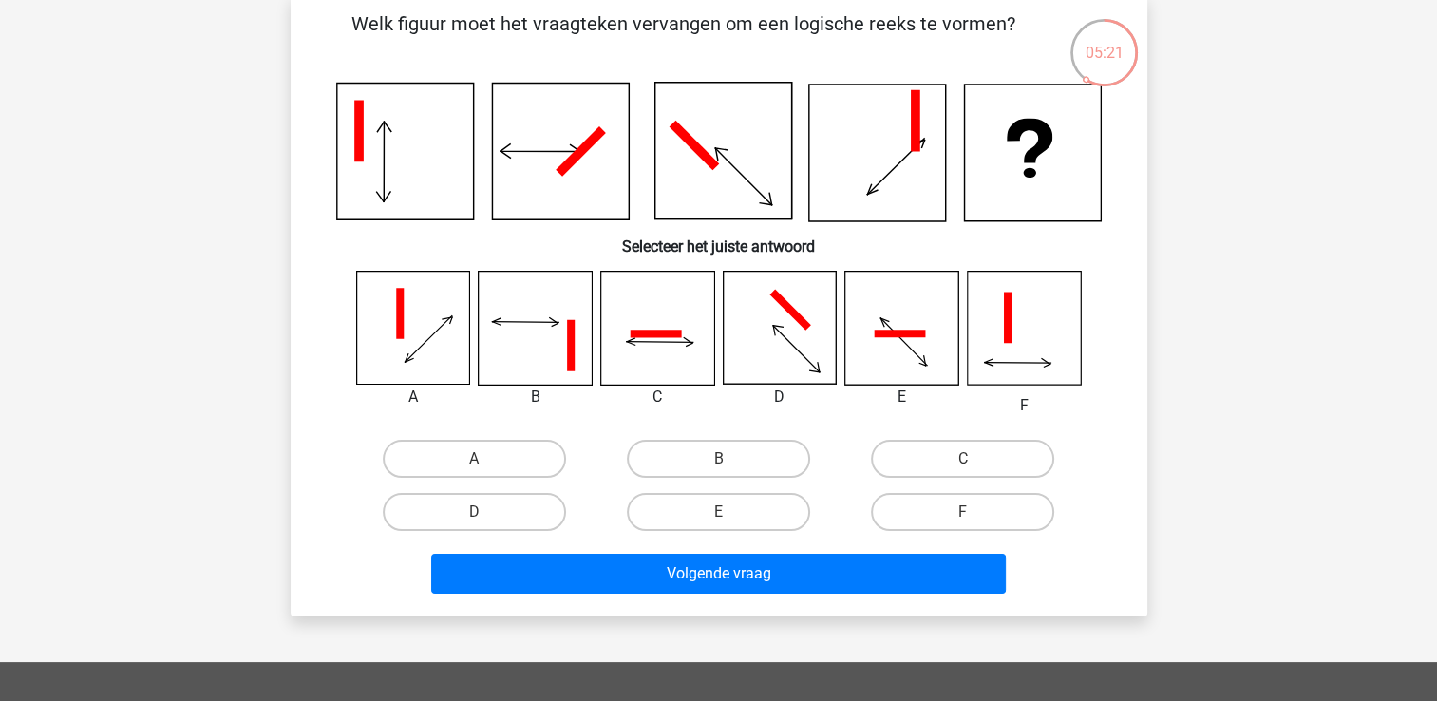
scroll to position [95, 0]
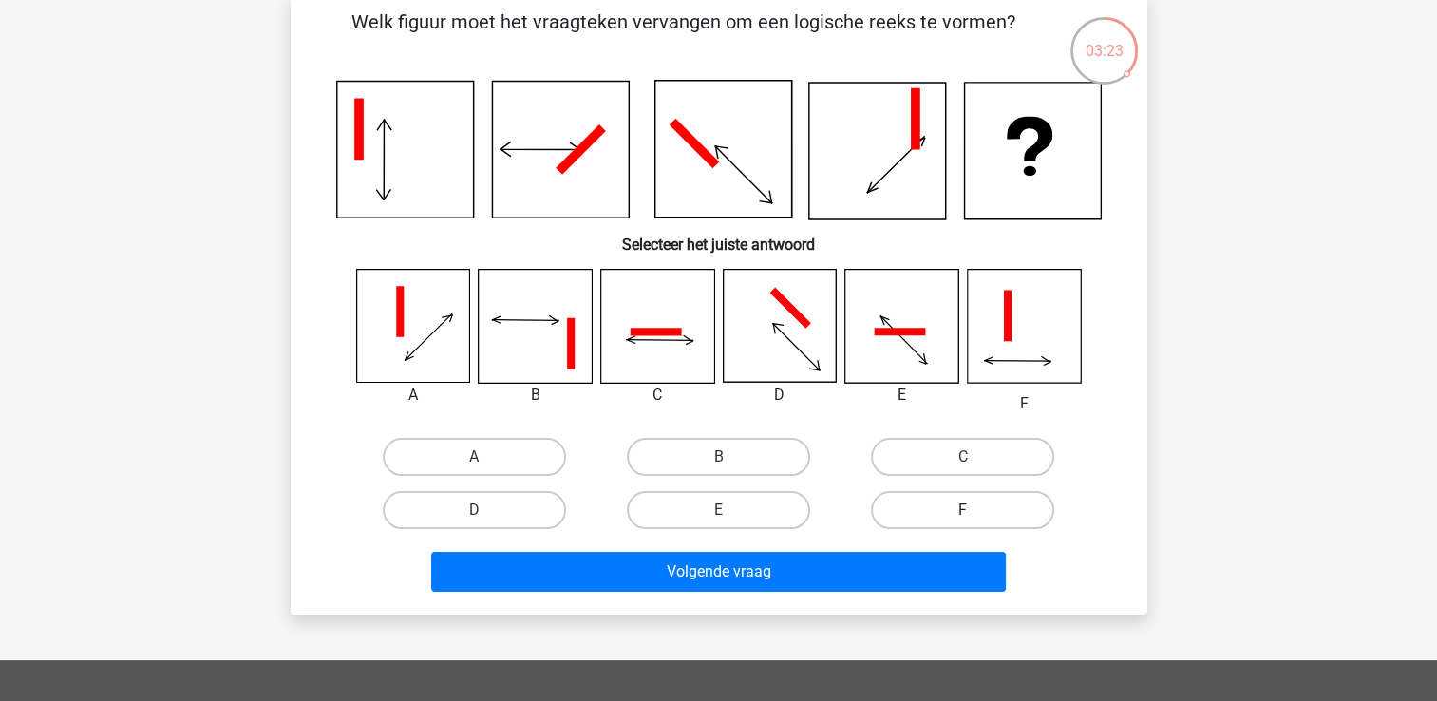
click at [940, 511] on label "F" at bounding box center [962, 510] width 183 height 38
click at [963, 511] on input "F" at bounding box center [969, 516] width 12 height 12
radio input "true"
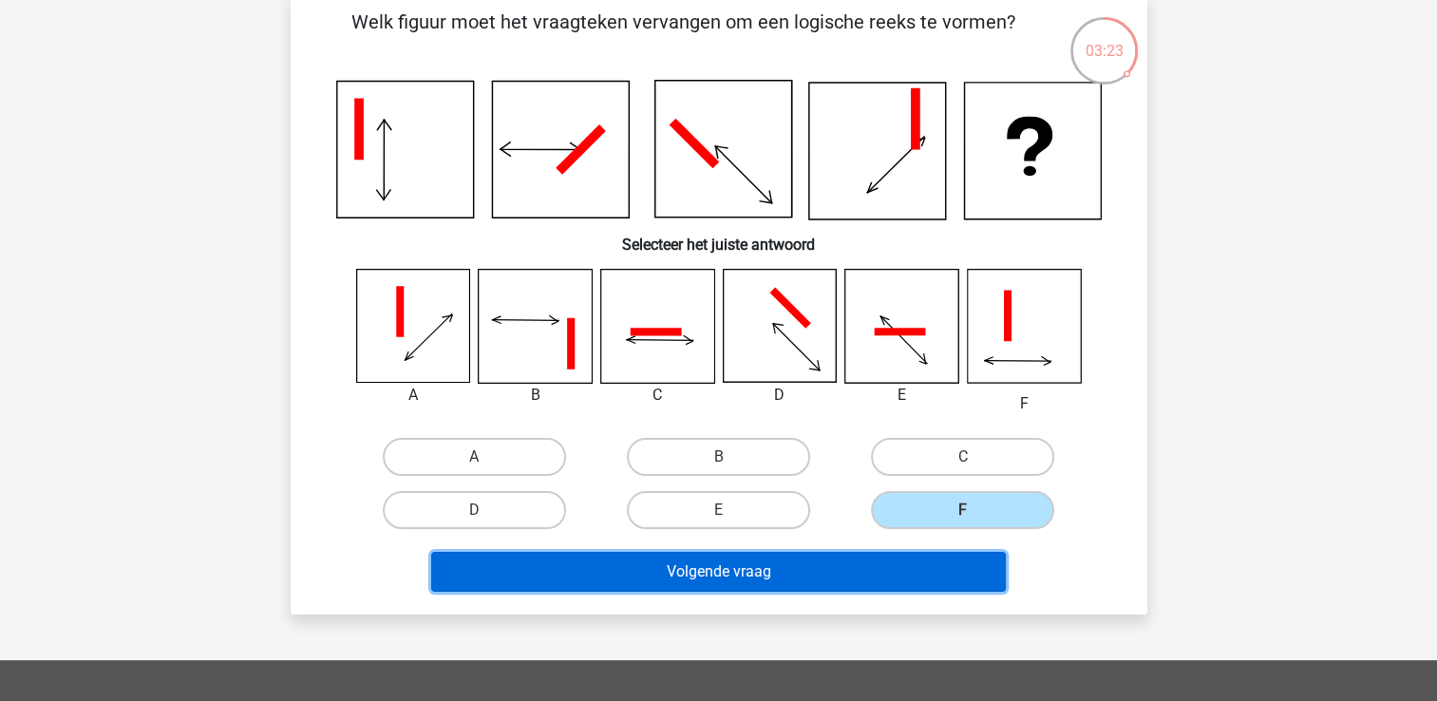
click at [875, 589] on button "Volgende vraag" at bounding box center [718, 572] width 574 height 40
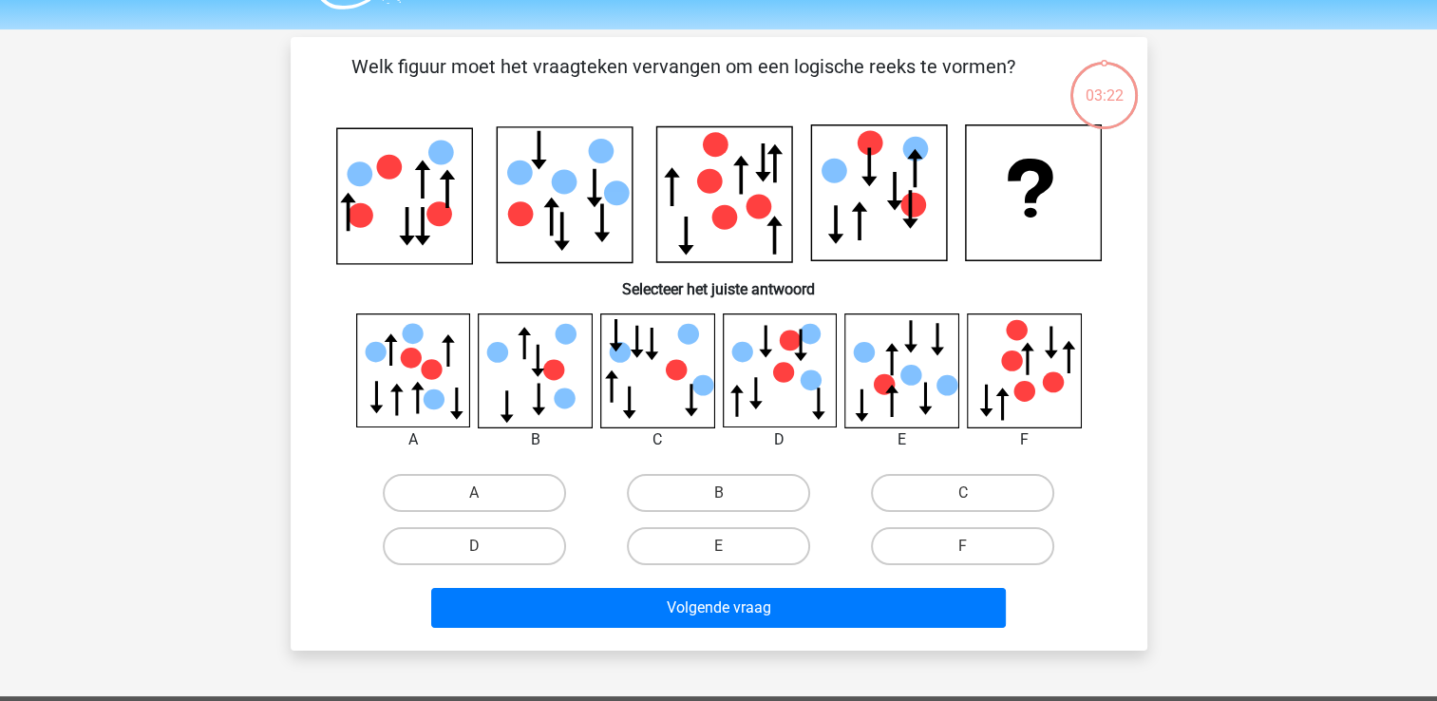
scroll to position [0, 0]
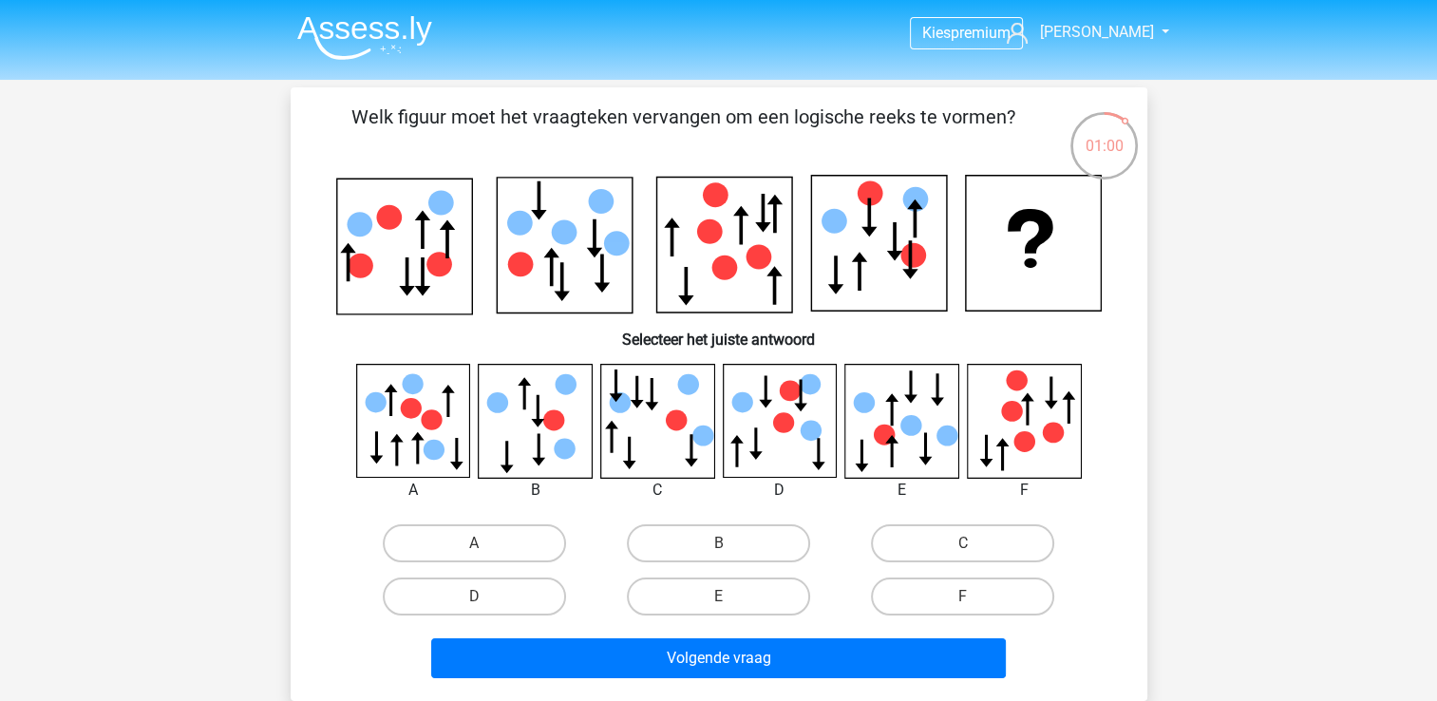
drag, startPoint x: 728, startPoint y: 539, endPoint x: 730, endPoint y: 572, distance: 32.3
click at [728, 540] on label "B" at bounding box center [718, 543] width 183 height 38
click at [728, 543] on input "B" at bounding box center [724, 549] width 12 height 12
radio input "true"
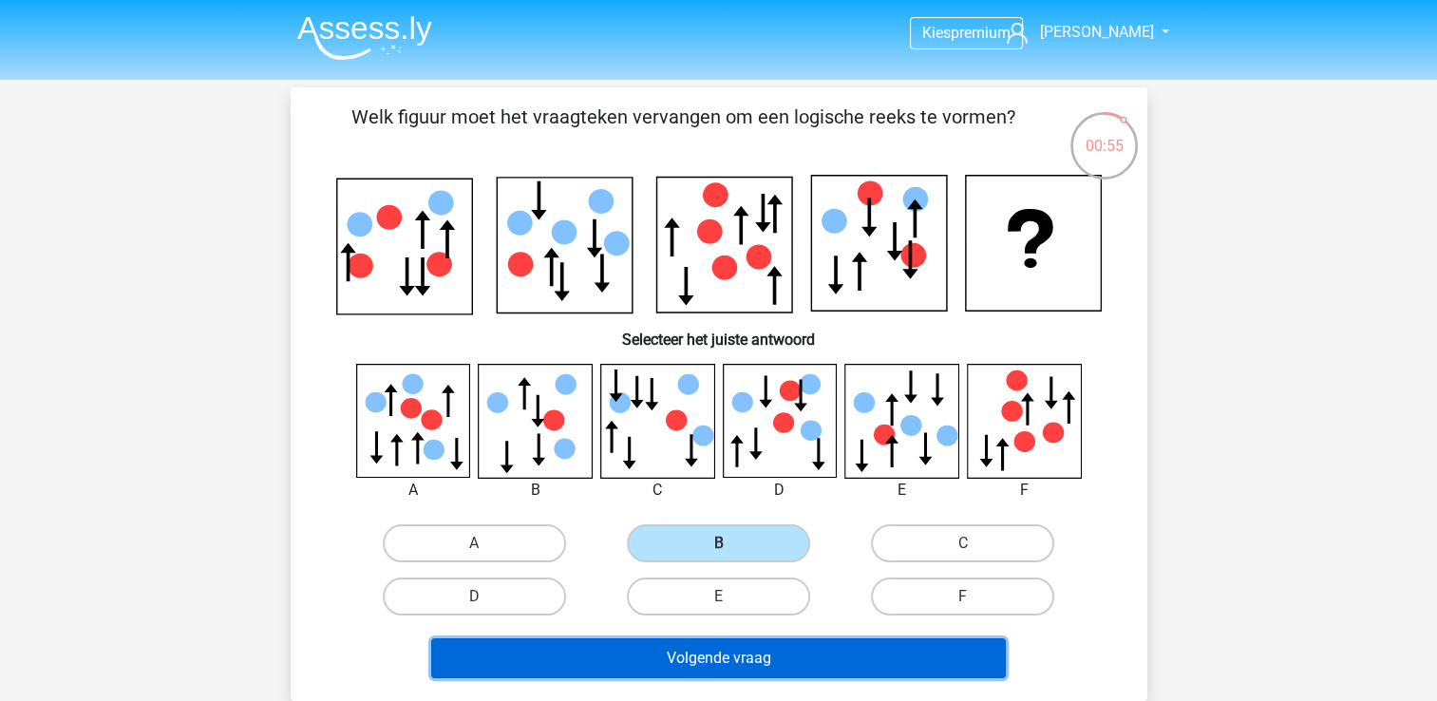
click at [752, 639] on button "Volgende vraag" at bounding box center [718, 658] width 574 height 40
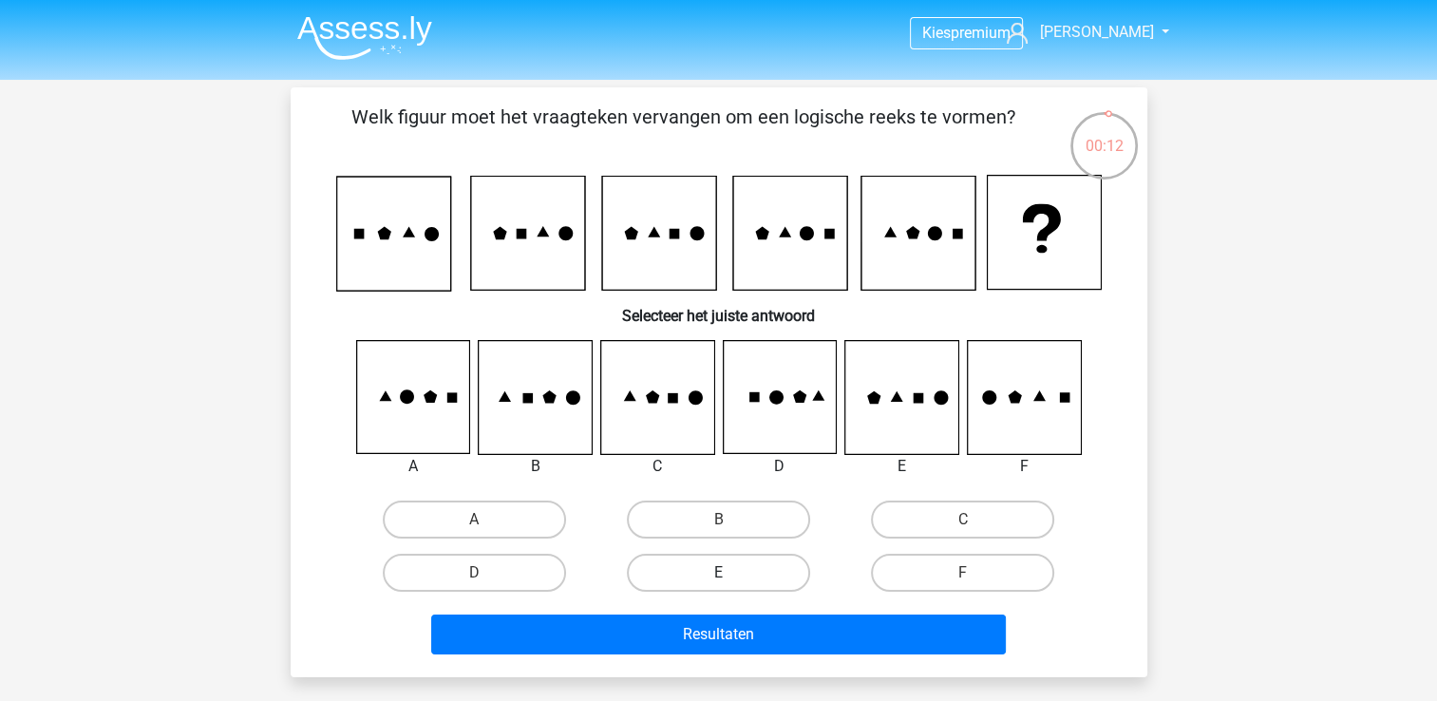
click at [729, 569] on label "E" at bounding box center [718, 573] width 183 height 38
click at [729, 573] on input "E" at bounding box center [724, 579] width 12 height 12
radio input "true"
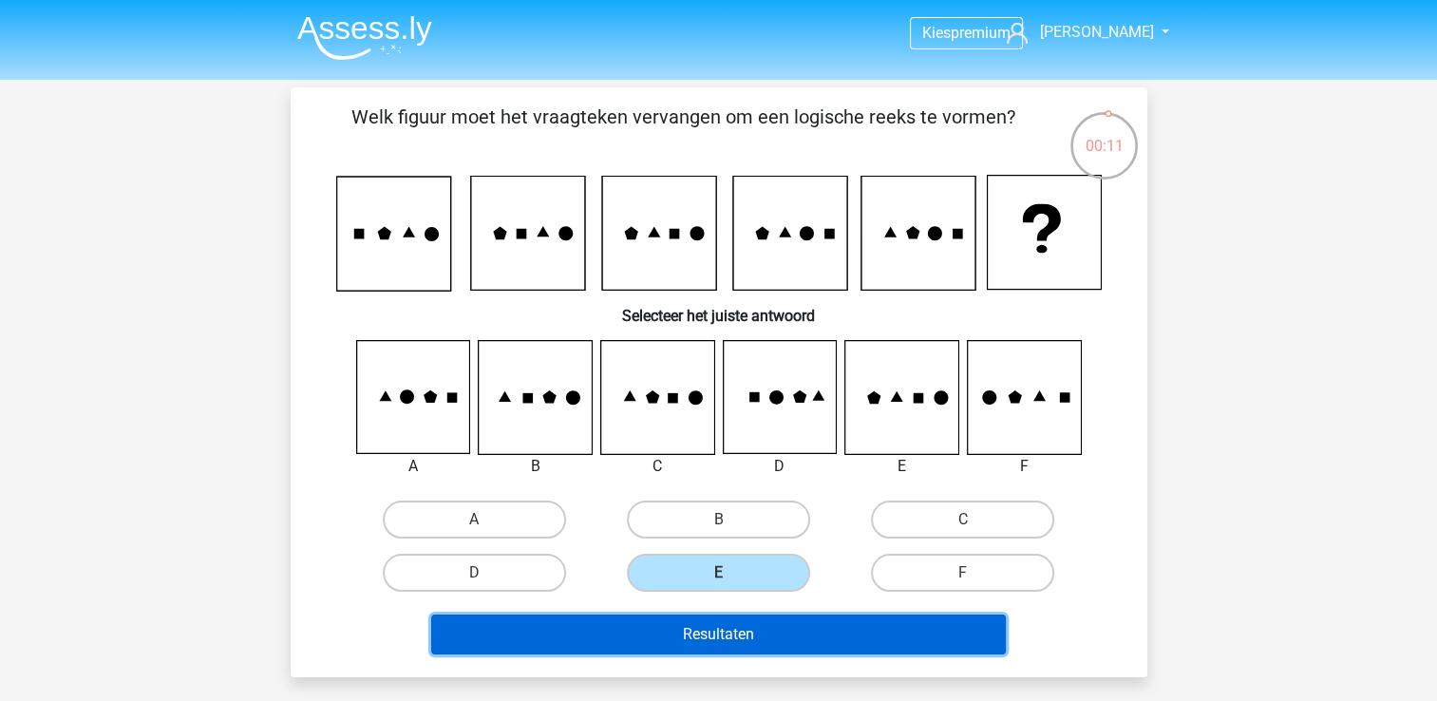
click at [706, 628] on button "Resultaten" at bounding box center [718, 634] width 574 height 40
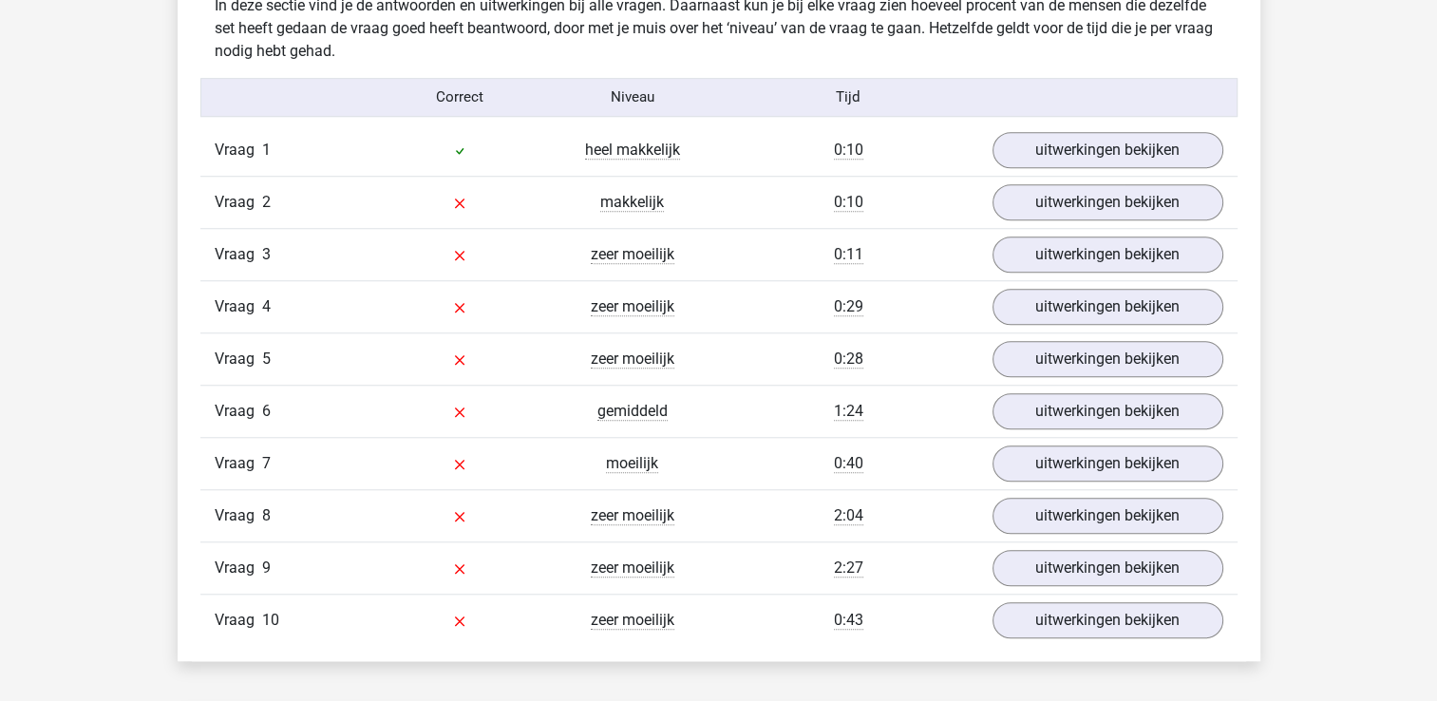
scroll to position [1519, 0]
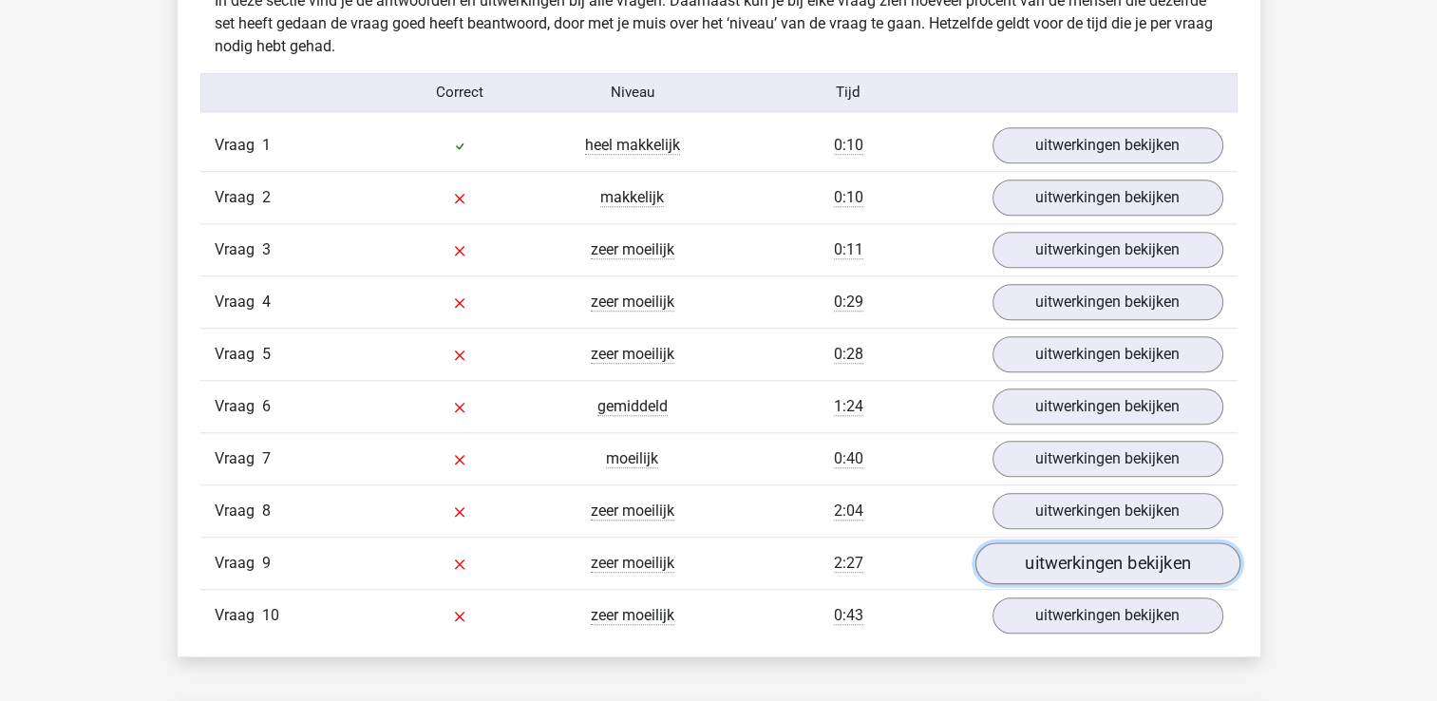
click at [1112, 574] on link "uitwerkingen bekijken" at bounding box center [1106, 563] width 265 height 42
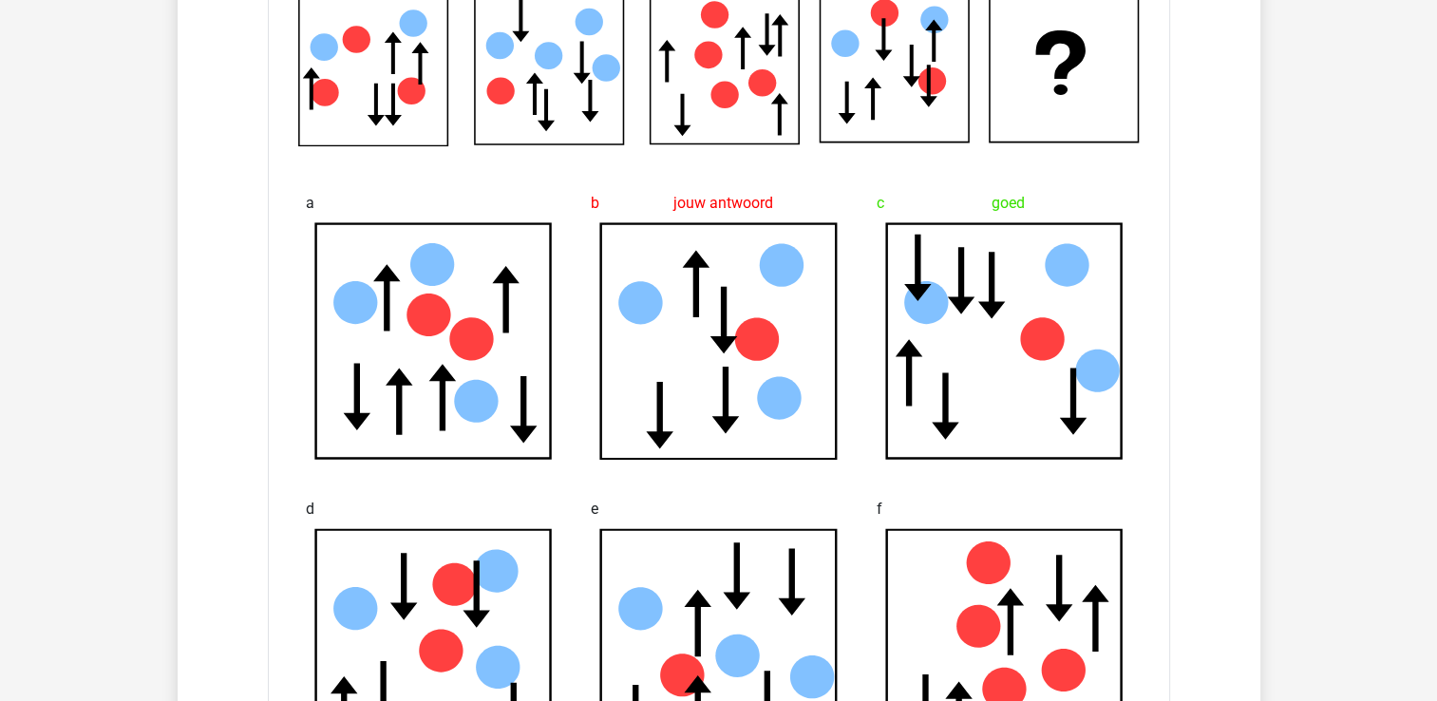
scroll to position [2184, 0]
